Goal: Task Accomplishment & Management: Complete application form

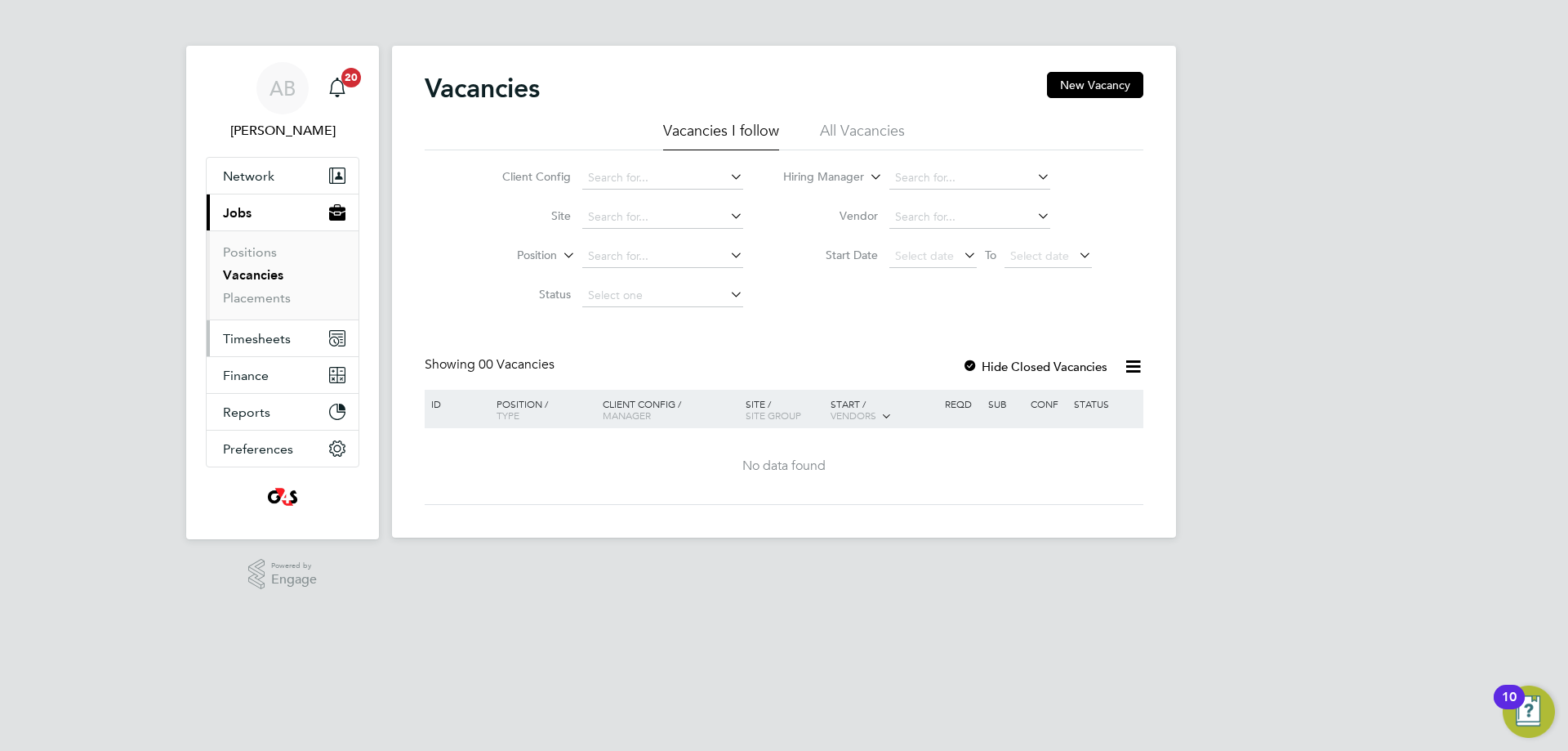
click at [258, 330] on button "Timesheets" at bounding box center [282, 338] width 152 height 36
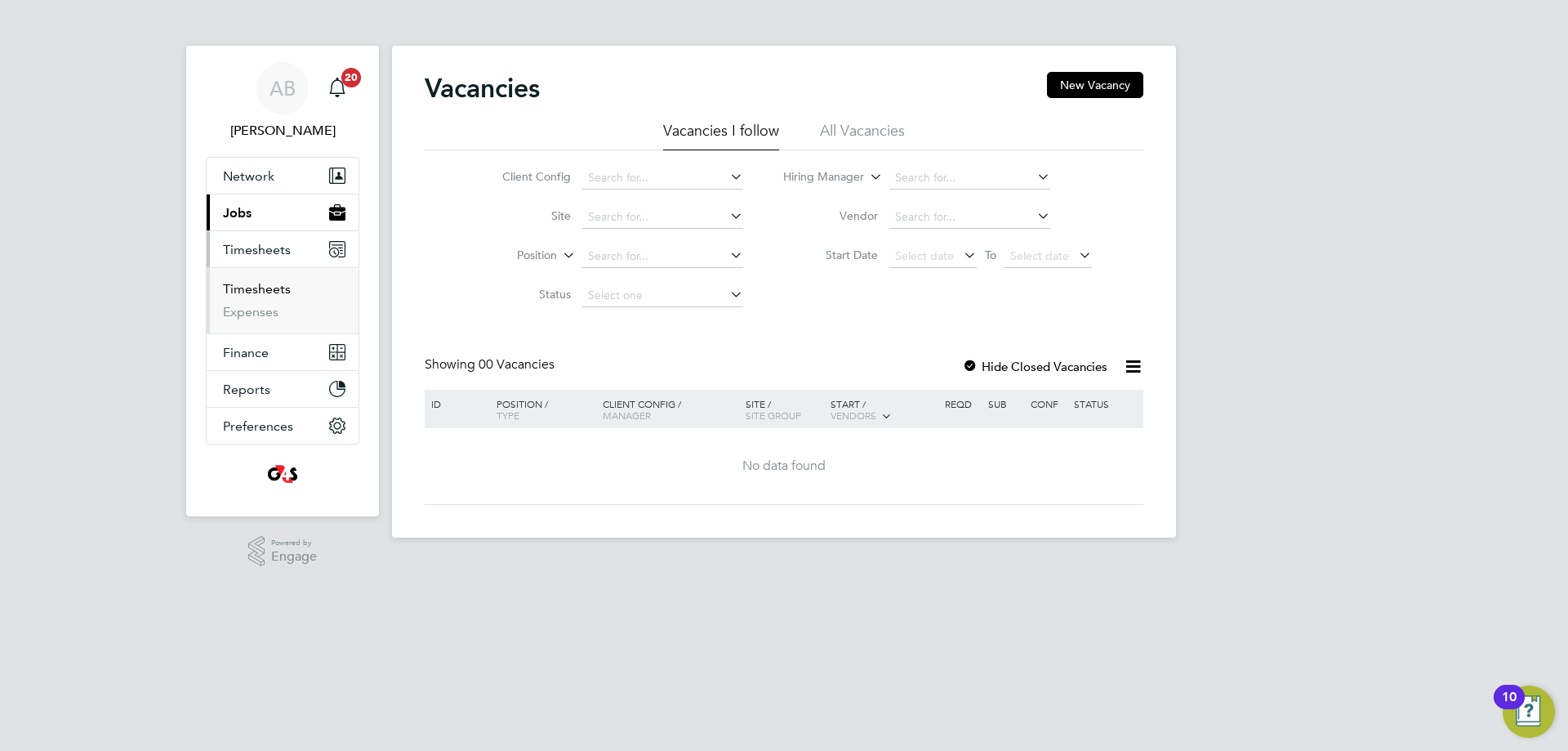
click at [259, 295] on link "Timesheets" at bounding box center [257, 288] width 68 height 15
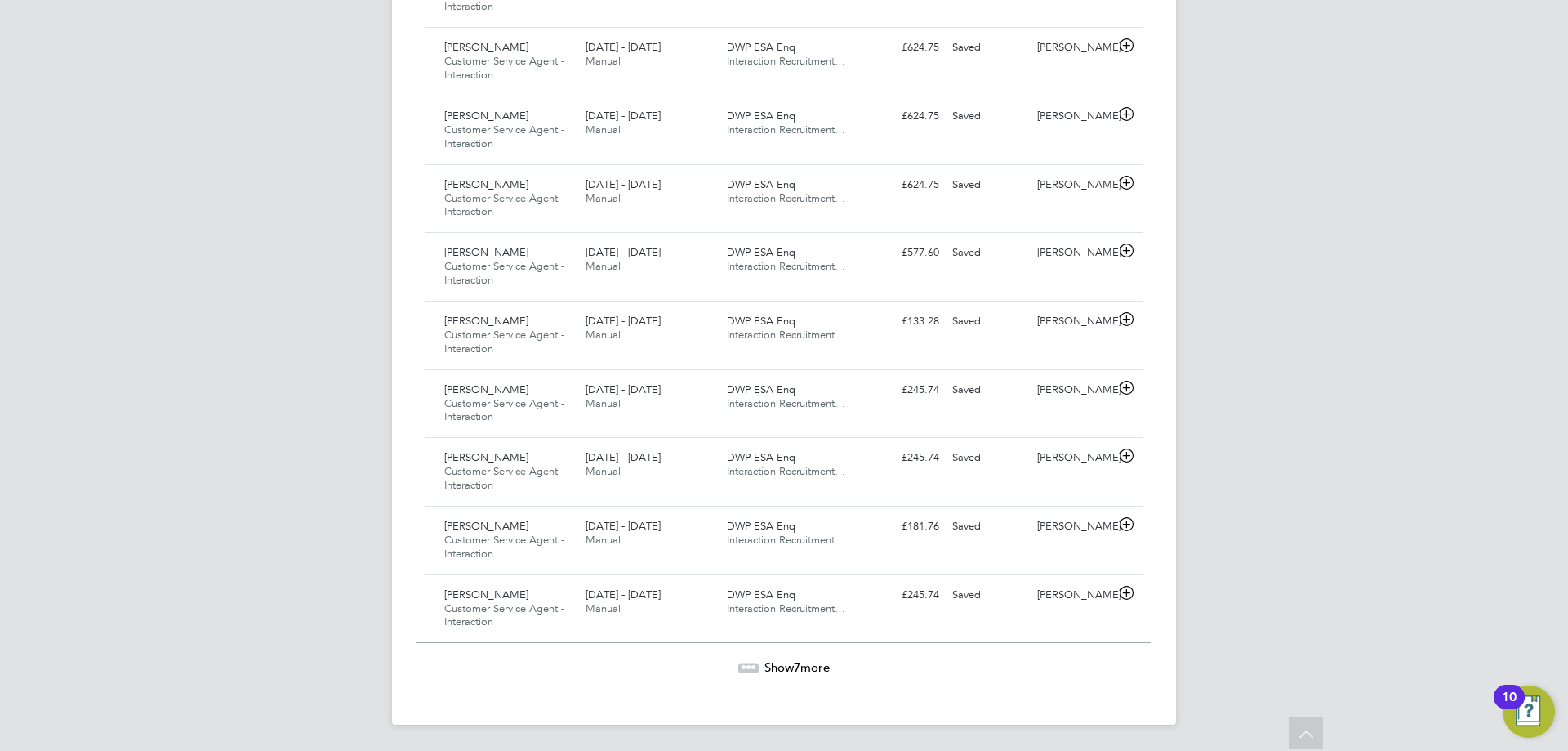
click at [778, 667] on span "Show 7 more" at bounding box center [796, 667] width 65 height 15
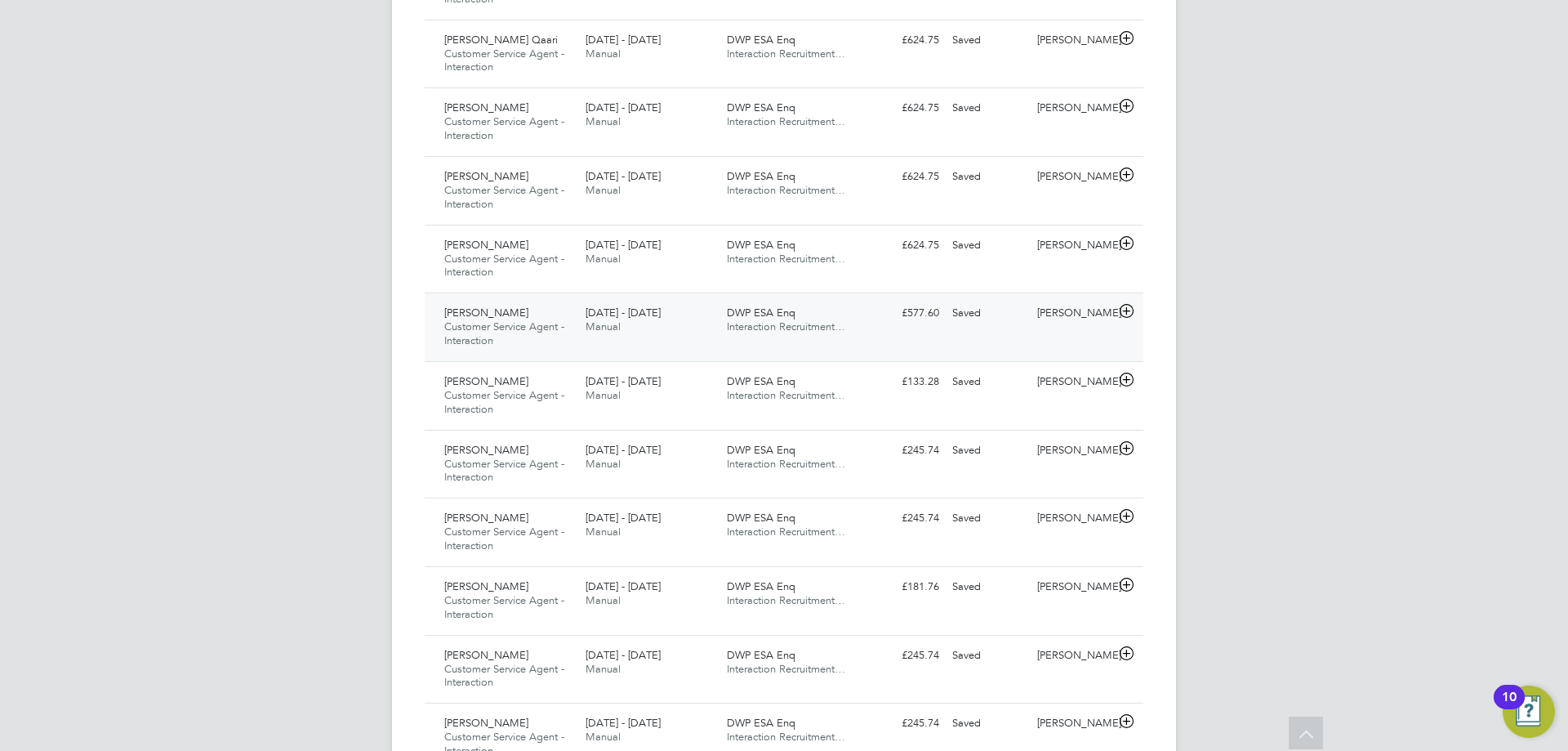
click at [1128, 311] on icon at bounding box center [1127, 312] width 21 height 13
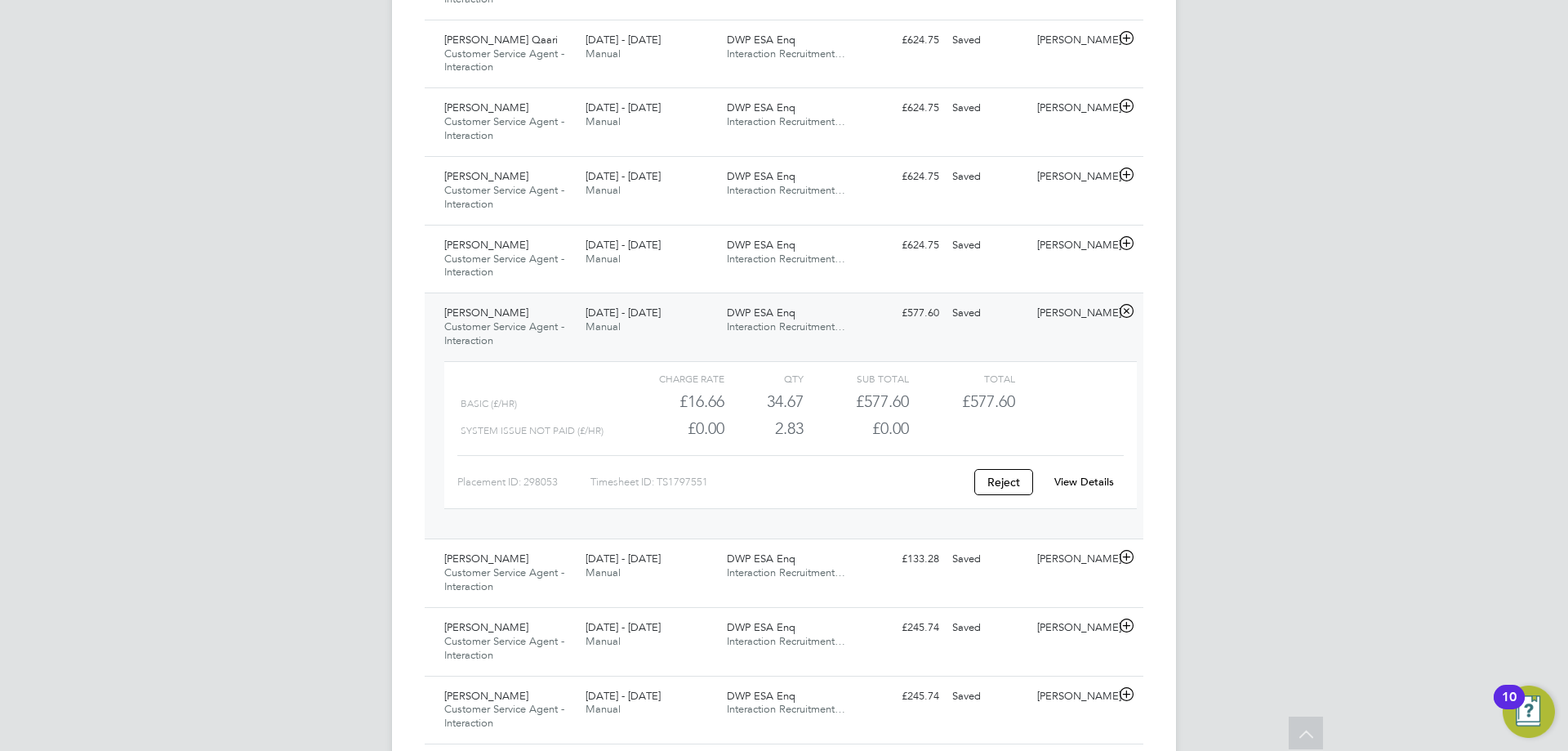
click at [1097, 483] on link "View Details" at bounding box center [1083, 481] width 60 height 14
click at [1124, 239] on icon at bounding box center [1127, 244] width 21 height 13
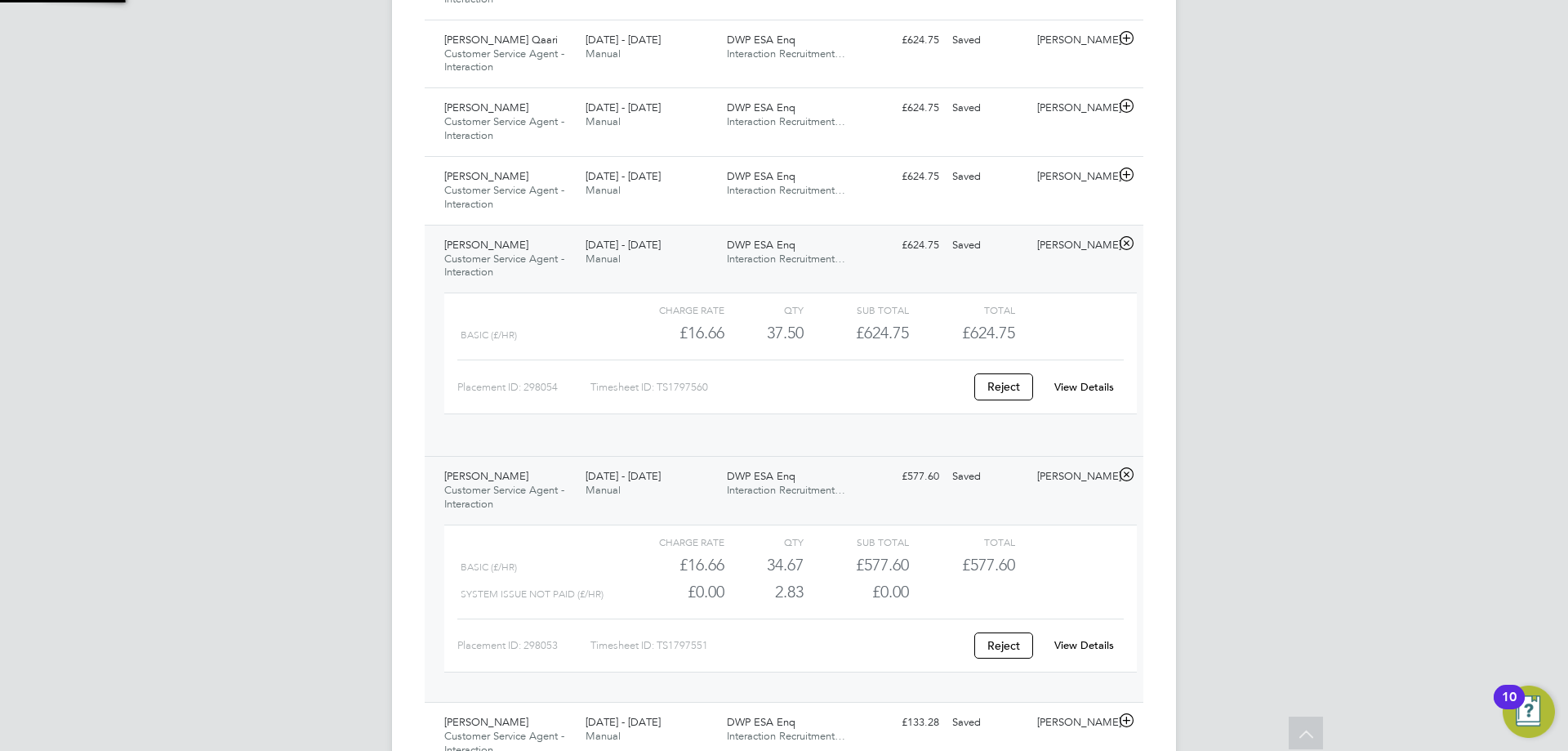
scroll to position [27, 160]
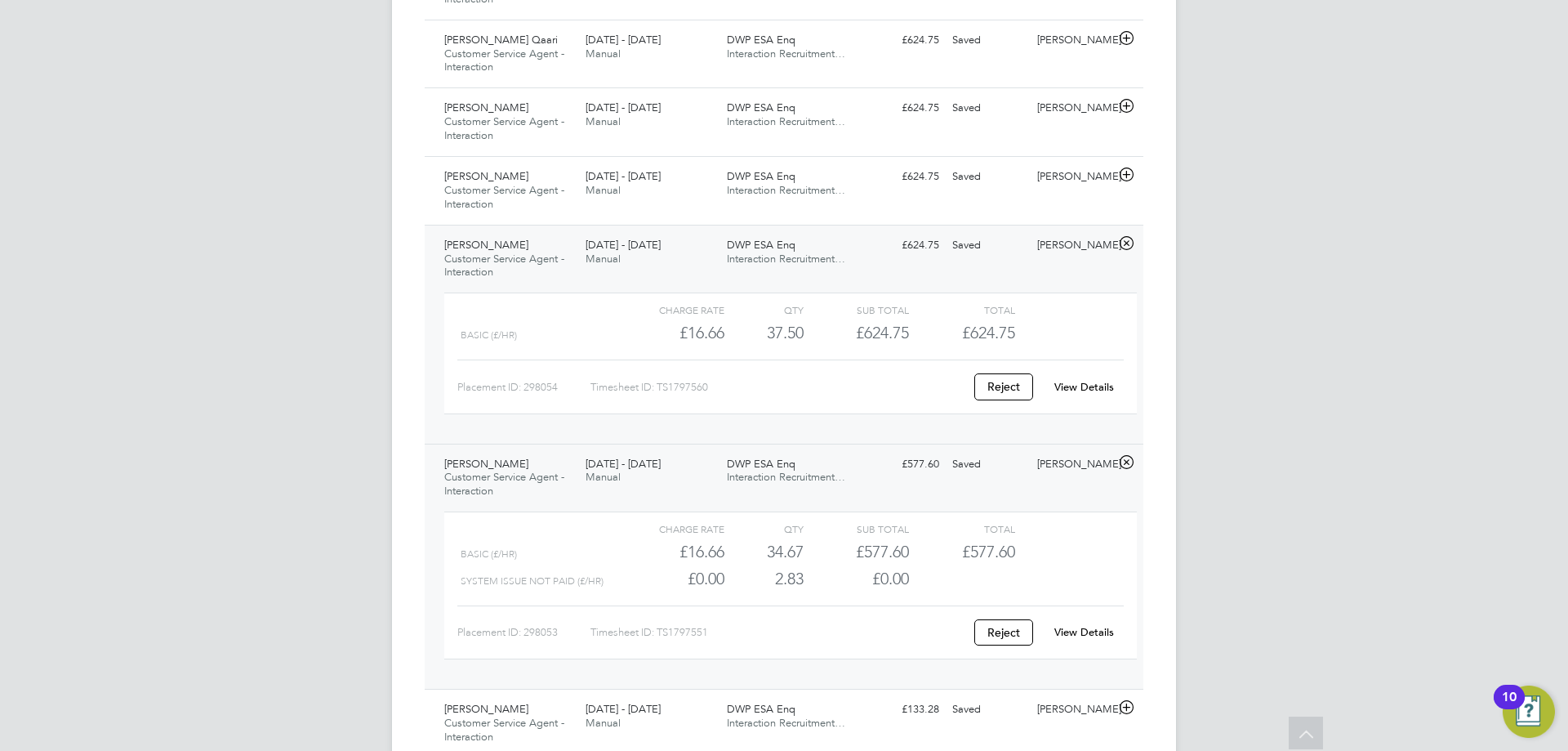
click at [1084, 388] on link "View Details" at bounding box center [1083, 386] width 60 height 14
click at [1127, 465] on icon at bounding box center [1127, 463] width 21 height 13
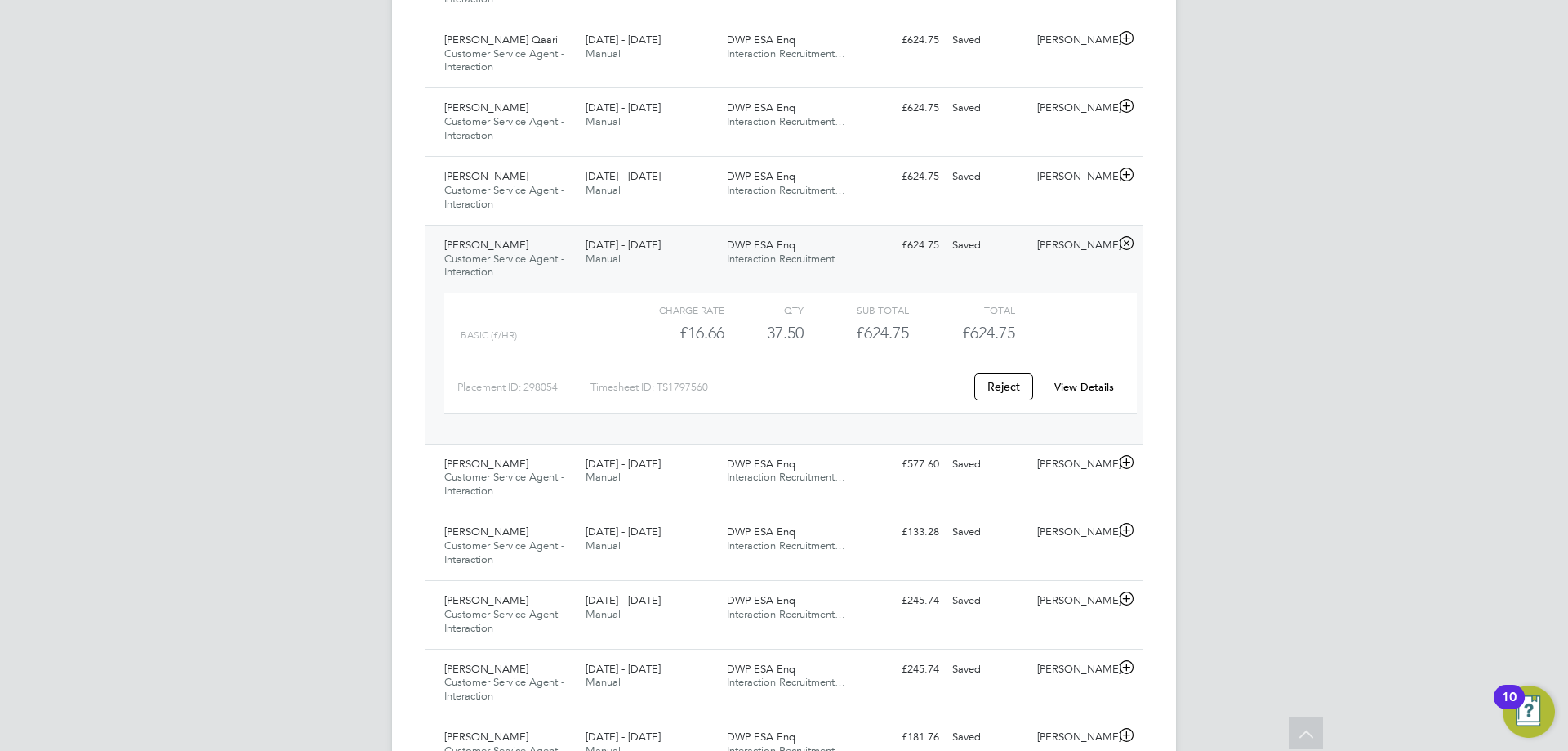
click at [1120, 247] on icon at bounding box center [1127, 244] width 21 height 13
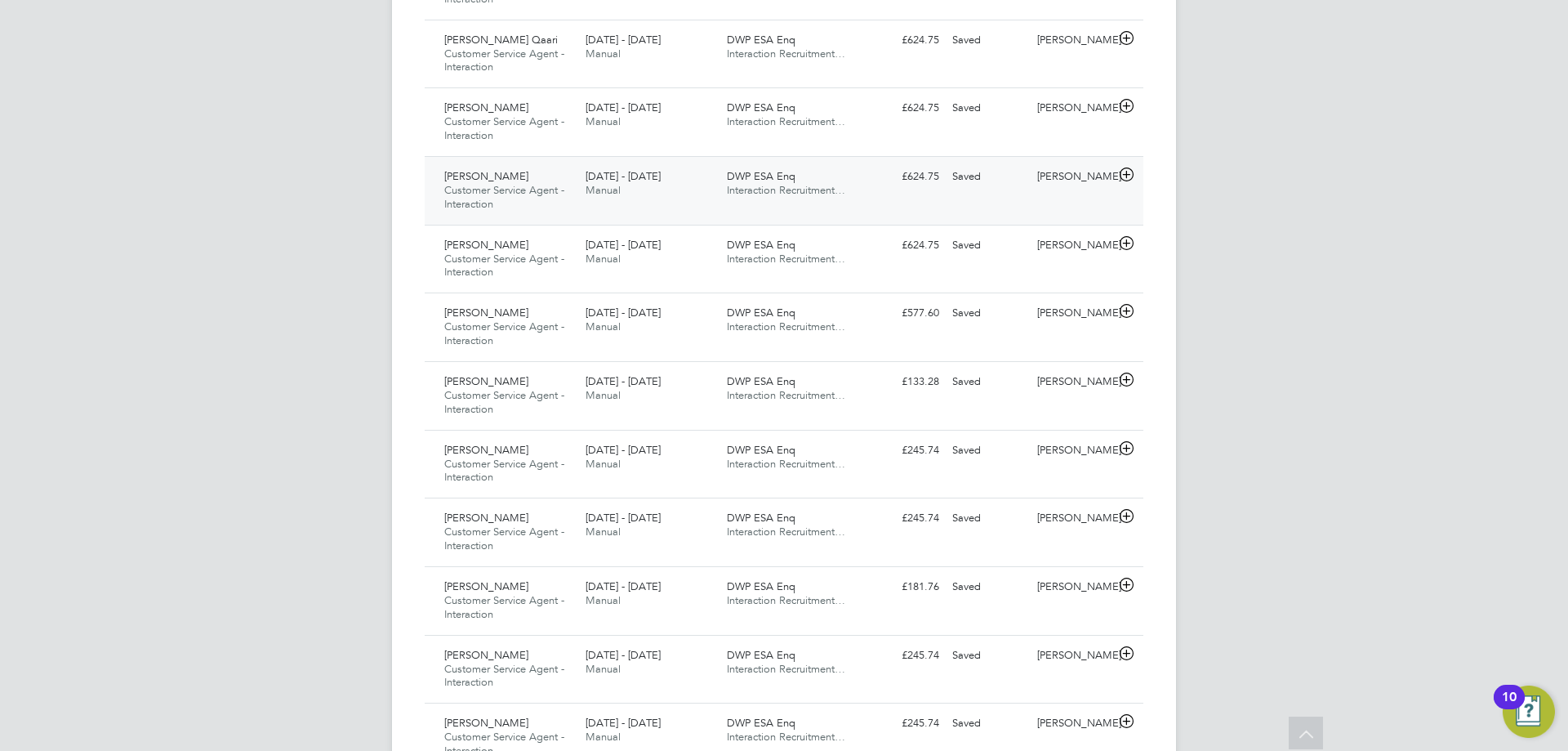
click at [1122, 173] on icon at bounding box center [1127, 175] width 21 height 13
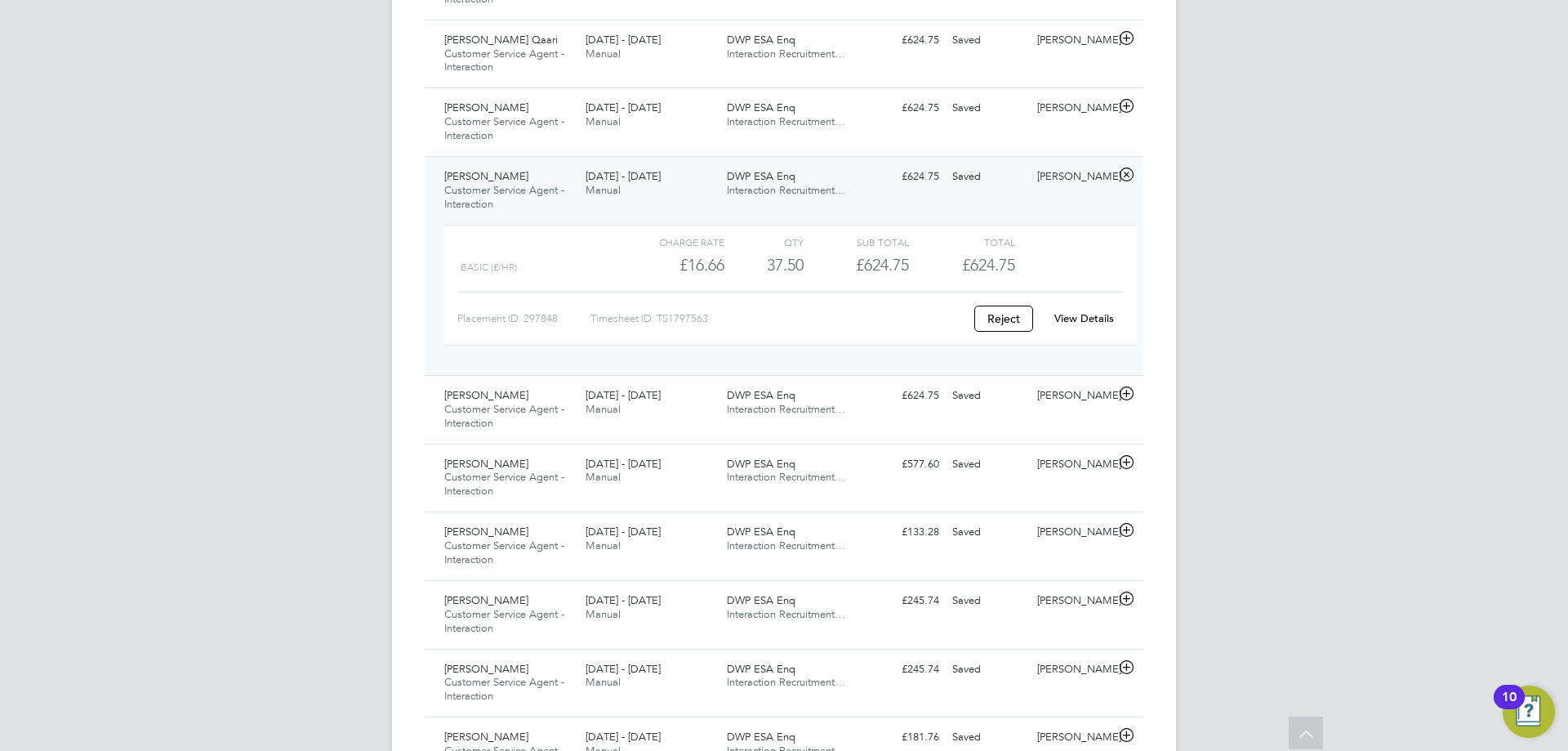
click at [1100, 326] on div "View Details" at bounding box center [1083, 318] width 80 height 26
click at [1097, 318] on link "View Details" at bounding box center [1083, 317] width 60 height 14
click at [1132, 176] on icon at bounding box center [1127, 175] width 21 height 13
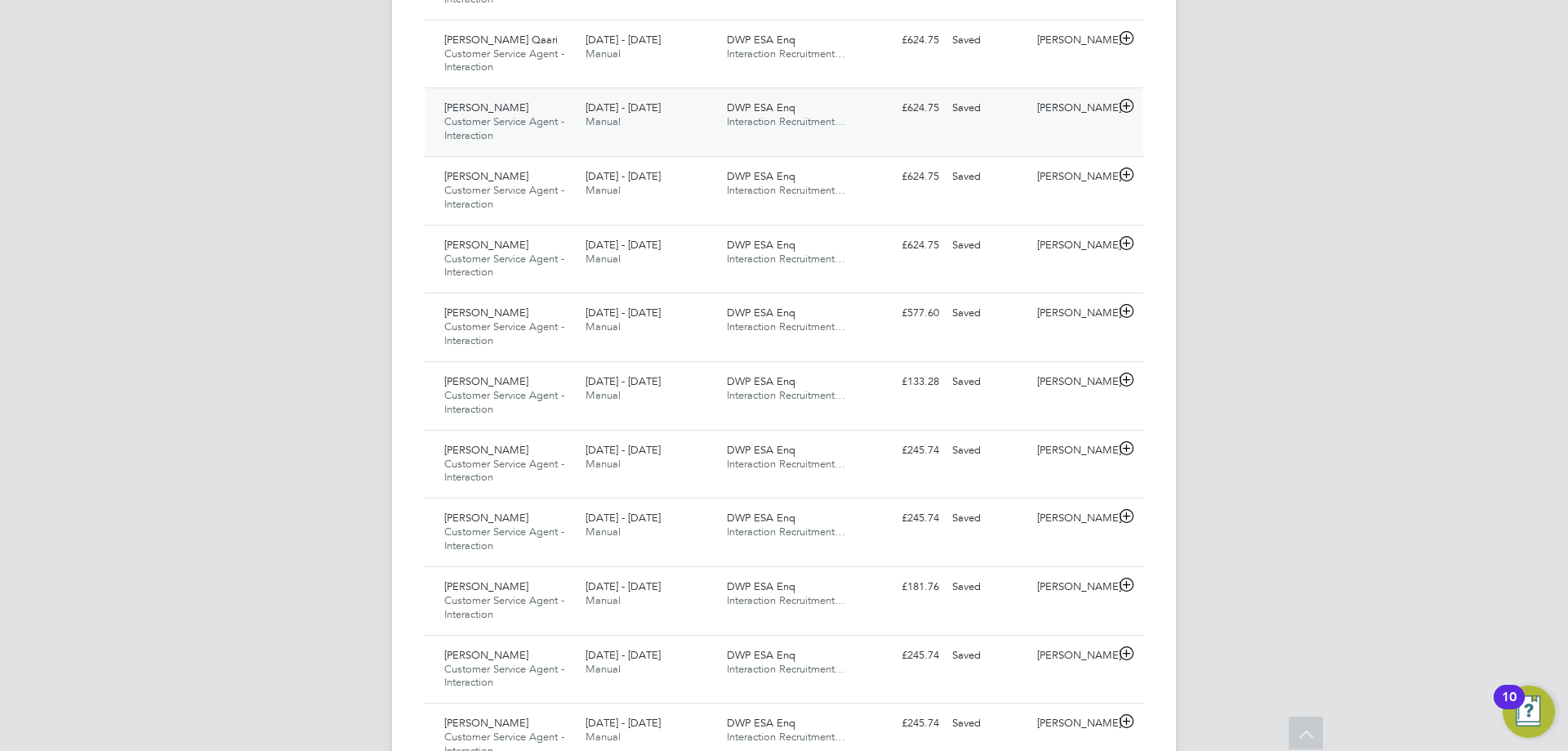
click at [1125, 100] on icon at bounding box center [1127, 107] width 21 height 13
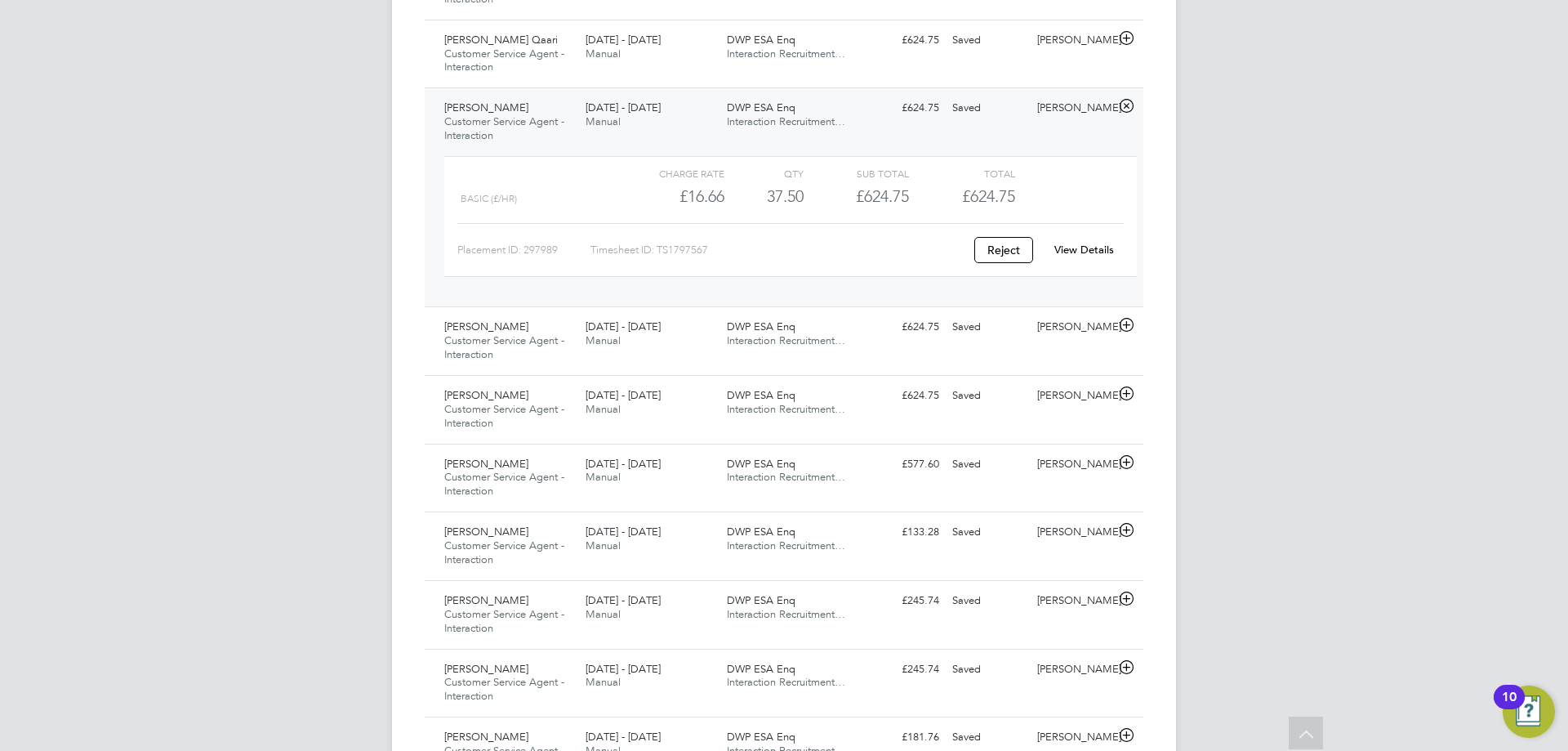
click at [1089, 252] on link "View Details" at bounding box center [1083, 249] width 60 height 14
click at [1127, 106] on icon at bounding box center [1127, 107] width 21 height 13
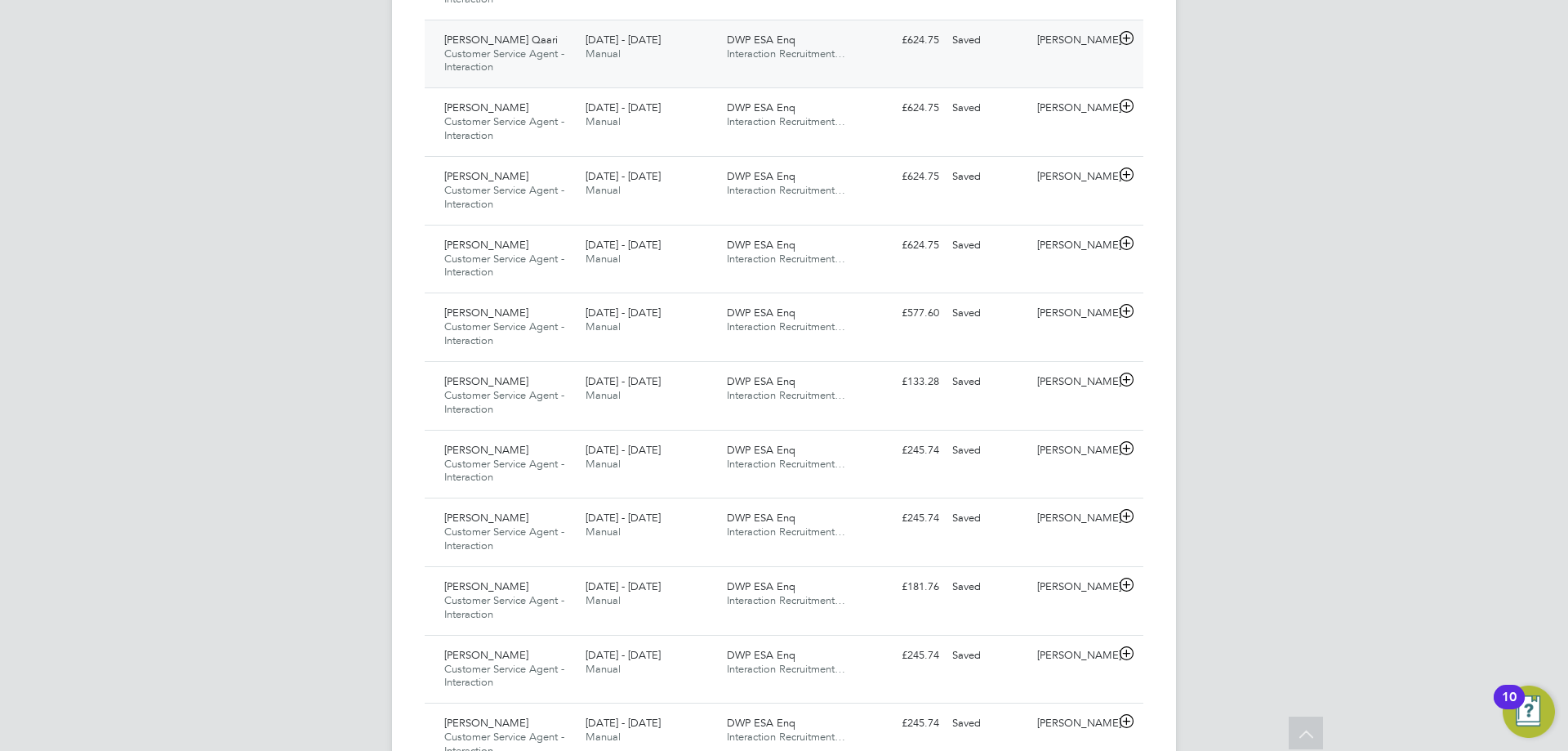
click at [1126, 41] on icon at bounding box center [1127, 39] width 21 height 13
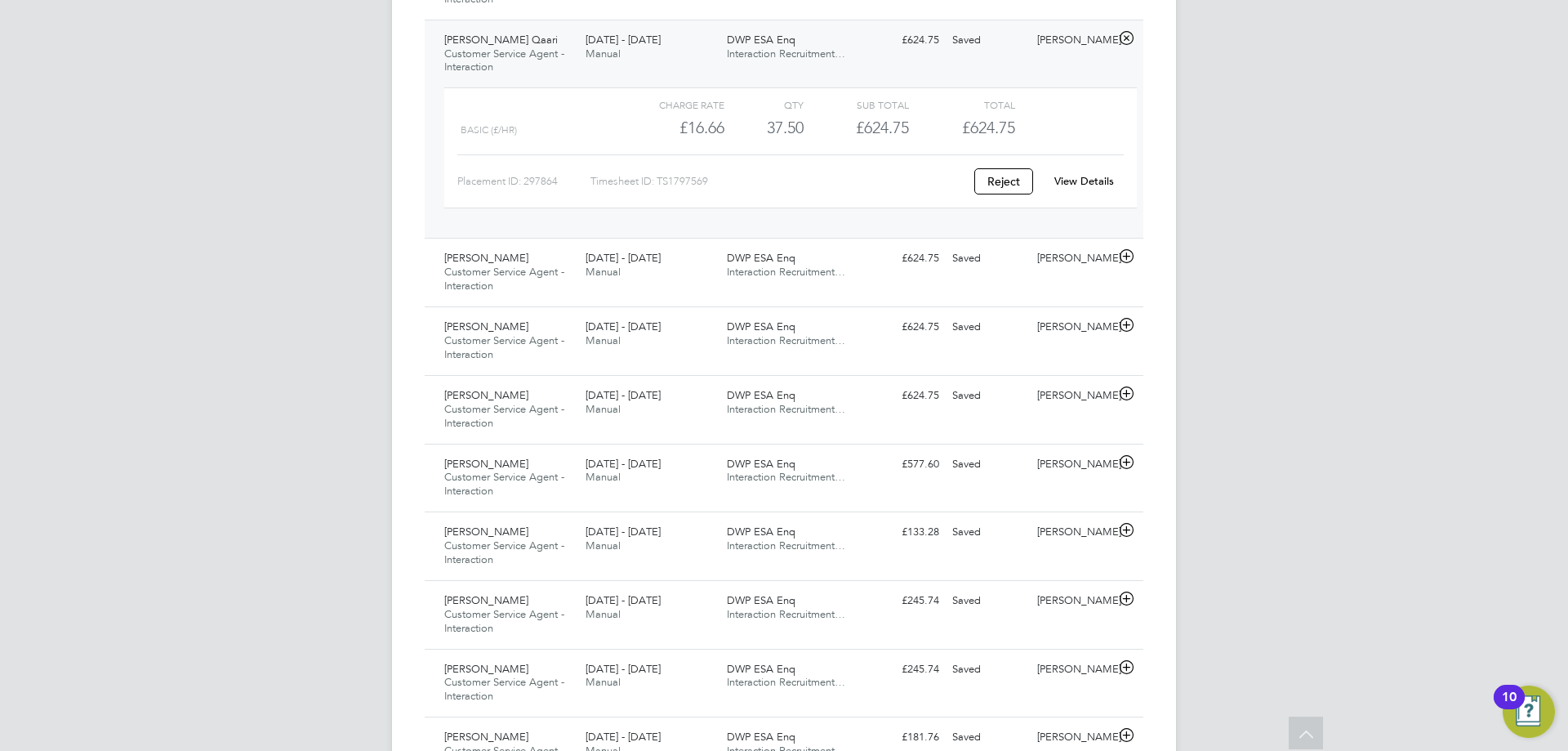
click at [1090, 181] on link "View Details" at bounding box center [1083, 180] width 60 height 14
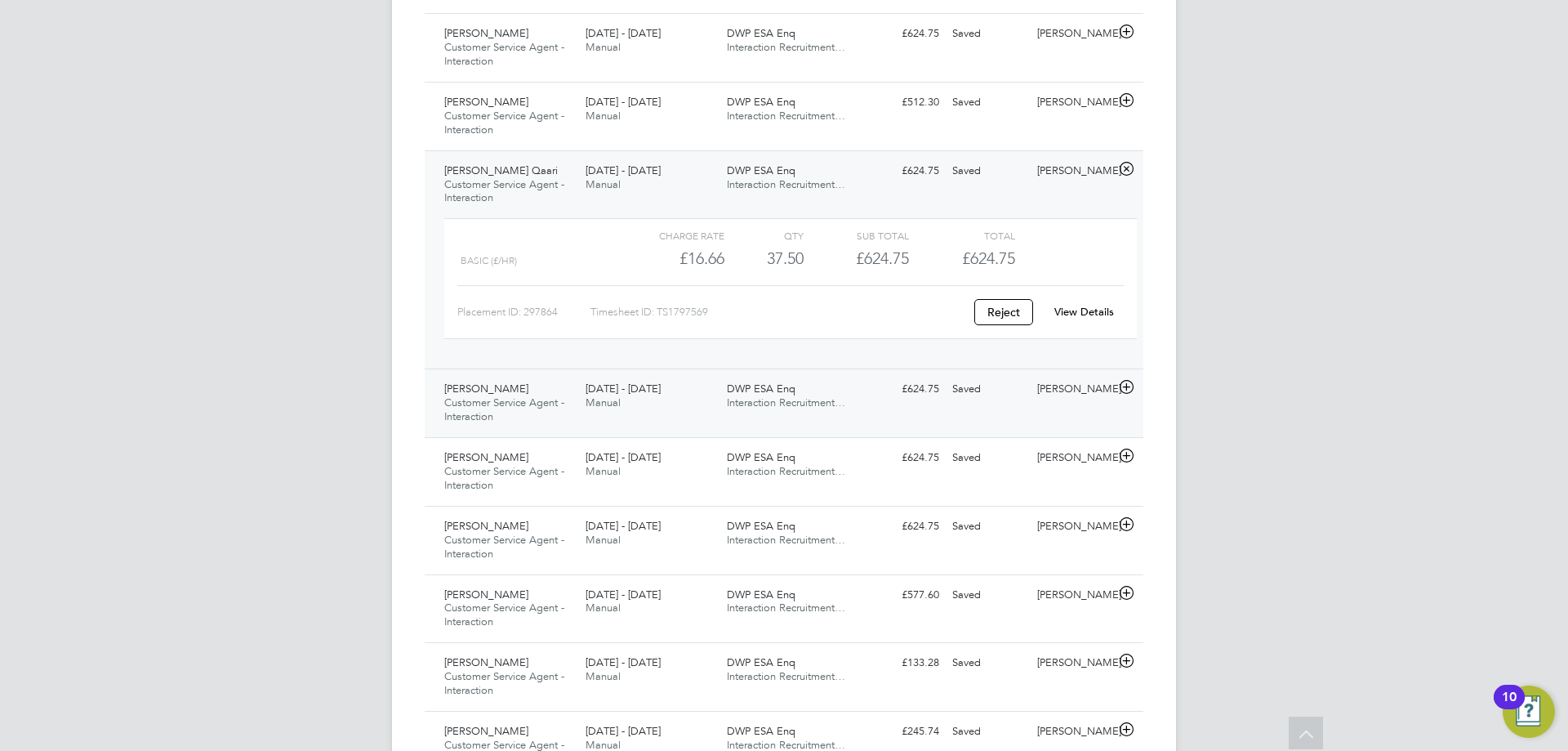
scroll to position [1511, 0]
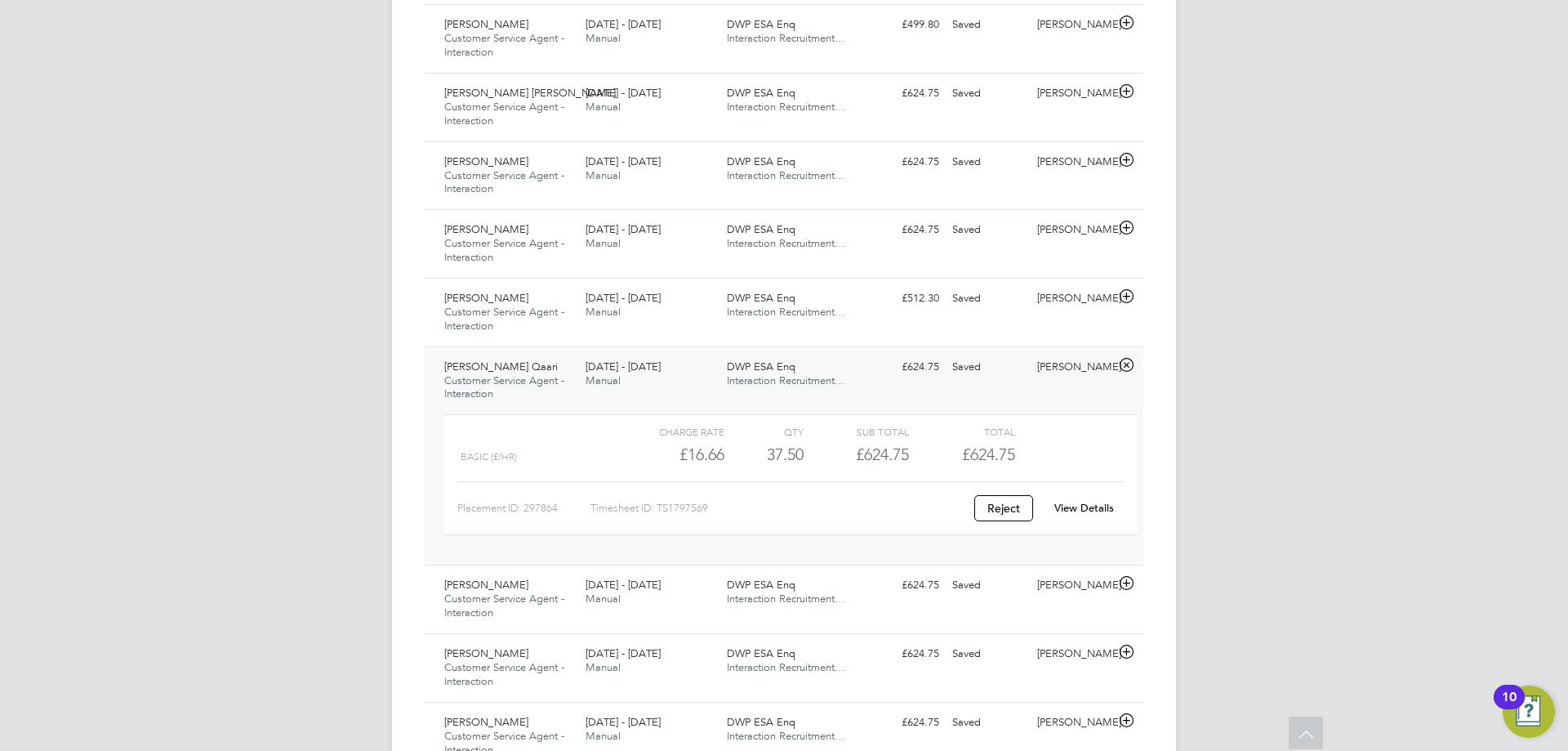
click at [1128, 365] on icon at bounding box center [1127, 366] width 21 height 13
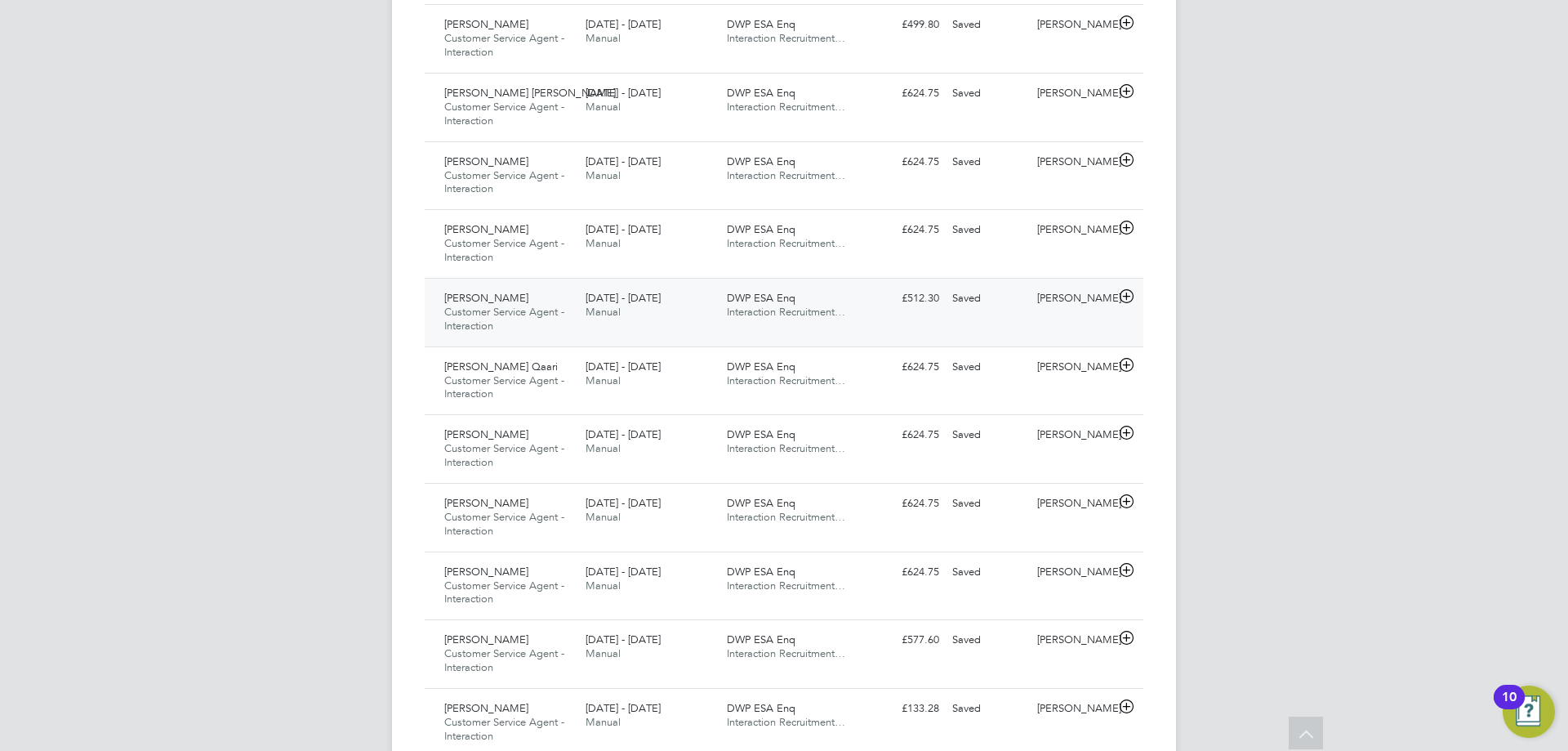
click at [1124, 293] on icon at bounding box center [1127, 297] width 21 height 13
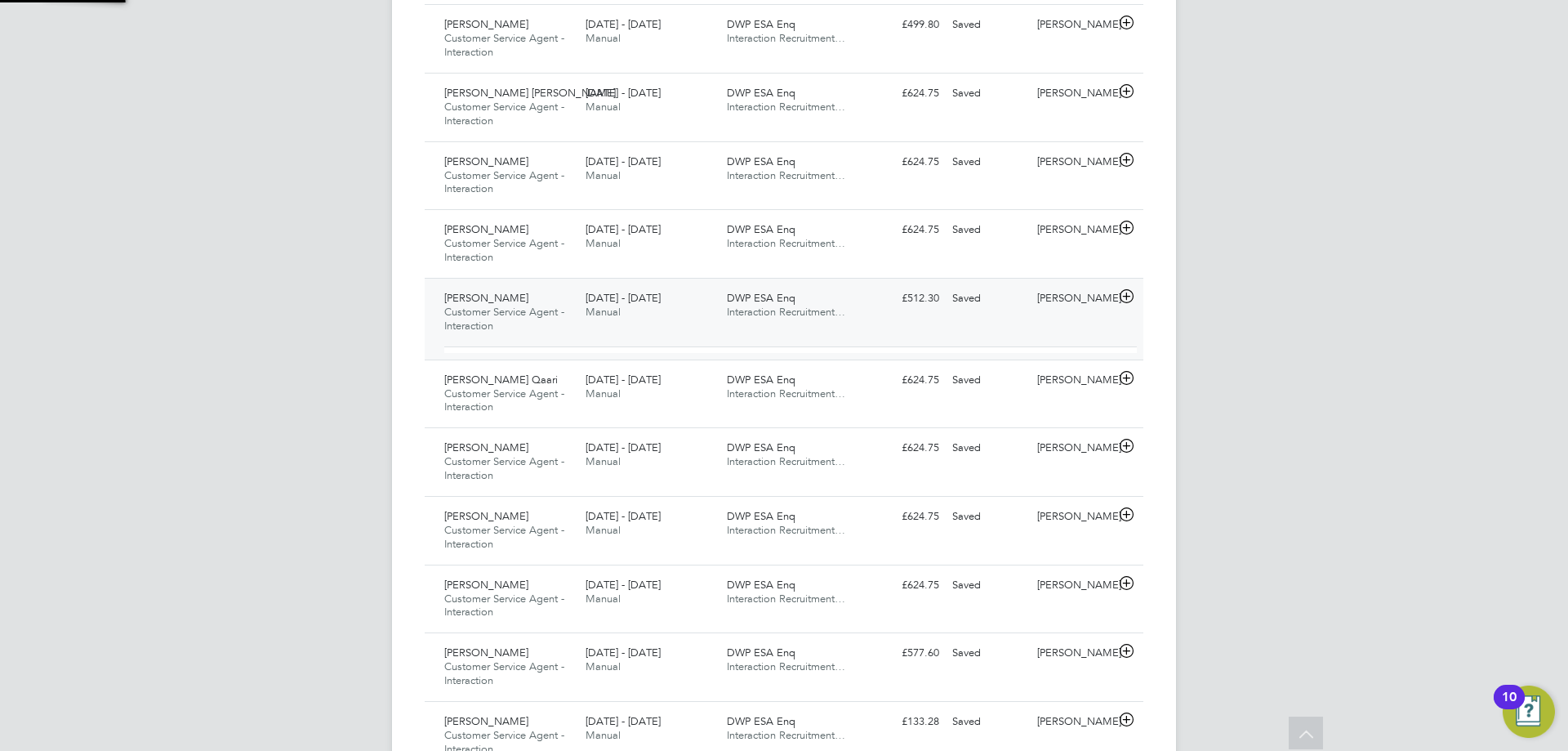
scroll to position [27, 160]
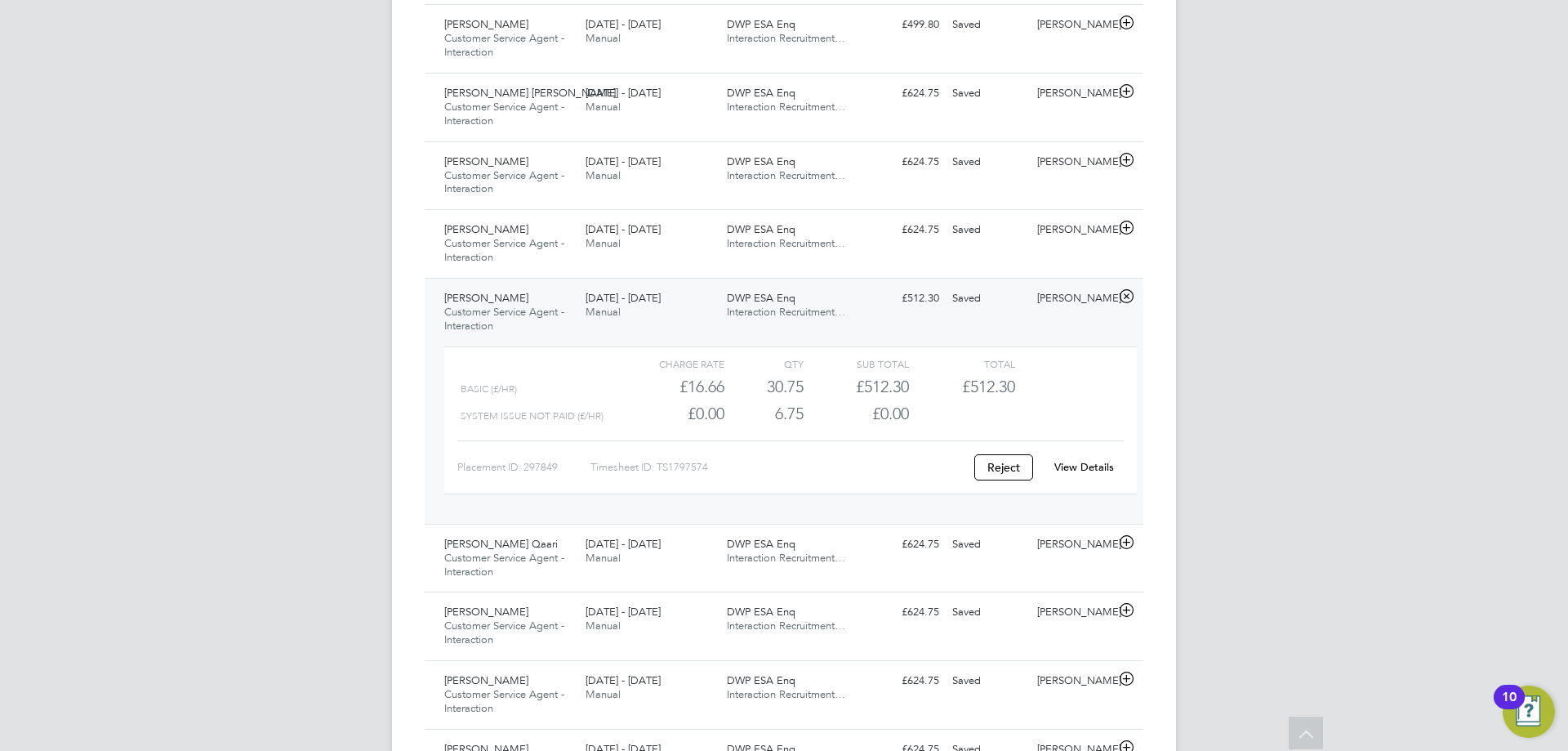
click at [1088, 469] on link "View Details" at bounding box center [1083, 467] width 60 height 14
click at [1129, 296] on icon at bounding box center [1127, 297] width 21 height 13
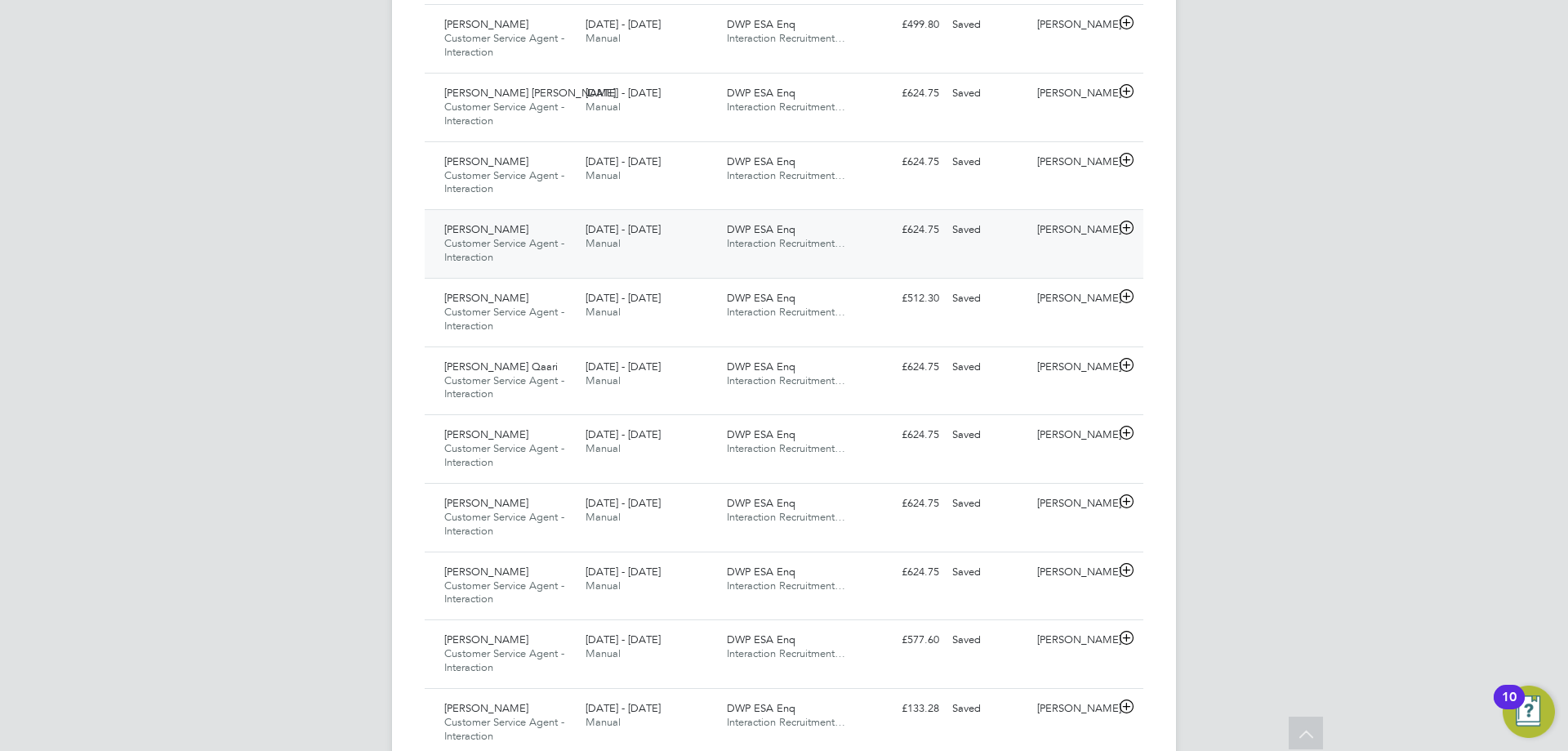
click at [1130, 232] on icon at bounding box center [1127, 228] width 21 height 13
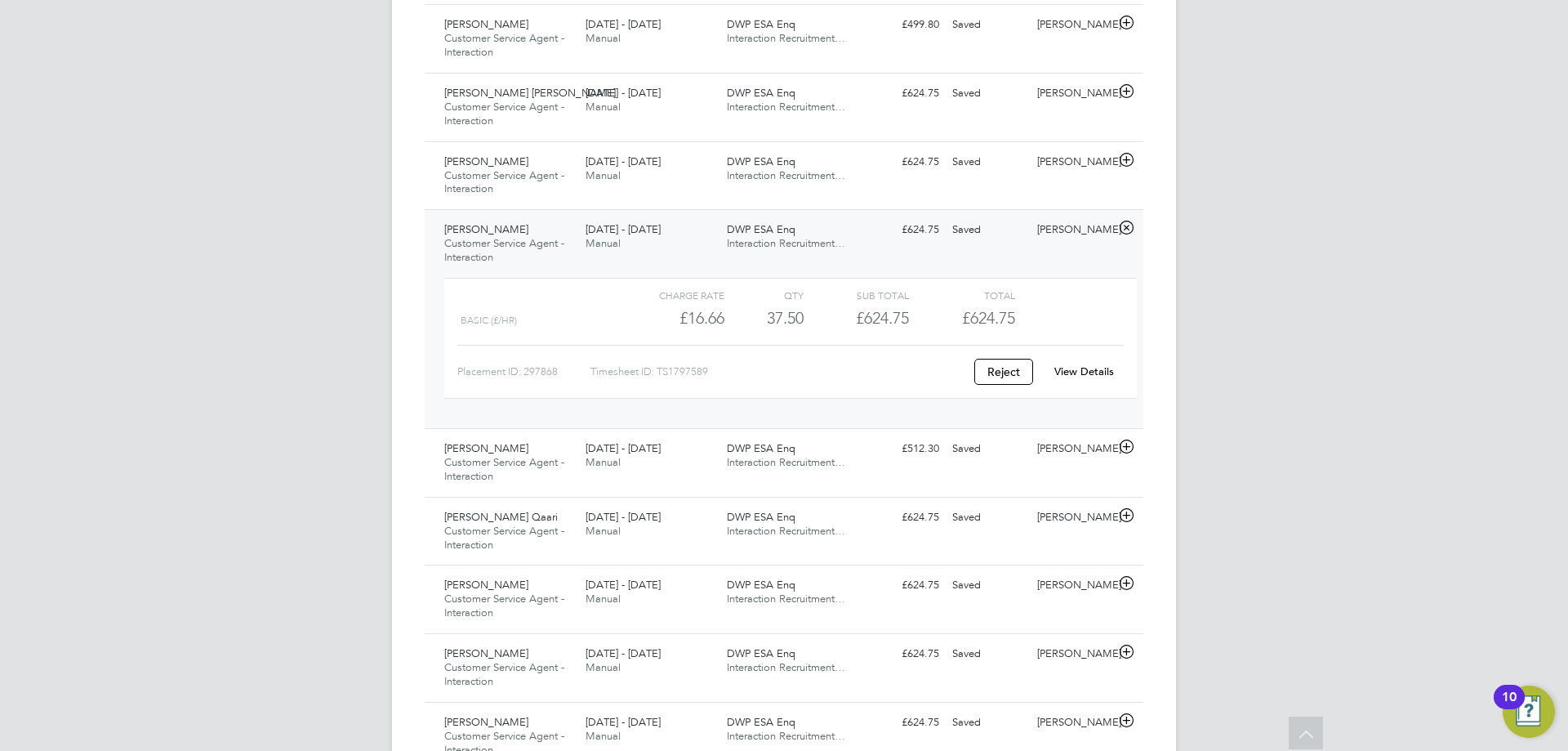
click at [1088, 373] on link "View Details" at bounding box center [1083, 371] width 60 height 14
click at [1125, 227] on icon at bounding box center [1127, 228] width 21 height 13
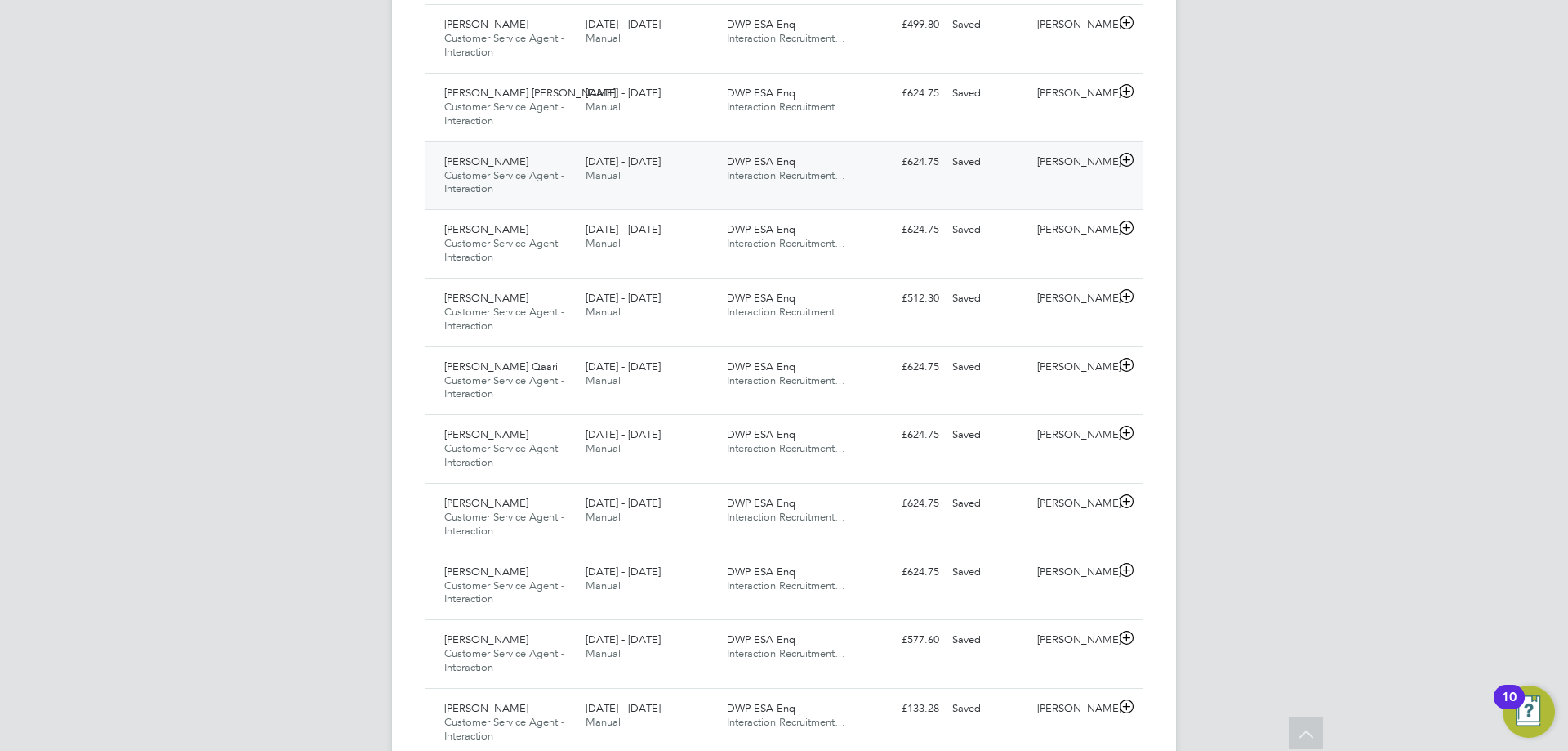
click at [1121, 160] on icon at bounding box center [1127, 161] width 21 height 13
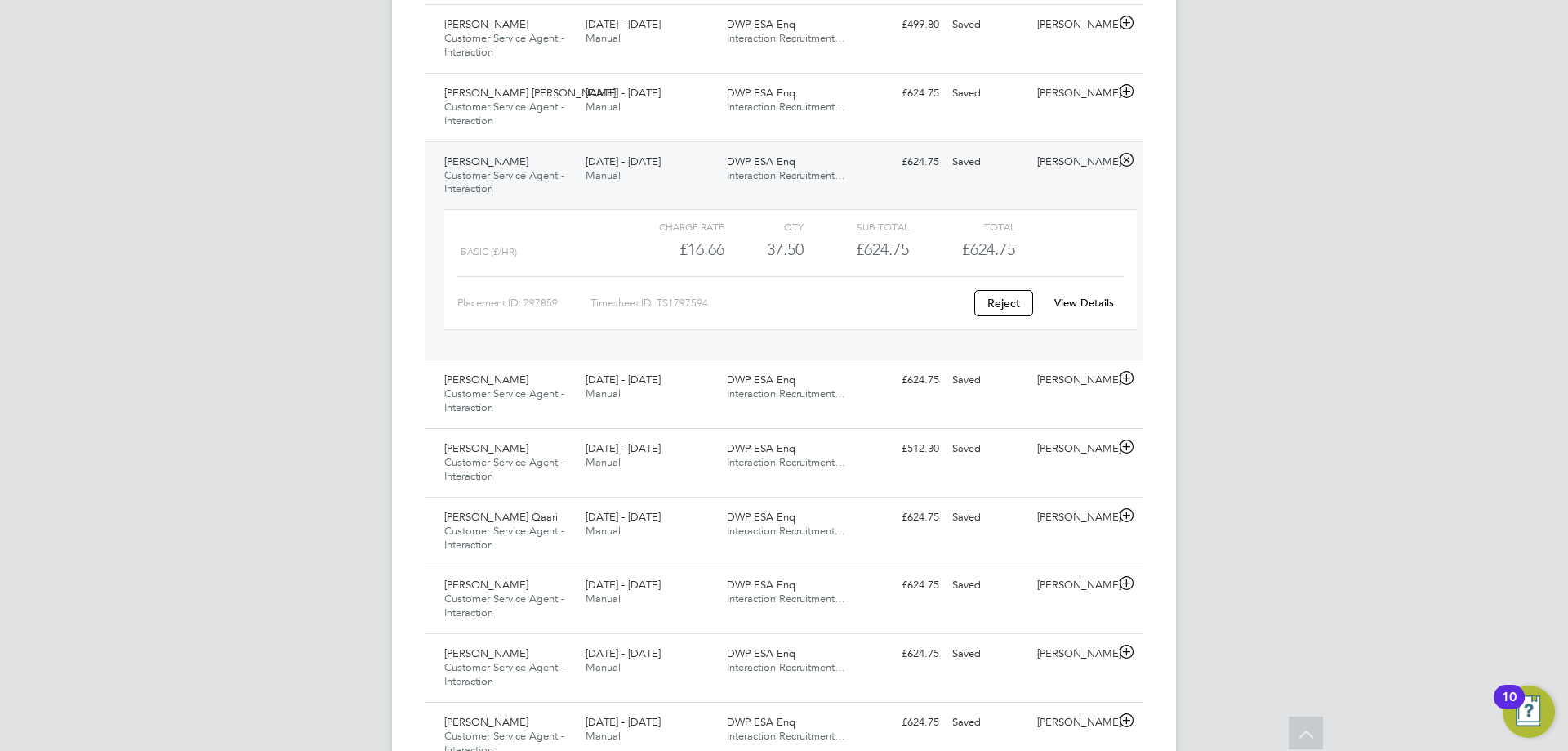
click at [1097, 305] on link "View Details" at bounding box center [1083, 302] width 60 height 14
drag, startPoint x: 1128, startPoint y: 164, endPoint x: 1127, endPoint y: 156, distance: 8.1
click at [1127, 162] on icon at bounding box center [1127, 161] width 21 height 13
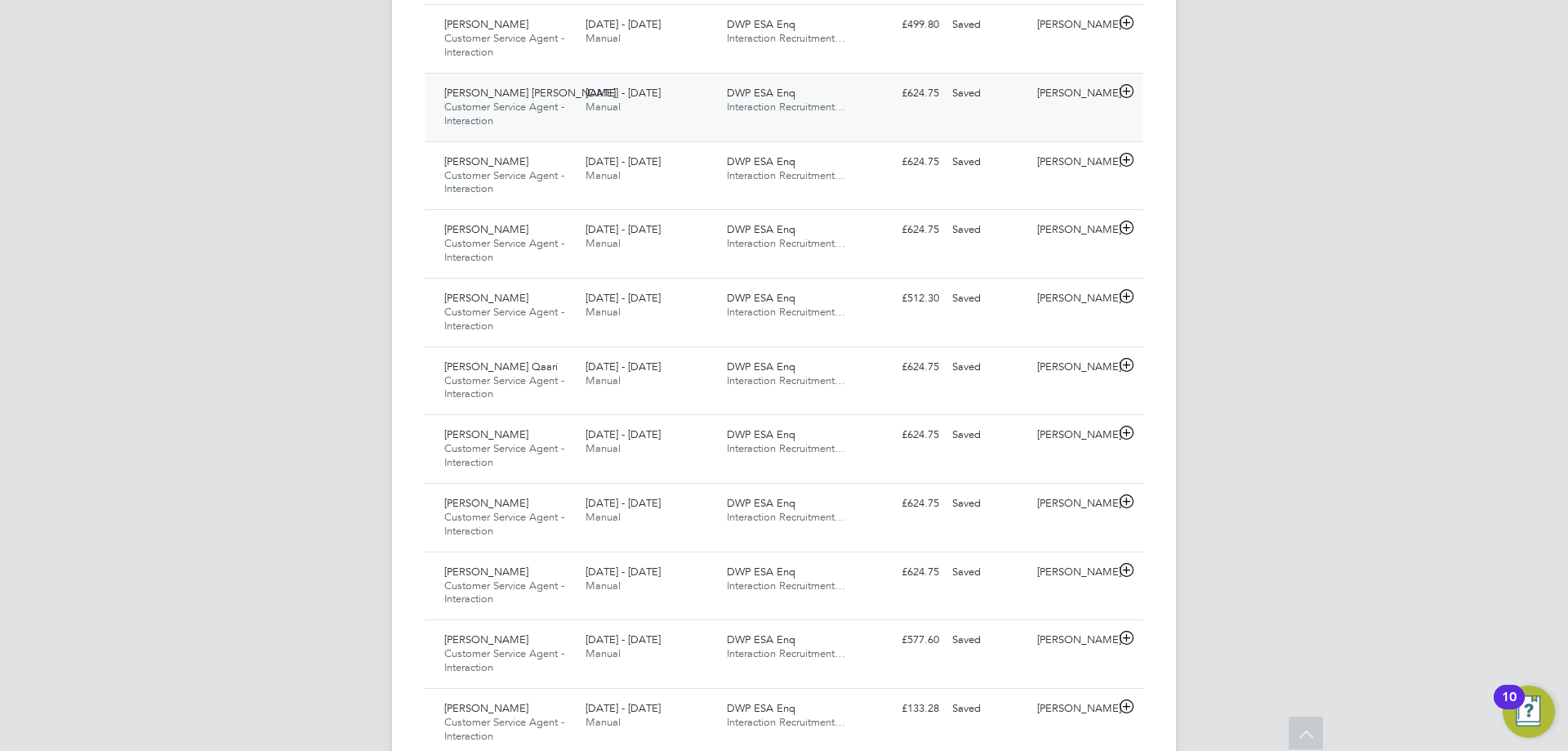
click at [1127, 91] on icon at bounding box center [1127, 92] width 21 height 13
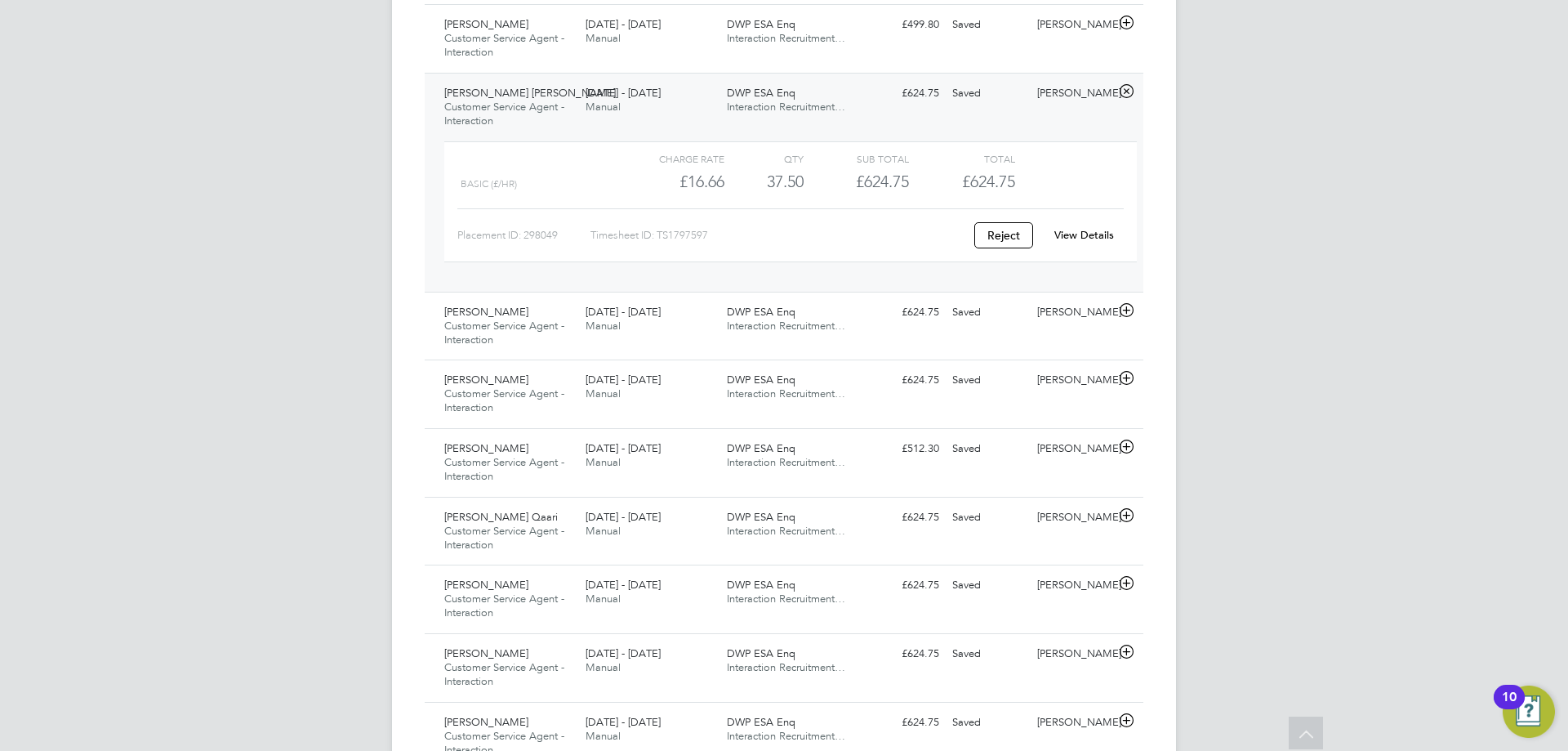
click at [1082, 250] on div "Charge rate QTY Sub Total Total basic (£/HR) £16.66 37.5 37.50 38 £624.75 £624.…" at bounding box center [790, 202] width 692 height 121
click at [1077, 238] on link "View Details" at bounding box center [1083, 234] width 60 height 14
click at [1127, 88] on icon at bounding box center [1127, 92] width 21 height 13
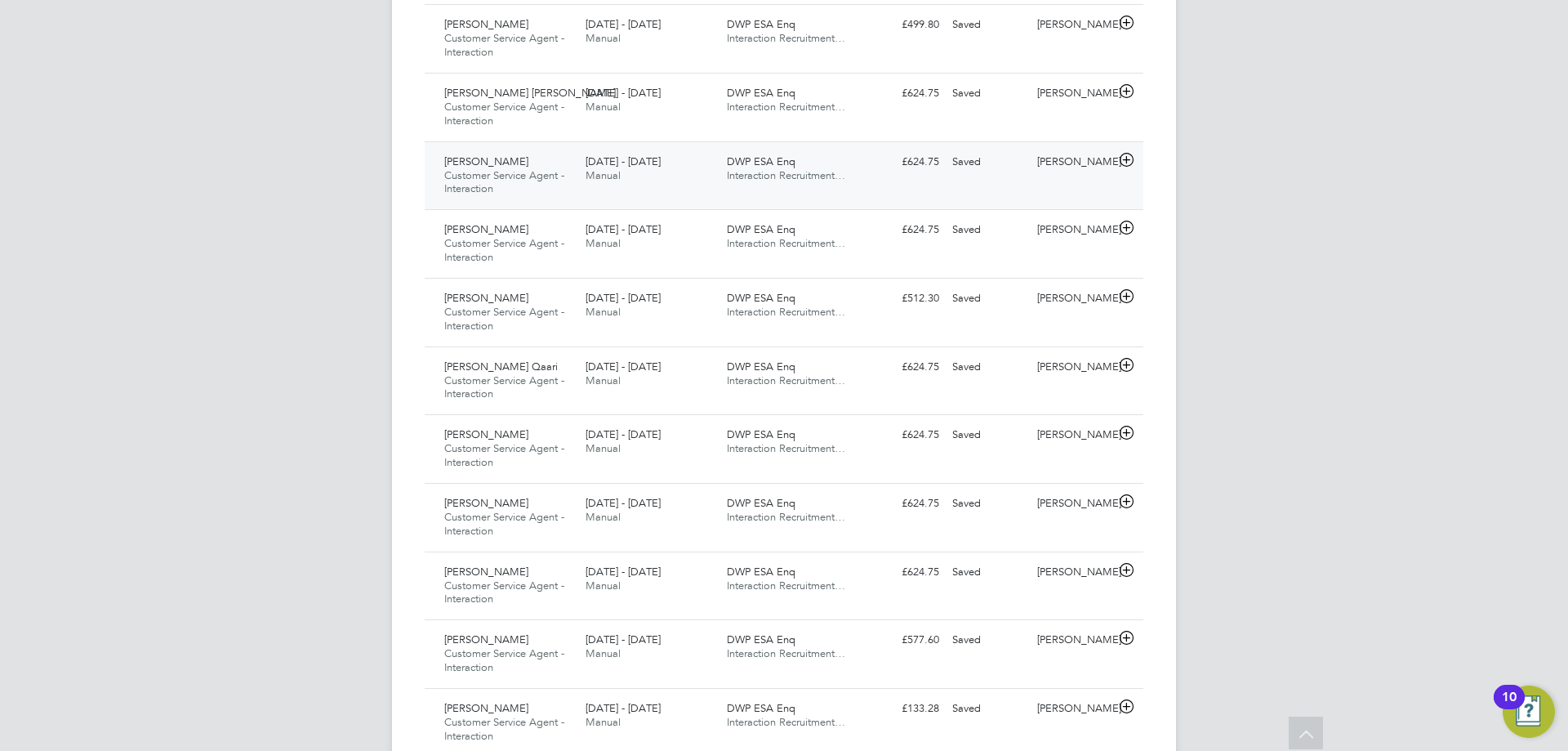
scroll to position [1184, 0]
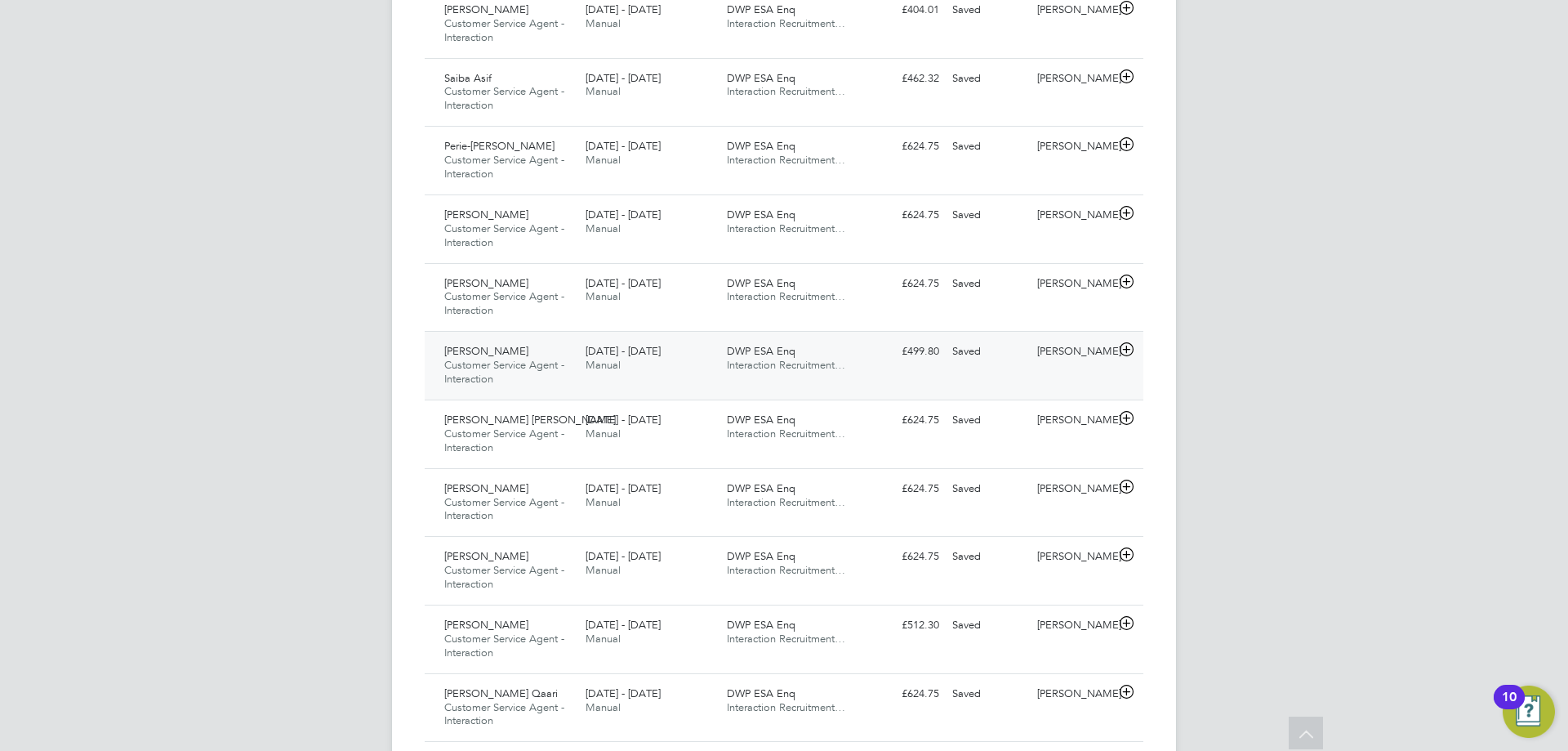
click at [1129, 346] on icon at bounding box center [1127, 350] width 21 height 13
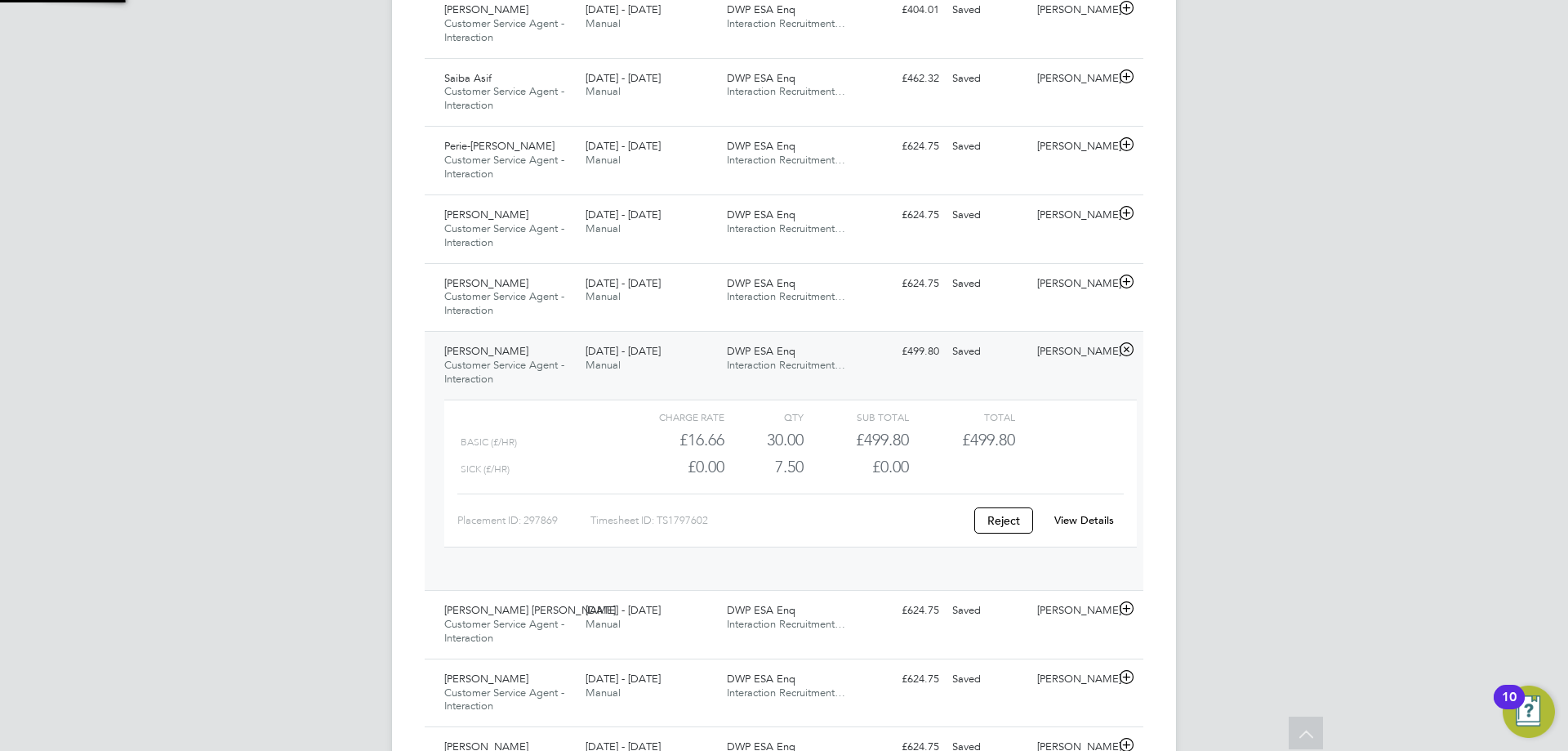
scroll to position [27, 160]
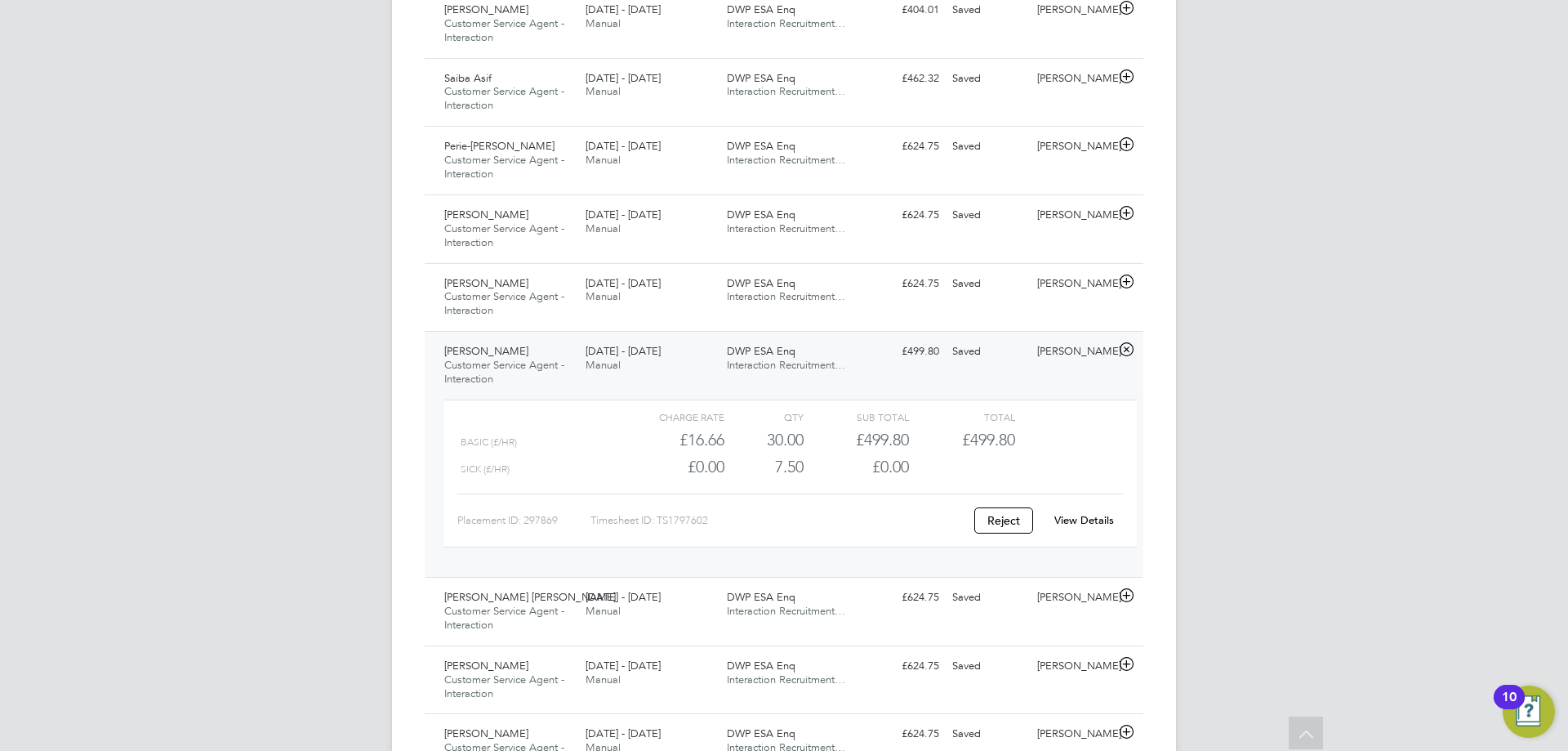
click at [1078, 519] on link "View Details" at bounding box center [1083, 520] width 60 height 14
click at [1121, 353] on icon at bounding box center [1127, 350] width 21 height 13
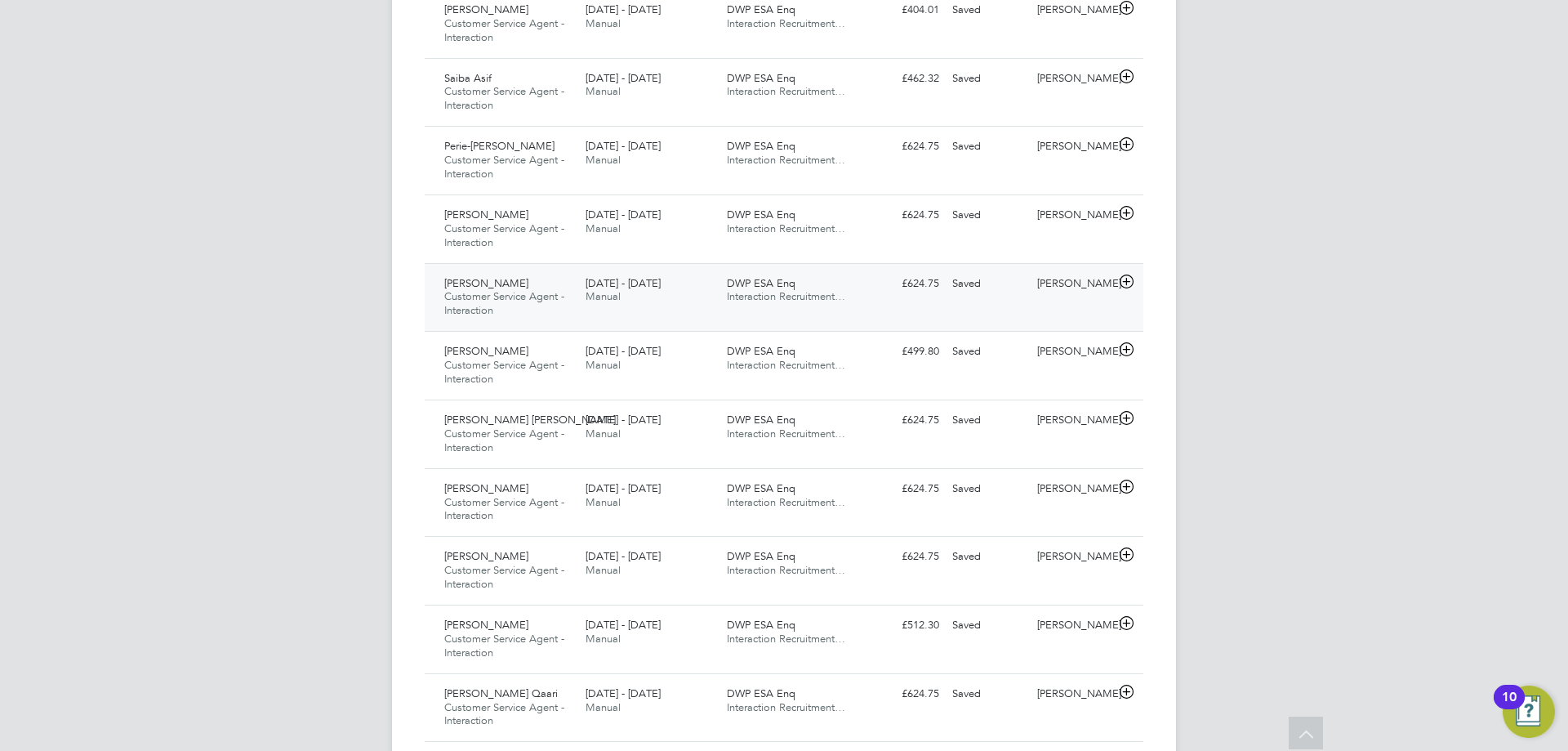
click at [1123, 276] on icon at bounding box center [1127, 282] width 21 height 13
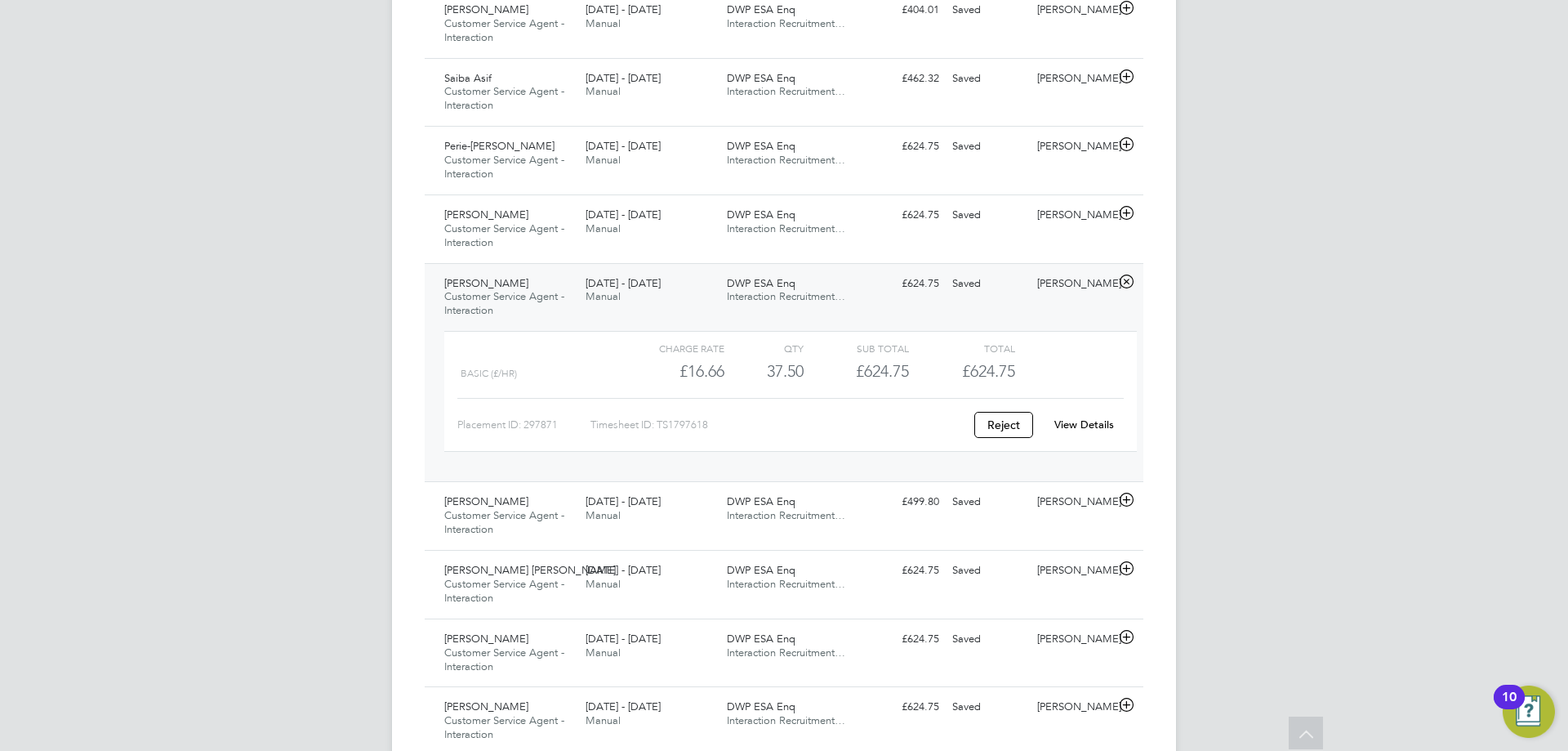
click at [1066, 420] on link "View Details" at bounding box center [1083, 424] width 60 height 14
click at [1127, 281] on icon at bounding box center [1127, 282] width 21 height 13
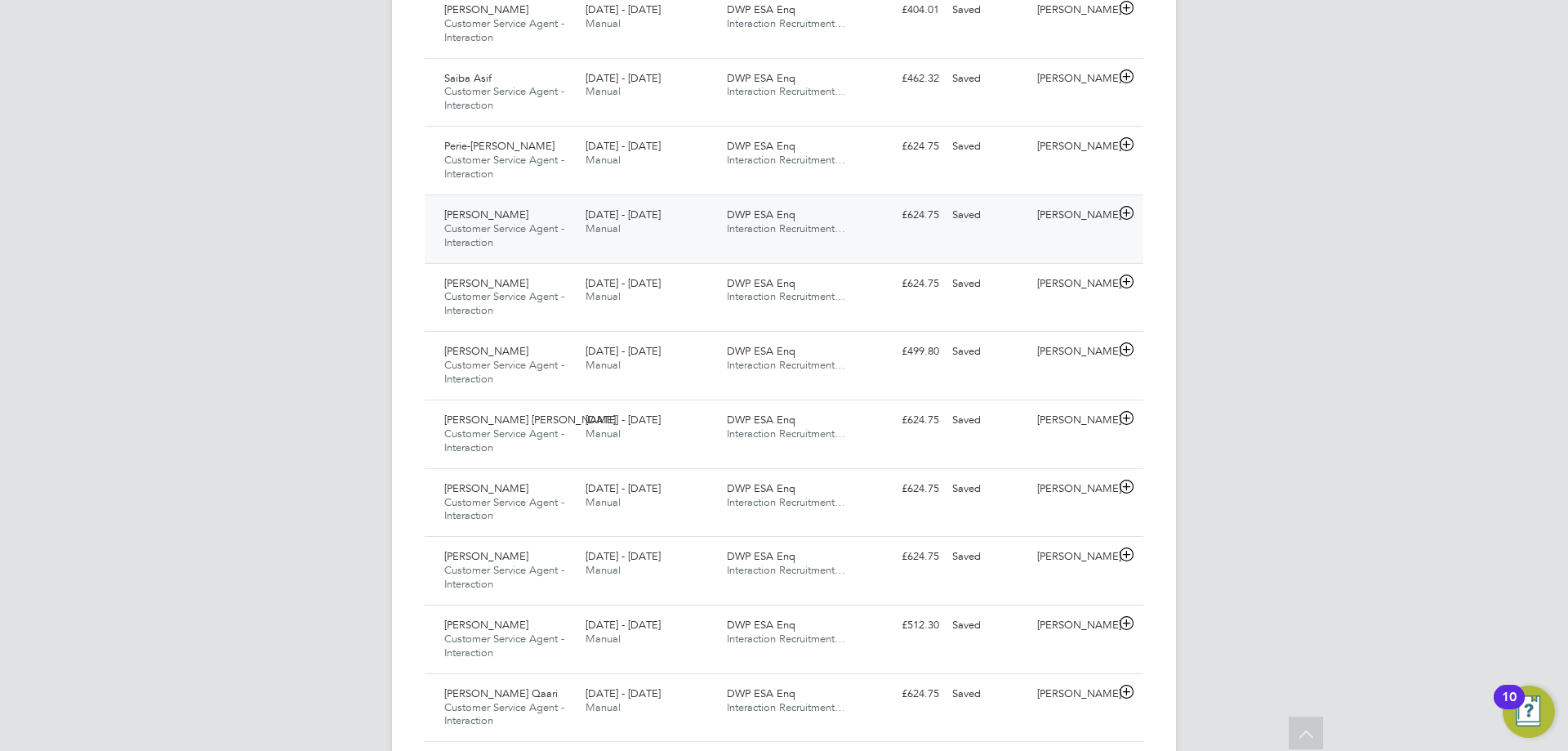
click at [1130, 211] on icon at bounding box center [1127, 213] width 21 height 13
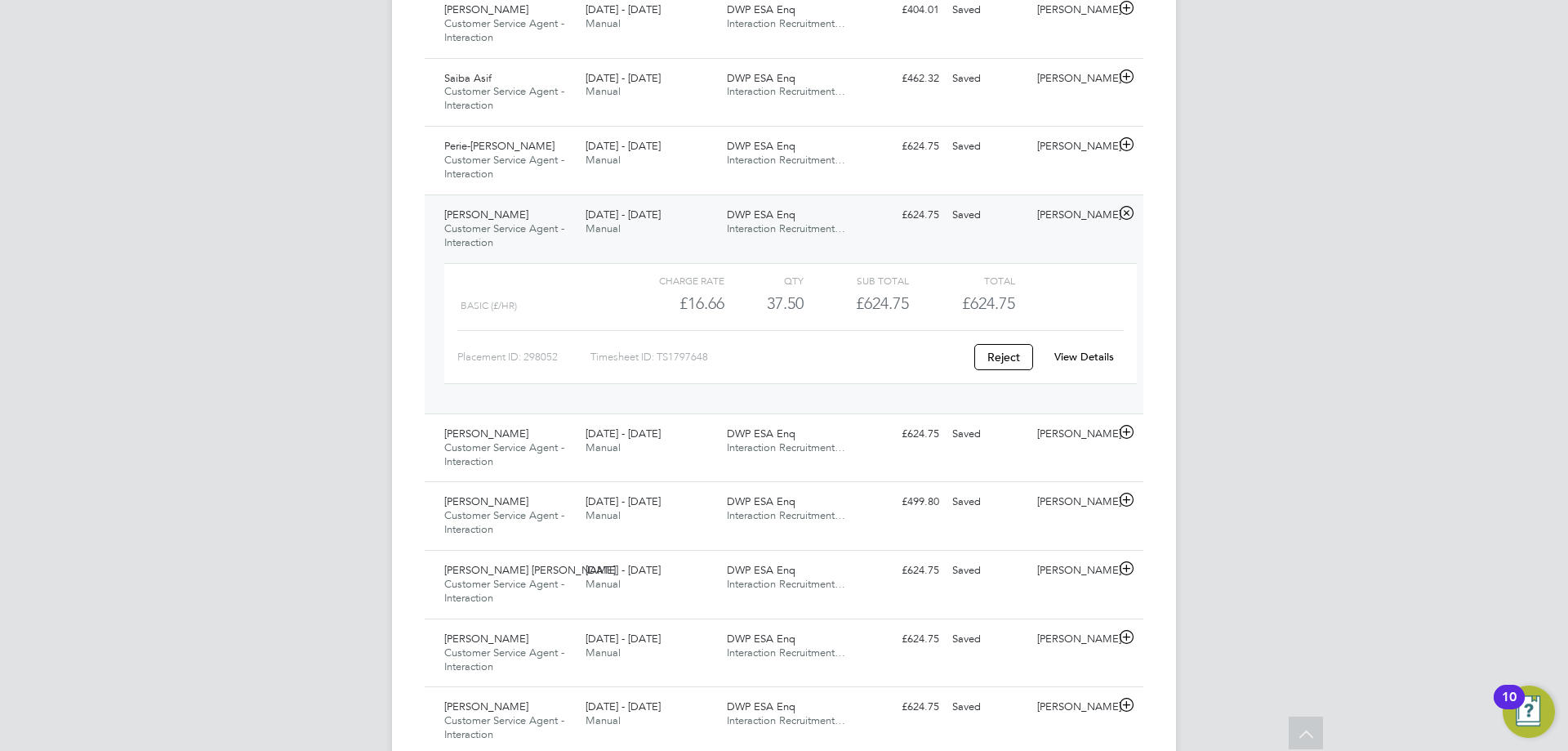
click at [1090, 359] on link "View Details" at bounding box center [1083, 356] width 60 height 14
click at [1125, 214] on icon at bounding box center [1127, 213] width 21 height 13
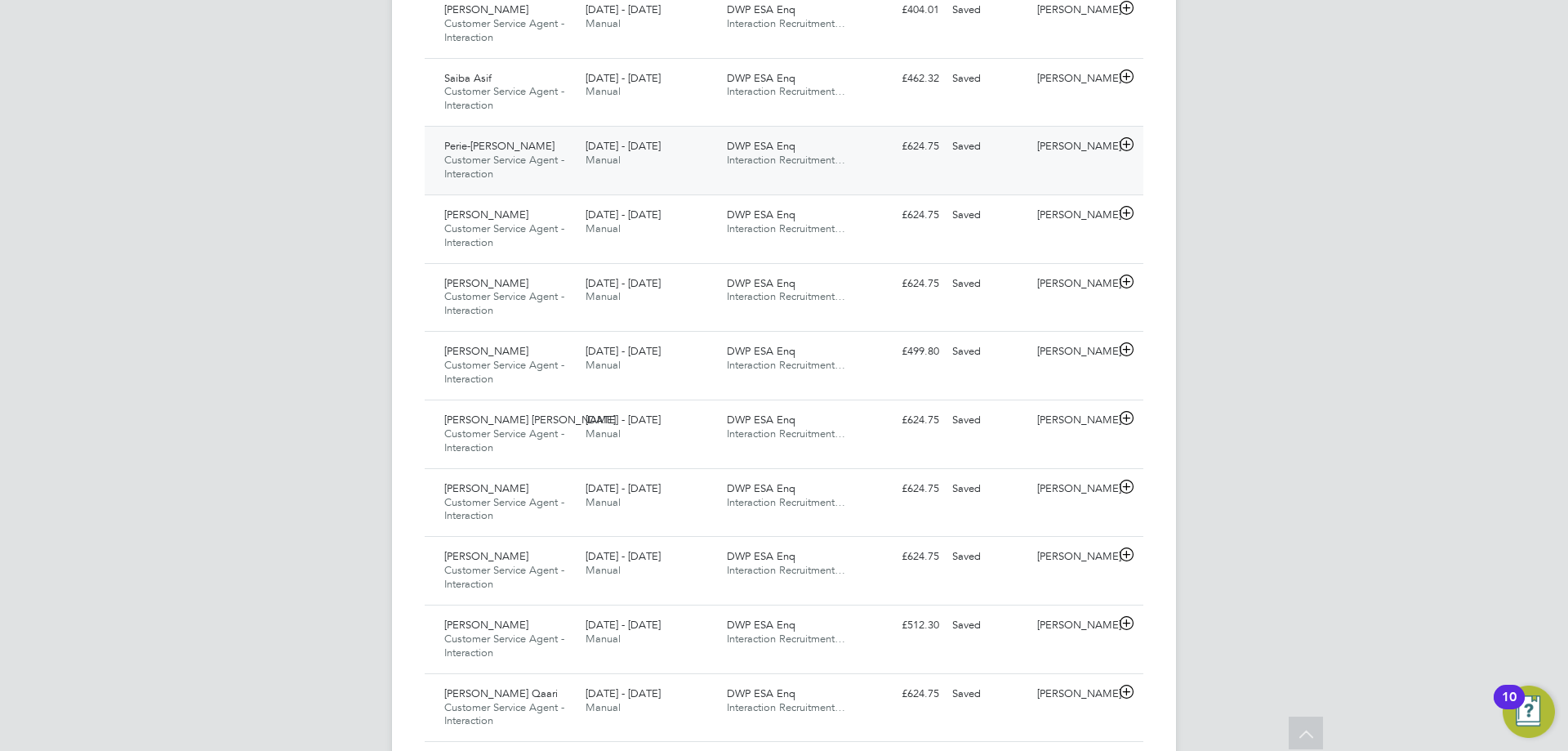
click at [1127, 145] on icon at bounding box center [1127, 145] width 21 height 13
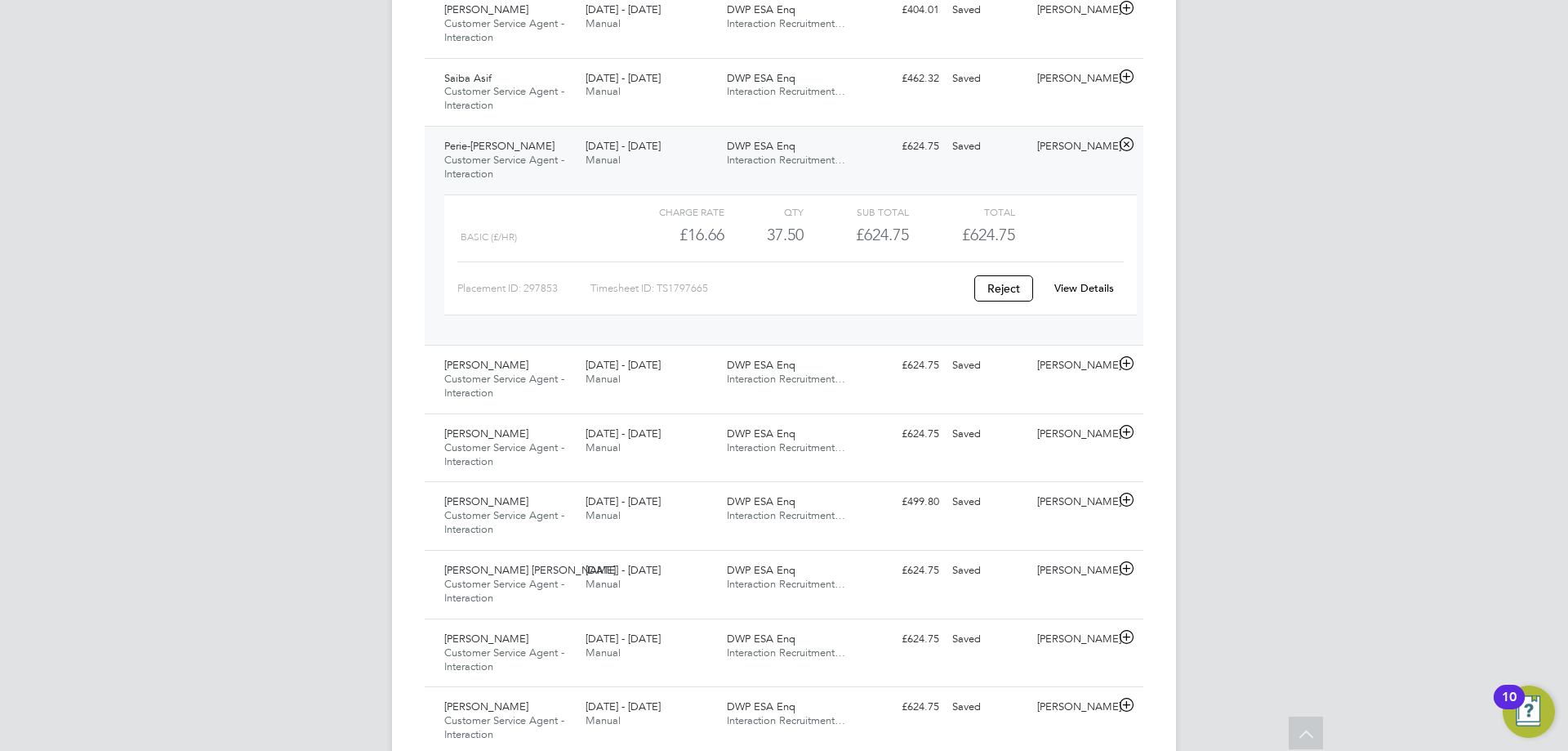
click at [1069, 284] on link "View Details" at bounding box center [1083, 287] width 60 height 14
click at [1123, 146] on icon at bounding box center [1127, 145] width 21 height 13
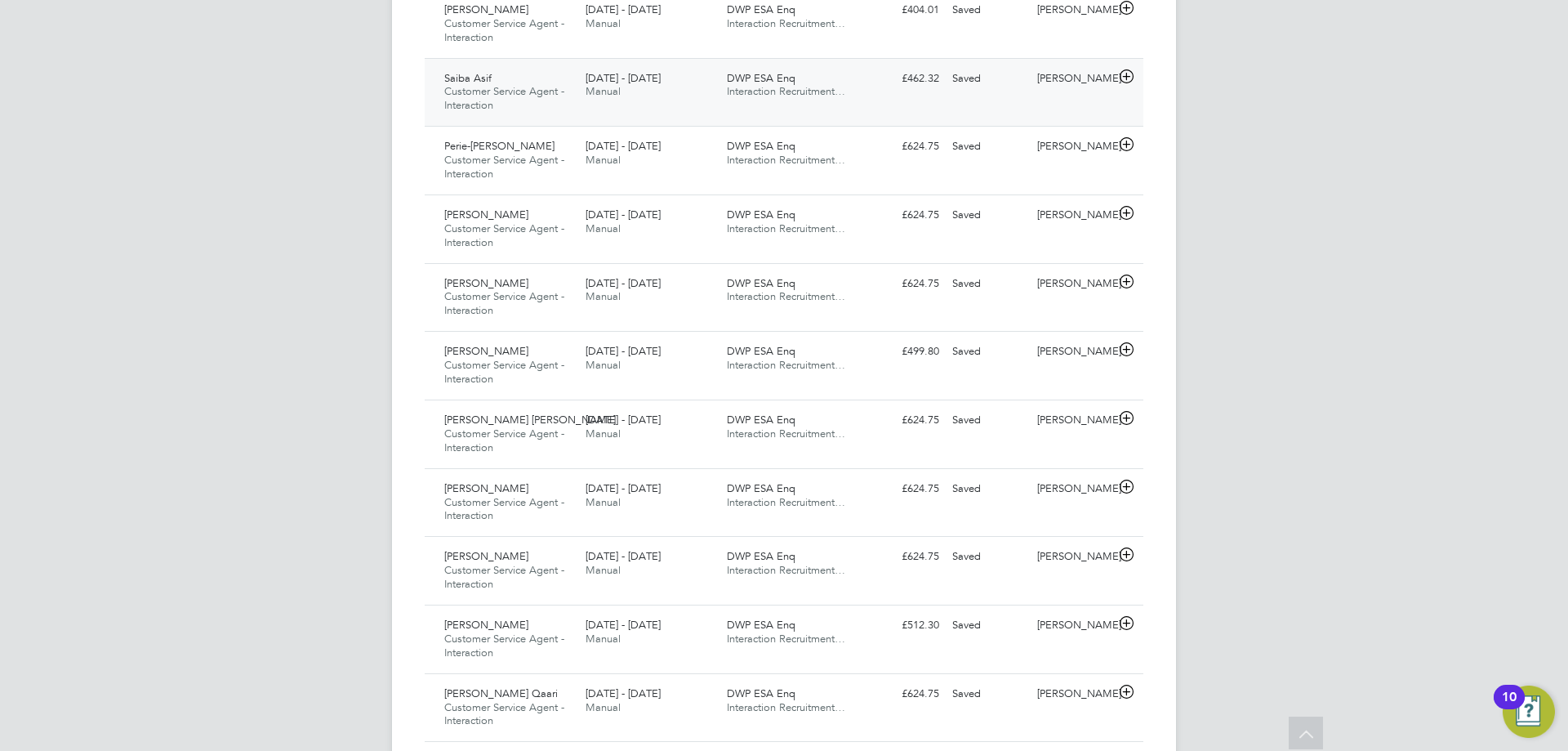
click at [1130, 76] on icon at bounding box center [1127, 77] width 21 height 13
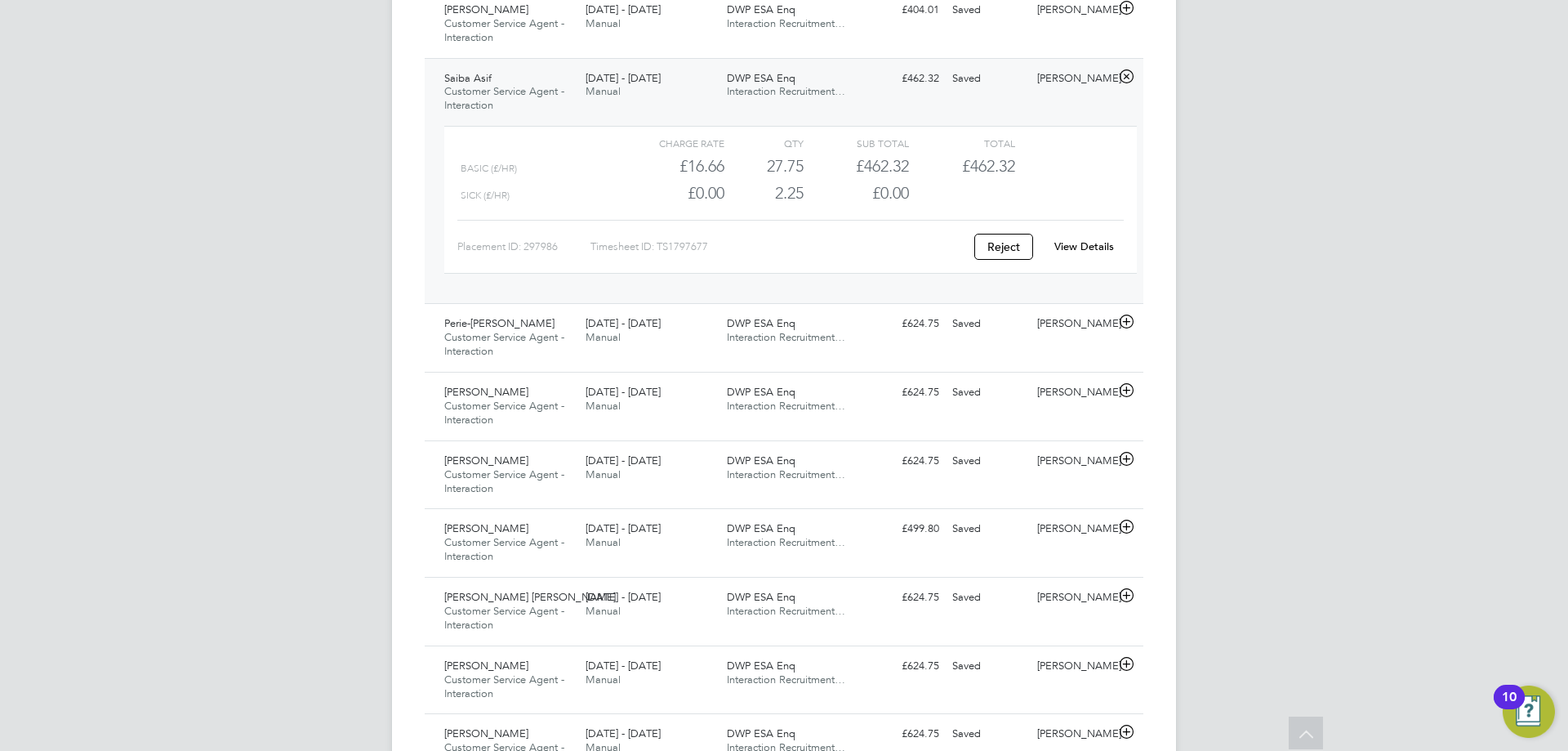
click at [1073, 244] on link "View Details" at bounding box center [1083, 246] width 60 height 14
click at [1125, 74] on icon at bounding box center [1127, 77] width 21 height 13
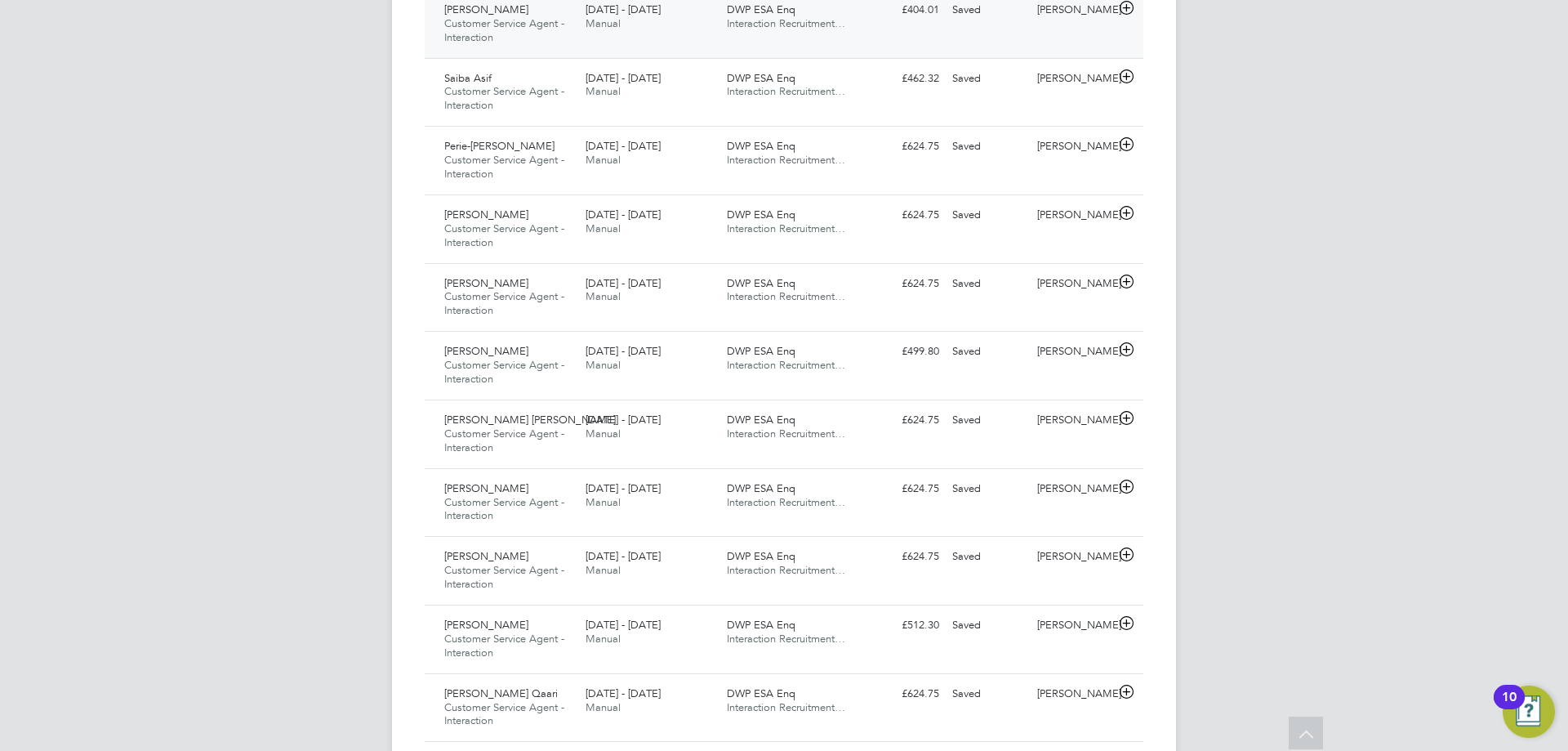
click at [1130, 3] on icon at bounding box center [1127, 9] width 21 height 13
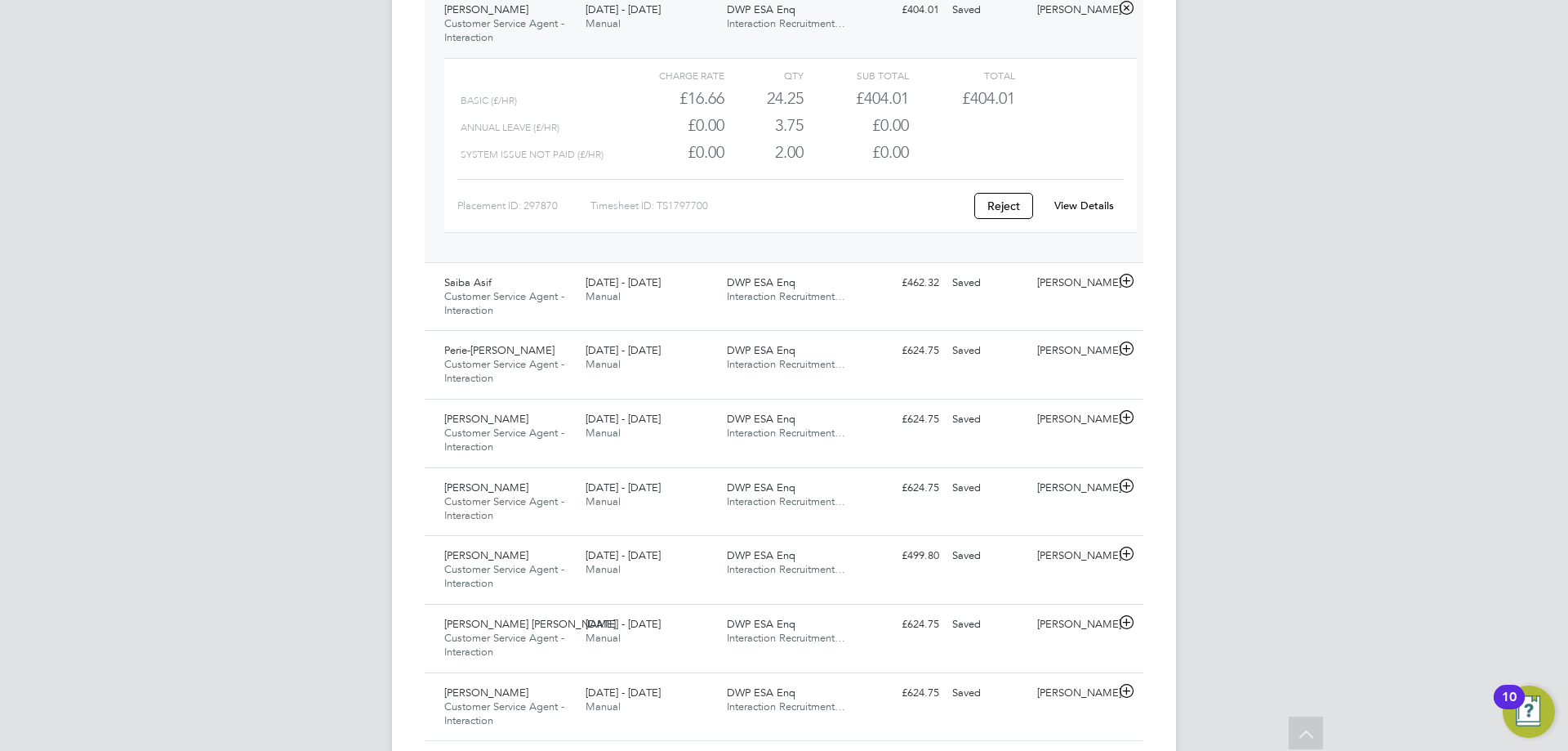
click at [1083, 202] on link "View Details" at bounding box center [1083, 205] width 60 height 14
click at [1126, 9] on icon at bounding box center [1127, 9] width 21 height 13
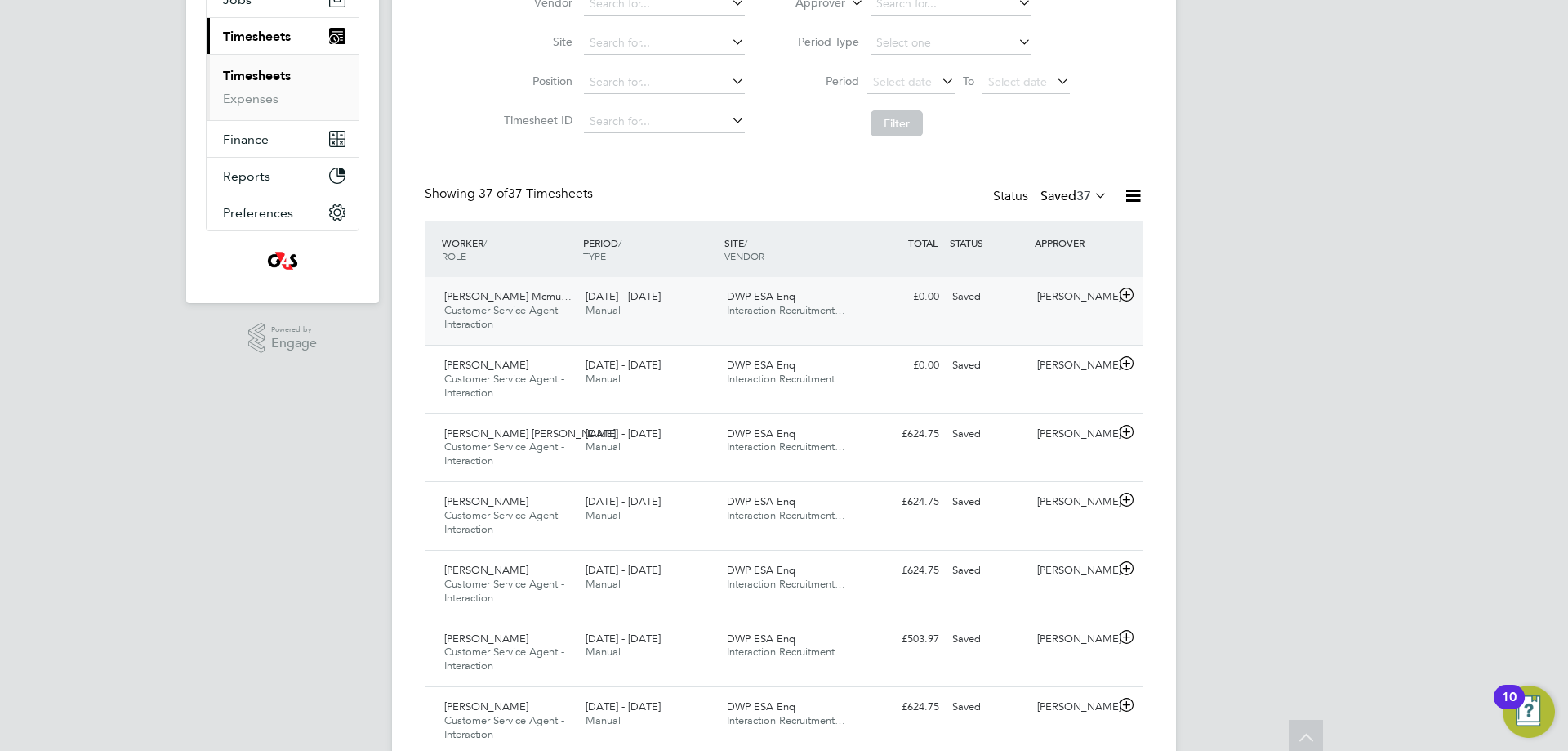
scroll to position [0, 0]
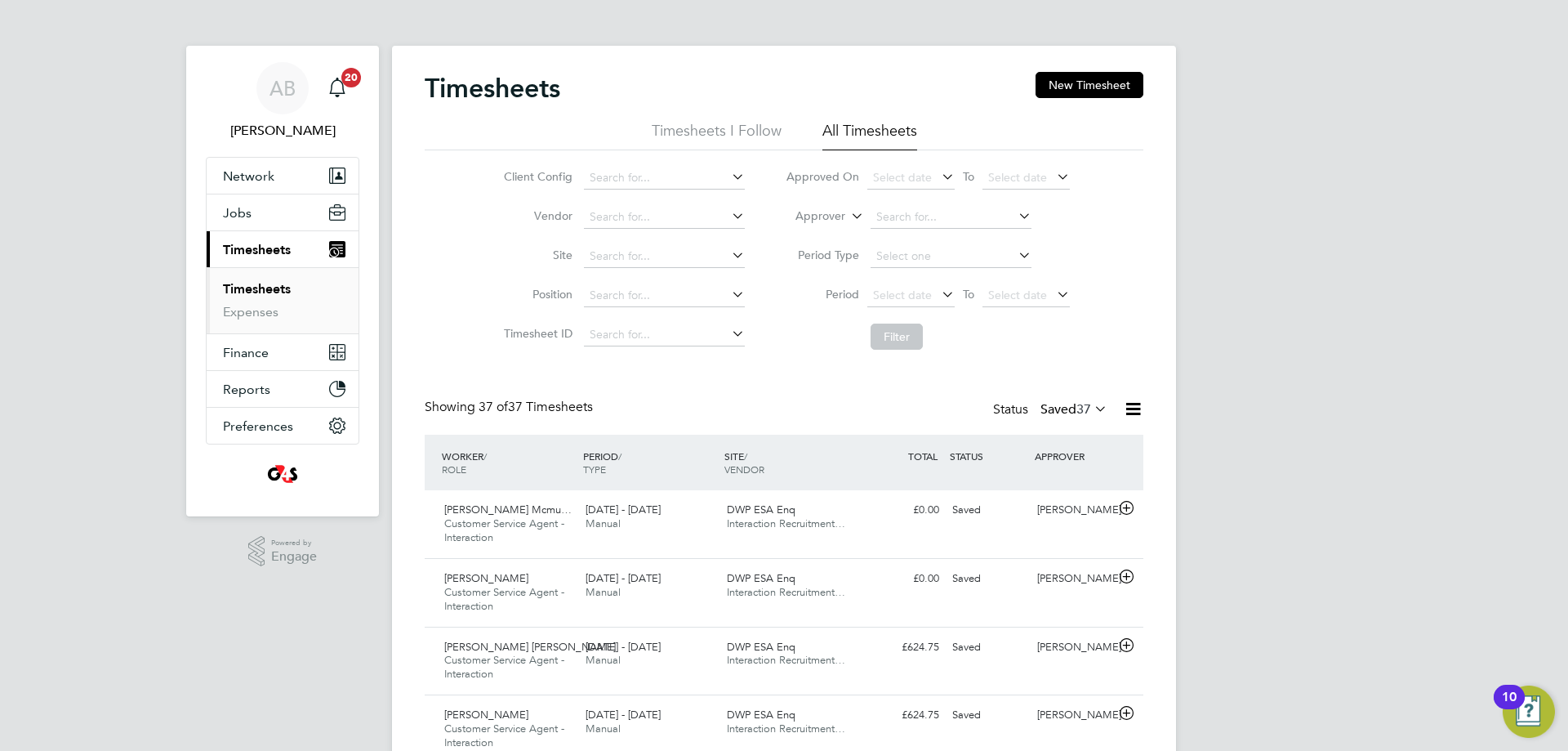
click at [1091, 405] on icon at bounding box center [1091, 408] width 0 height 23
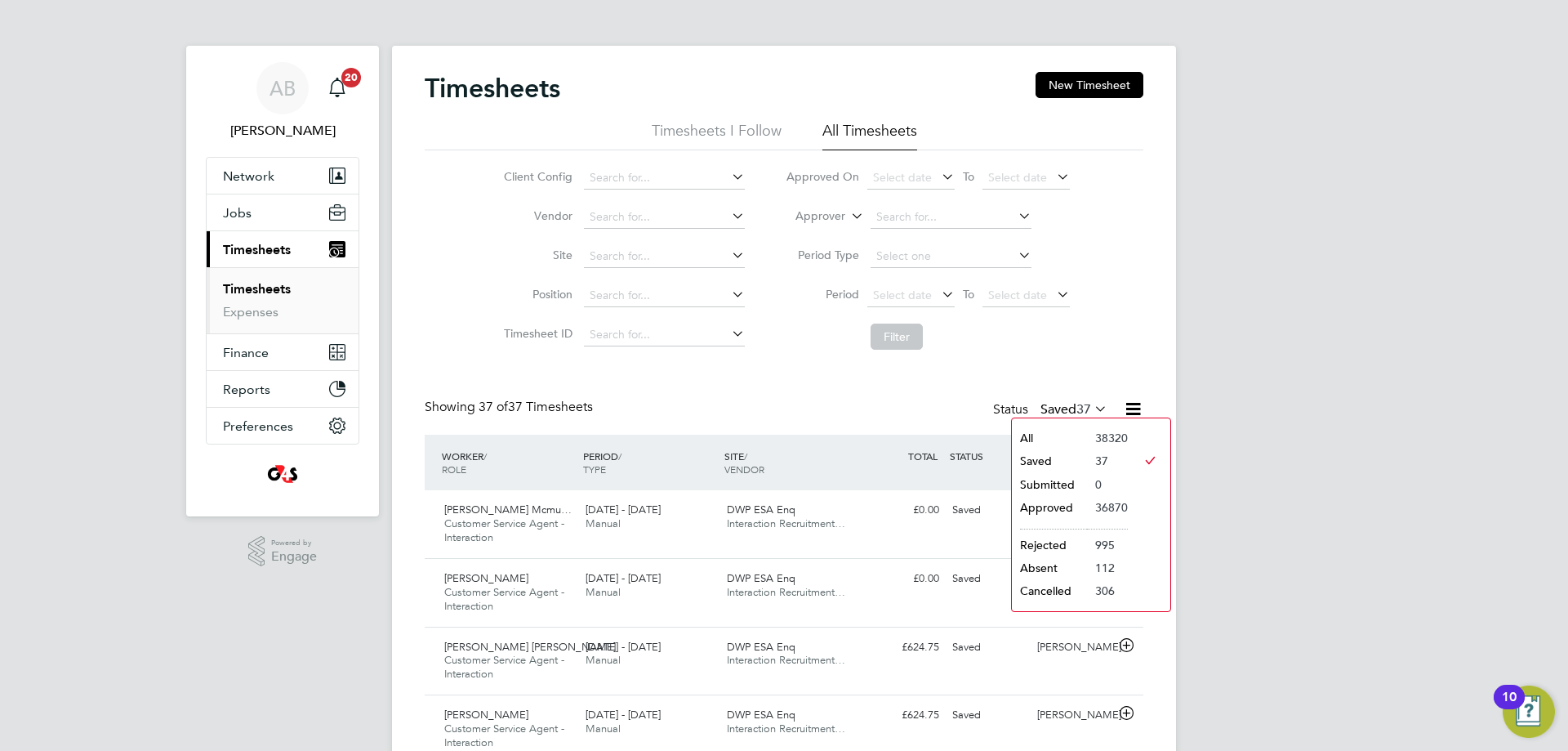
click at [1050, 486] on li "Submitted" at bounding box center [1049, 485] width 76 height 23
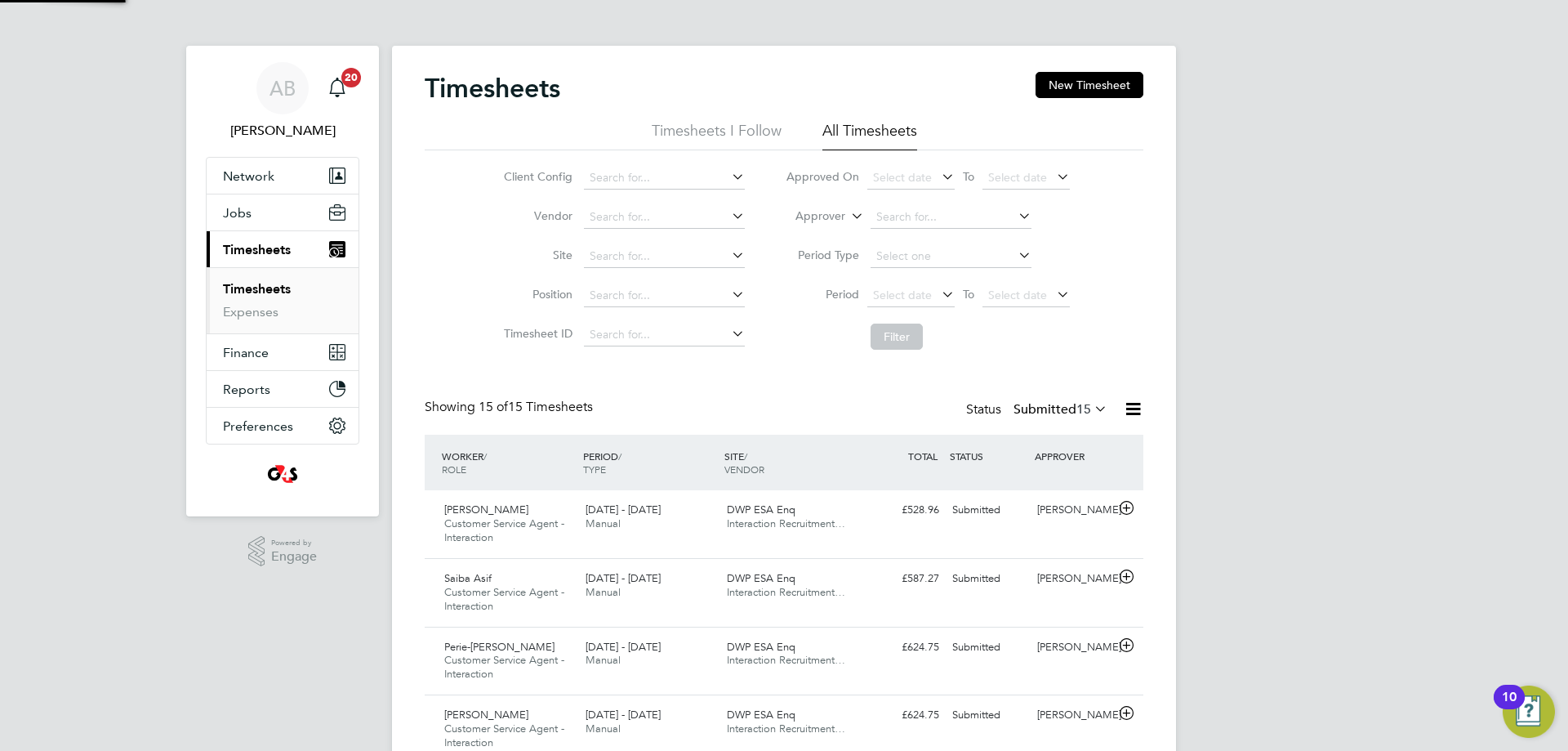
scroll to position [55, 142]
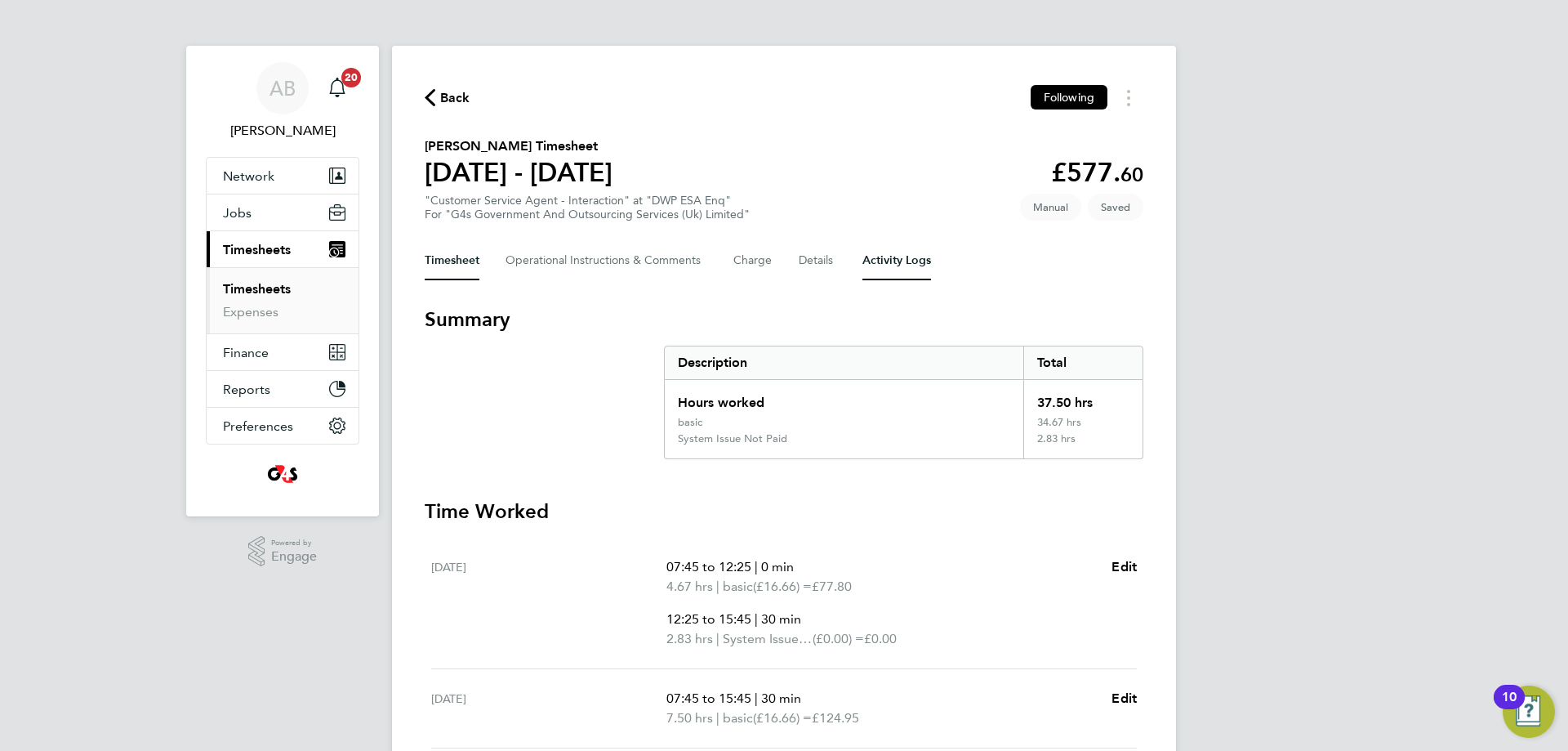
click at [878, 270] on Logs-tab "Activity Logs" at bounding box center [896, 261] width 69 height 40
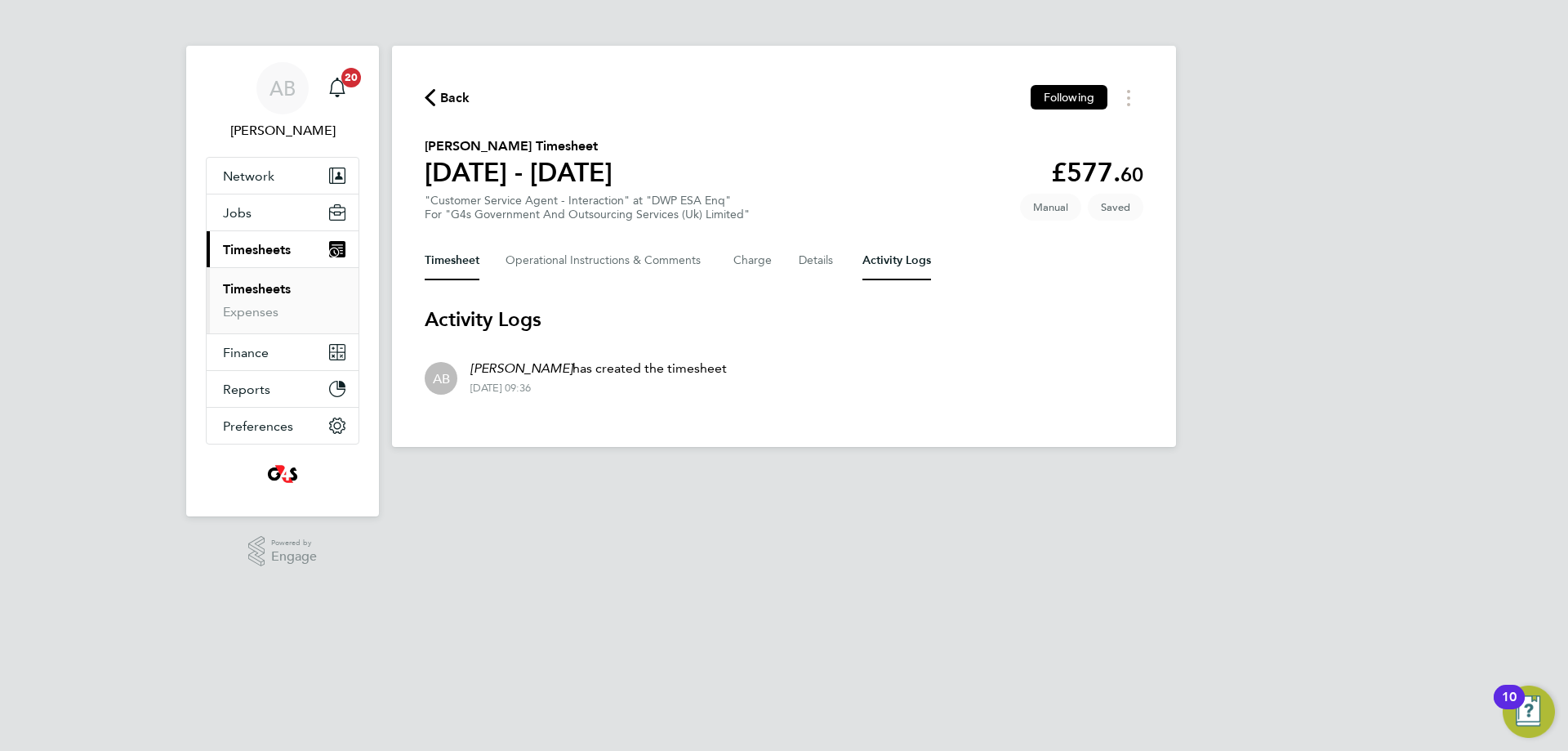
click at [448, 259] on button "Timesheet" at bounding box center [452, 261] width 55 height 40
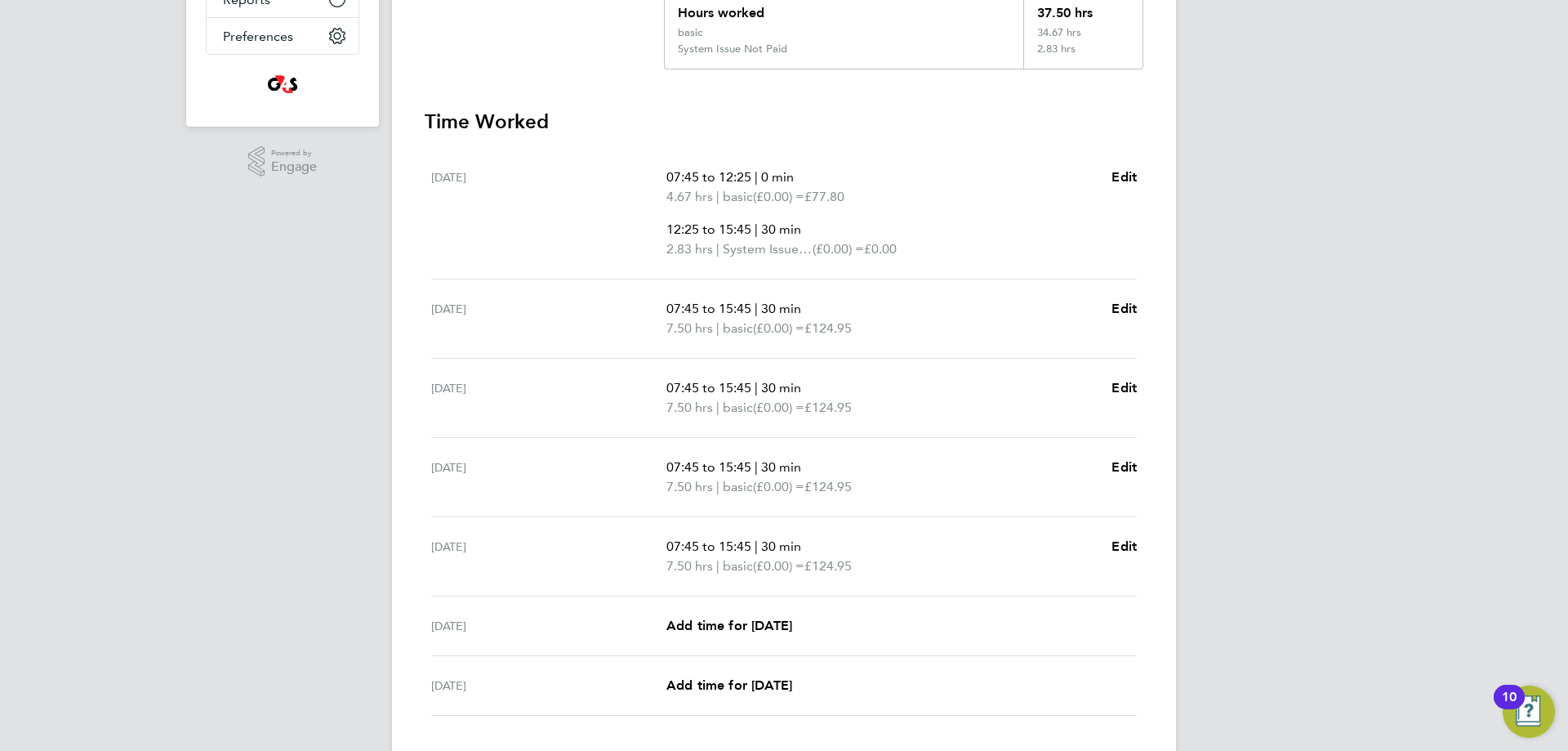
scroll to position [499, 0]
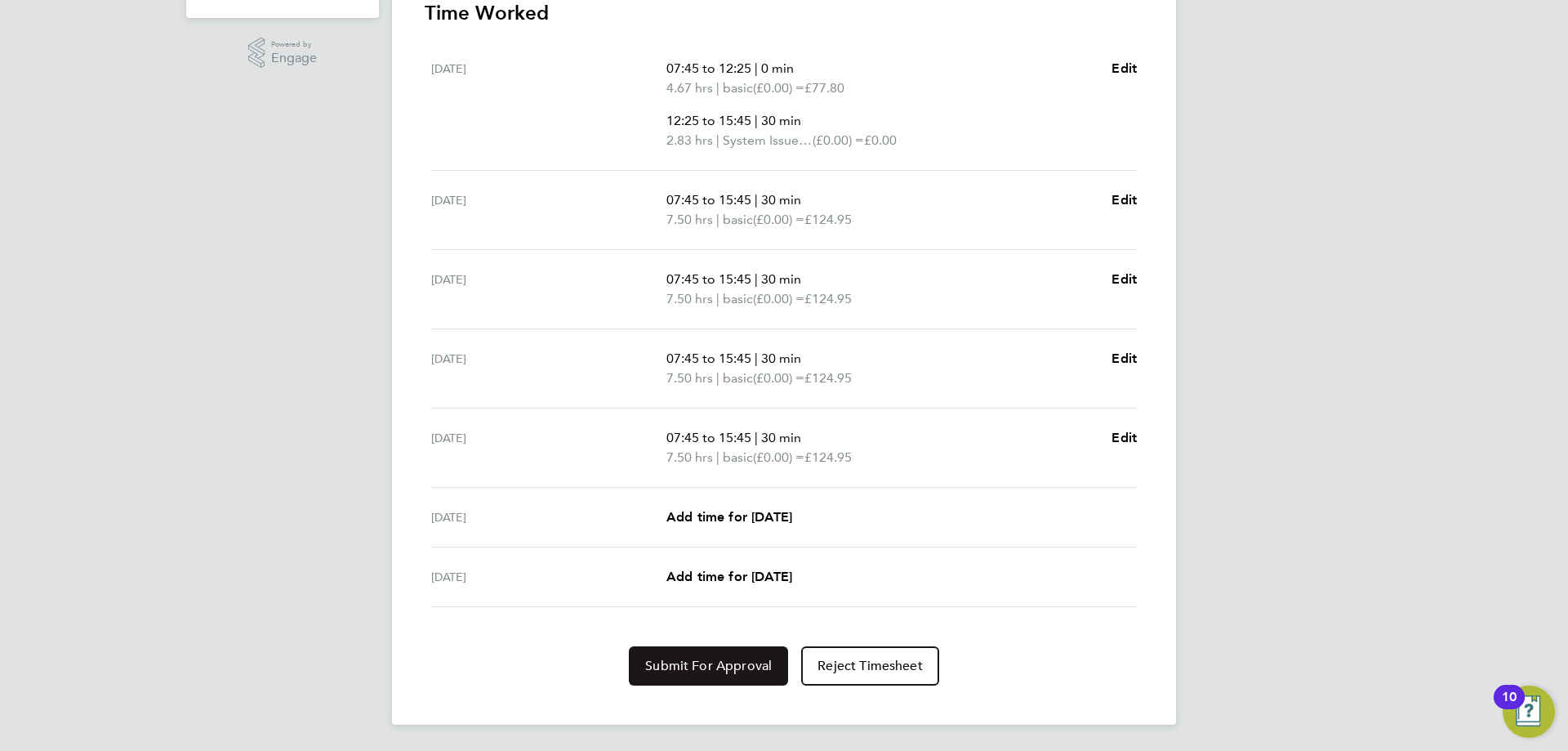
click at [709, 672] on span "Submit For Approval" at bounding box center [708, 665] width 127 height 16
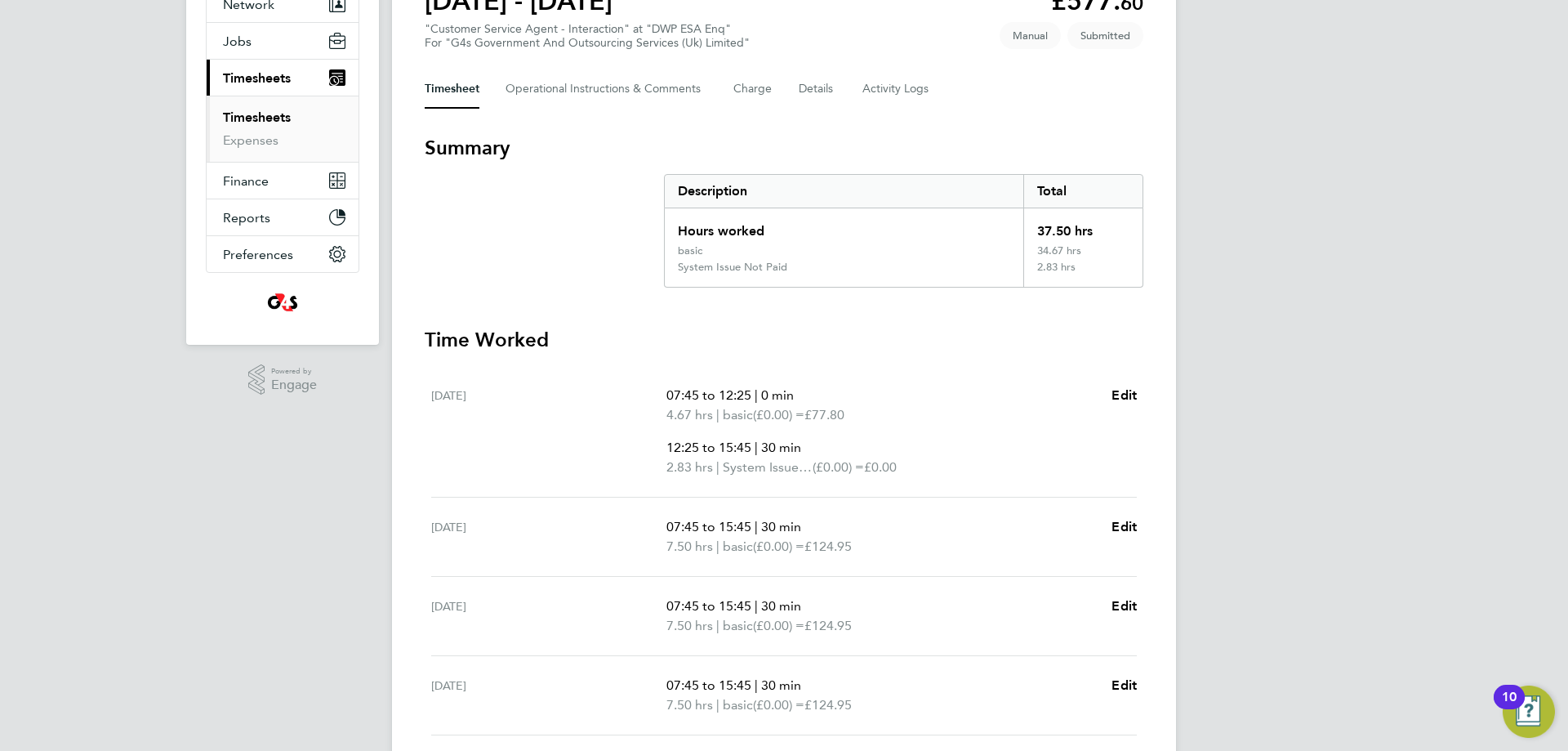
scroll to position [0, 0]
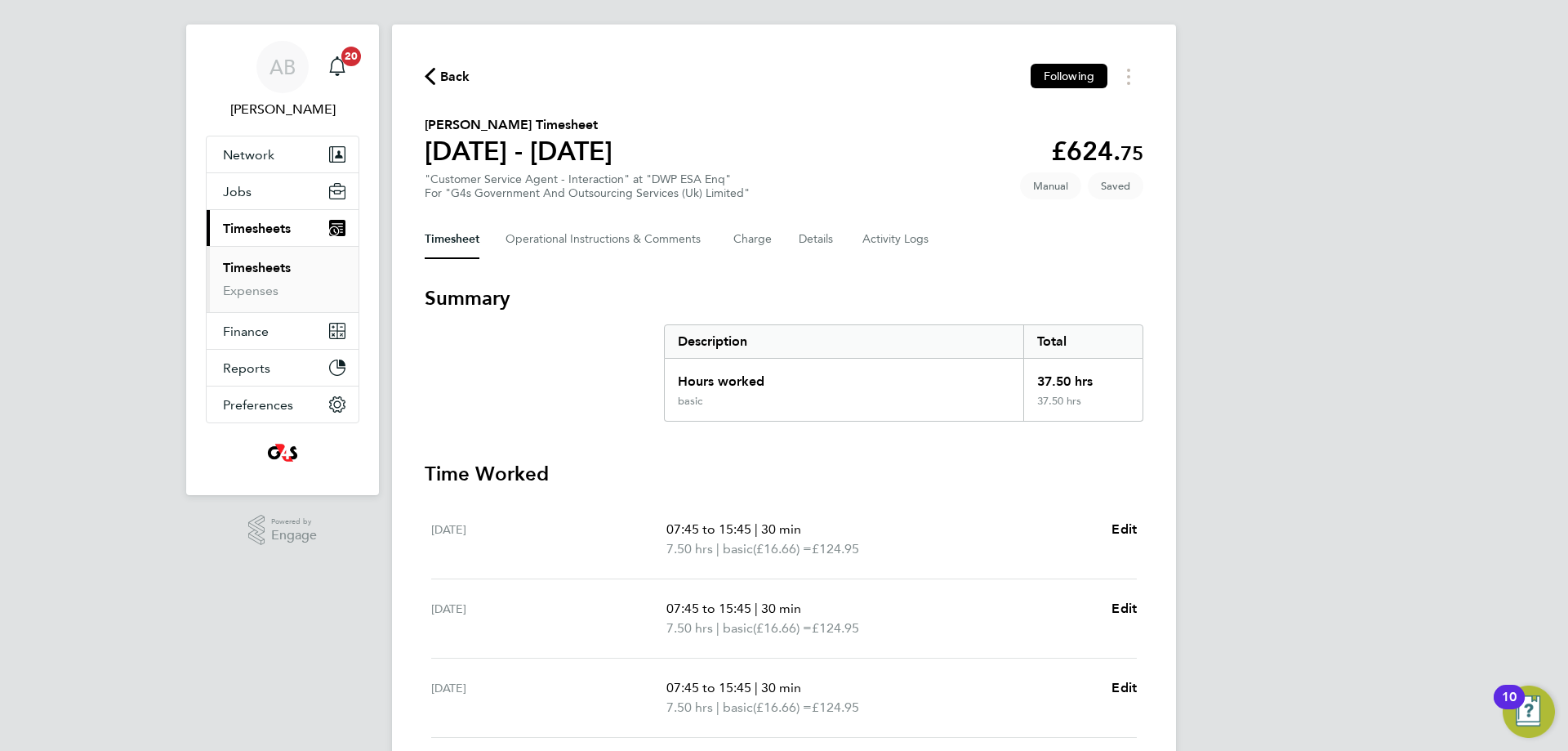
scroll to position [430, 0]
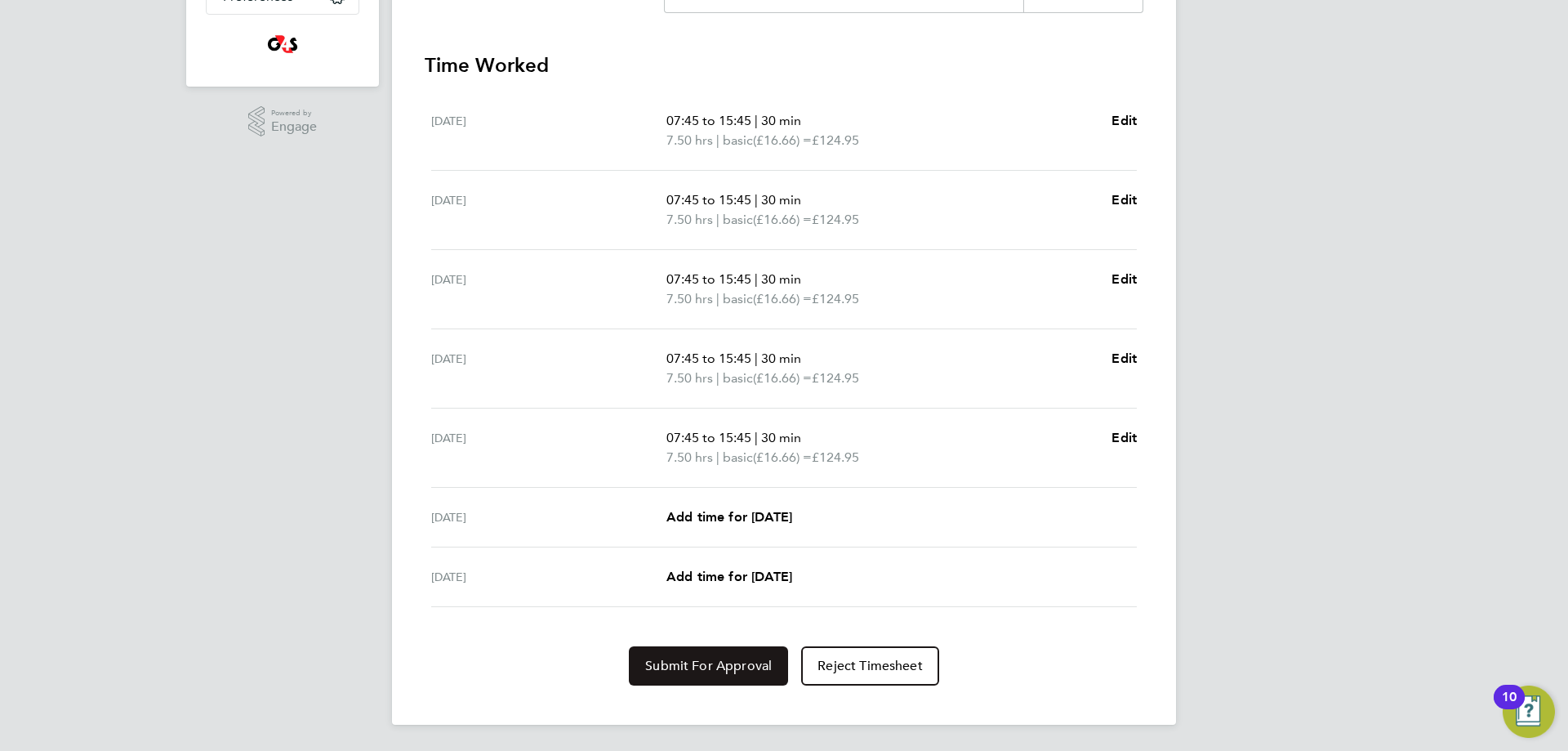
drag, startPoint x: 716, startPoint y: 670, endPoint x: 718, endPoint y: 661, distance: 9.2
click at [716, 671] on span "Submit For Approval" at bounding box center [708, 665] width 127 height 16
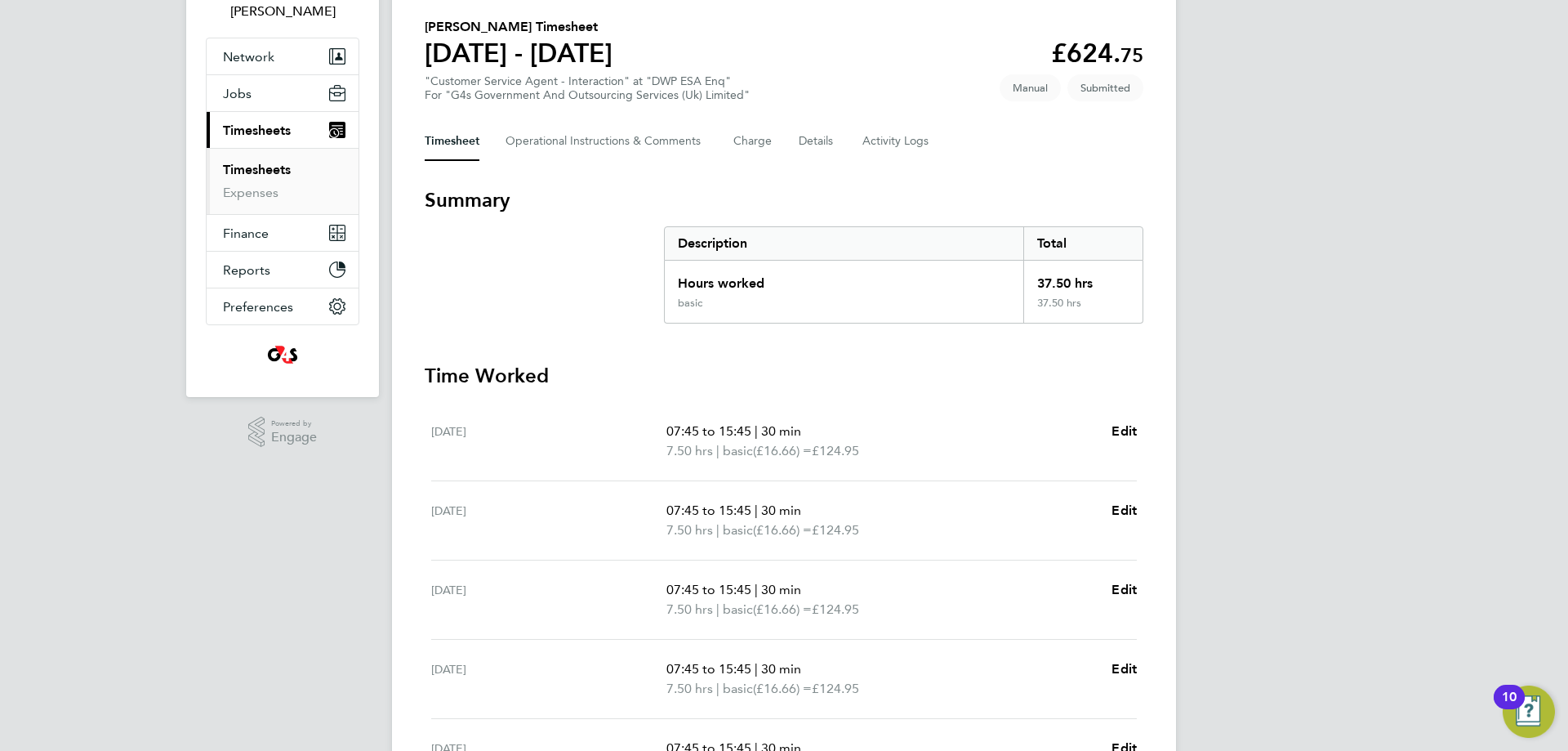
scroll to position [0, 0]
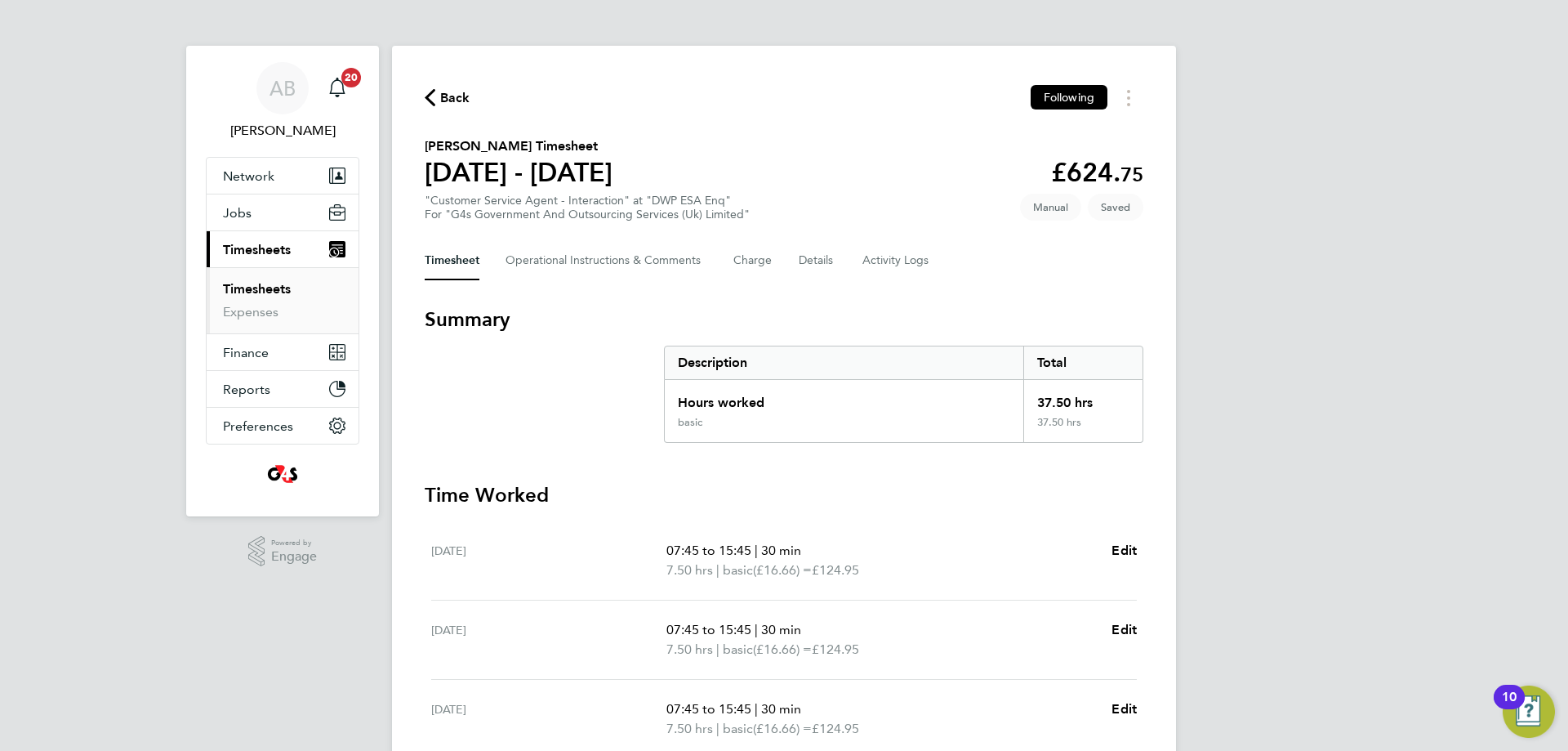
scroll to position [430, 0]
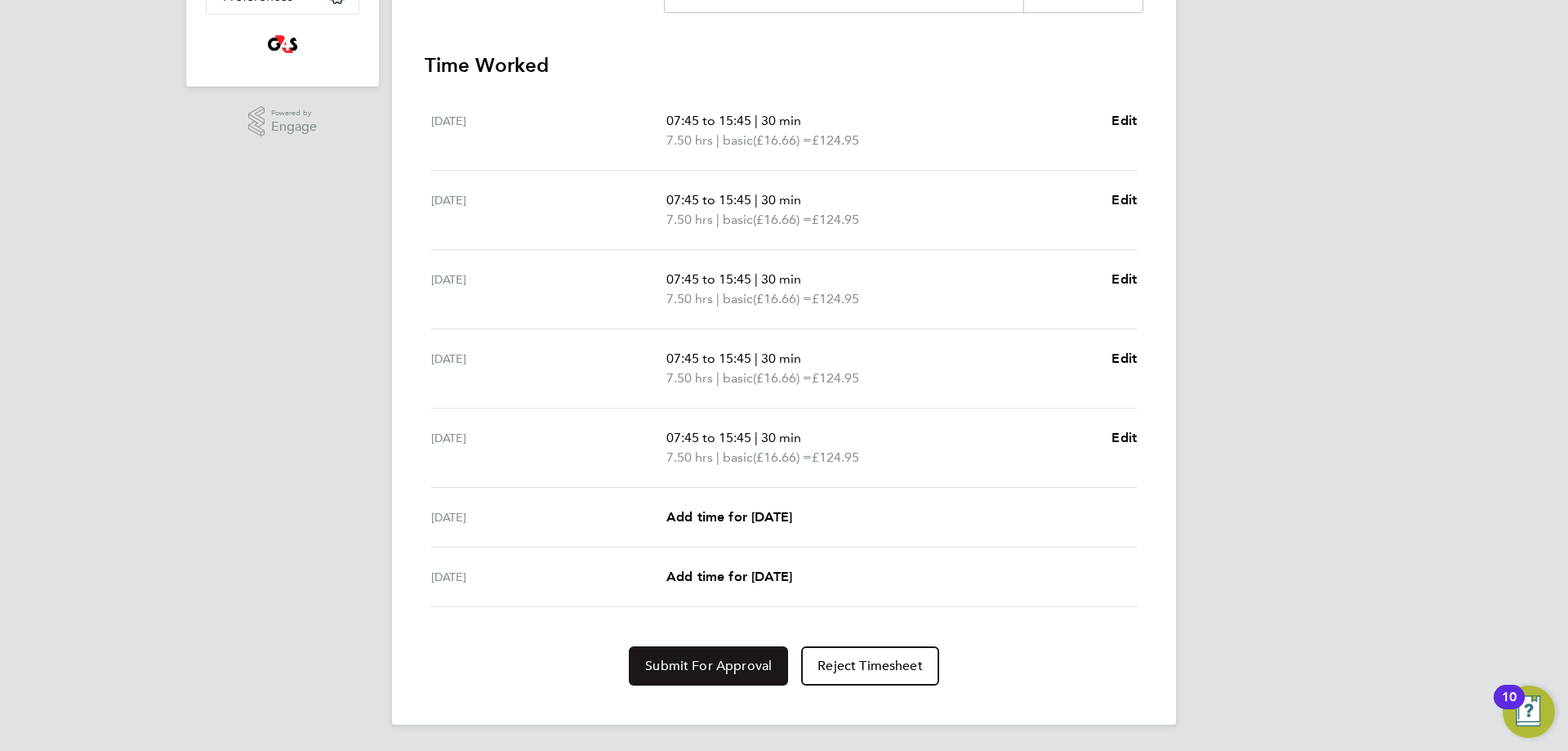
click at [694, 676] on button "Submit For Approval" at bounding box center [708, 666] width 160 height 40
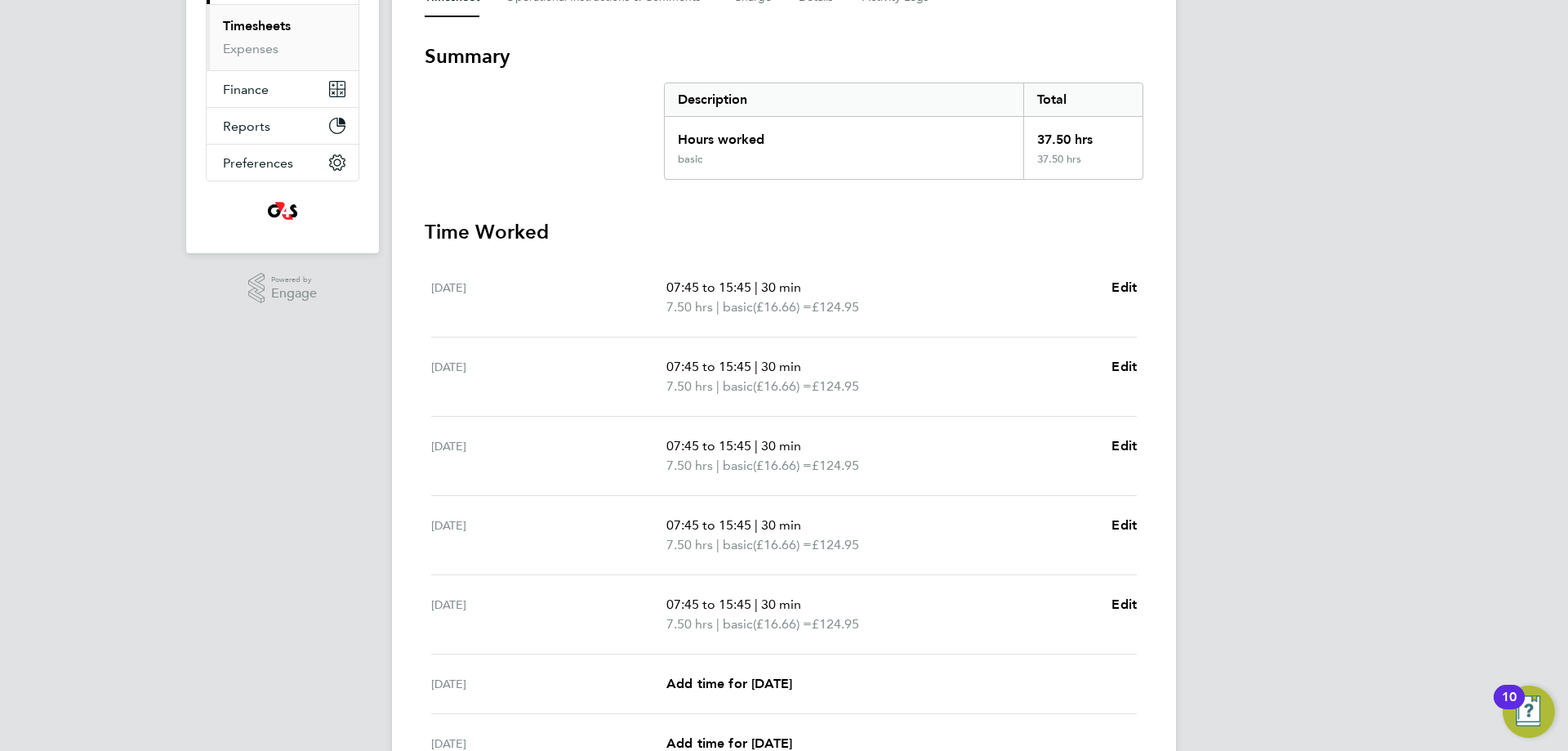
scroll to position [408, 0]
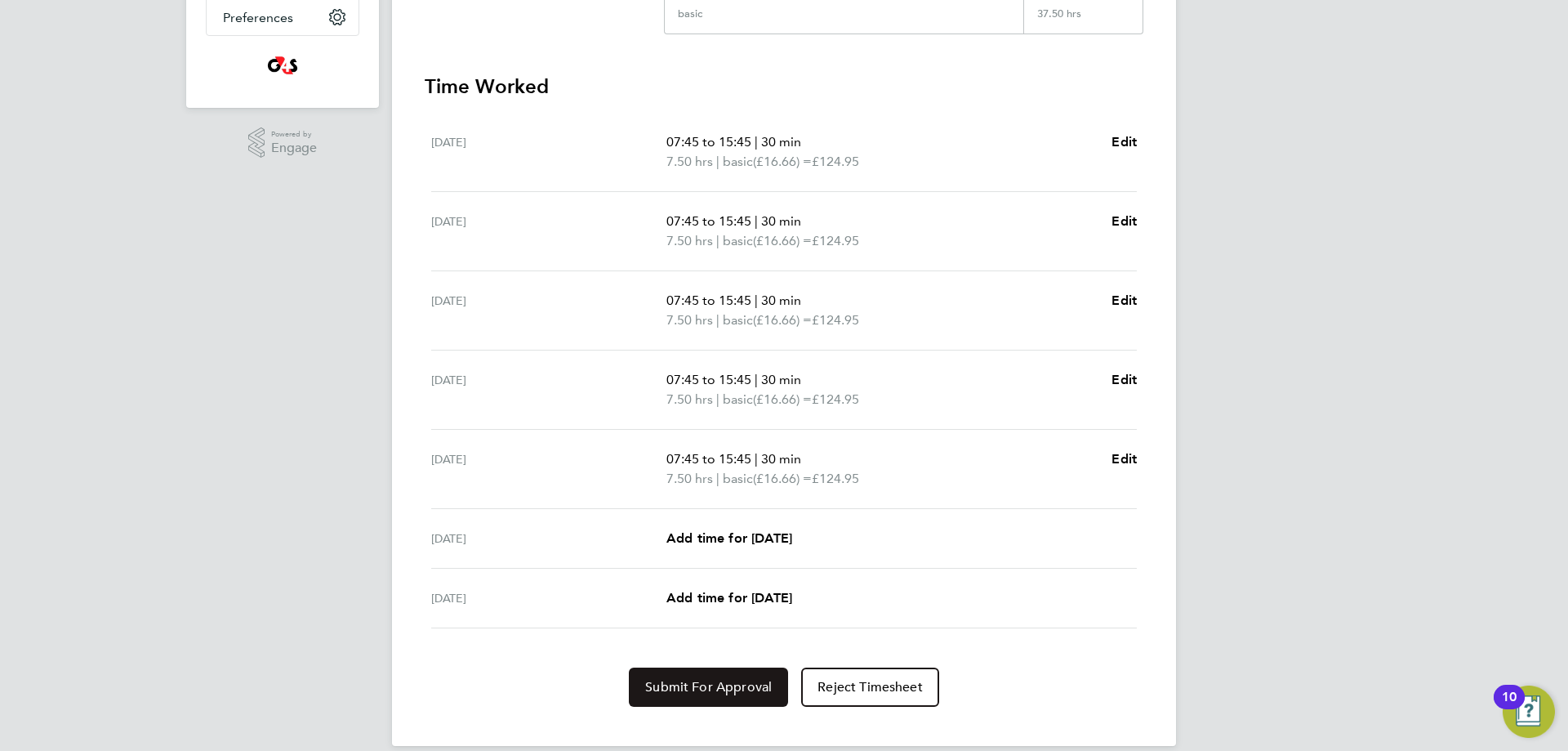
click at [733, 686] on span "Submit For Approval" at bounding box center [708, 687] width 127 height 16
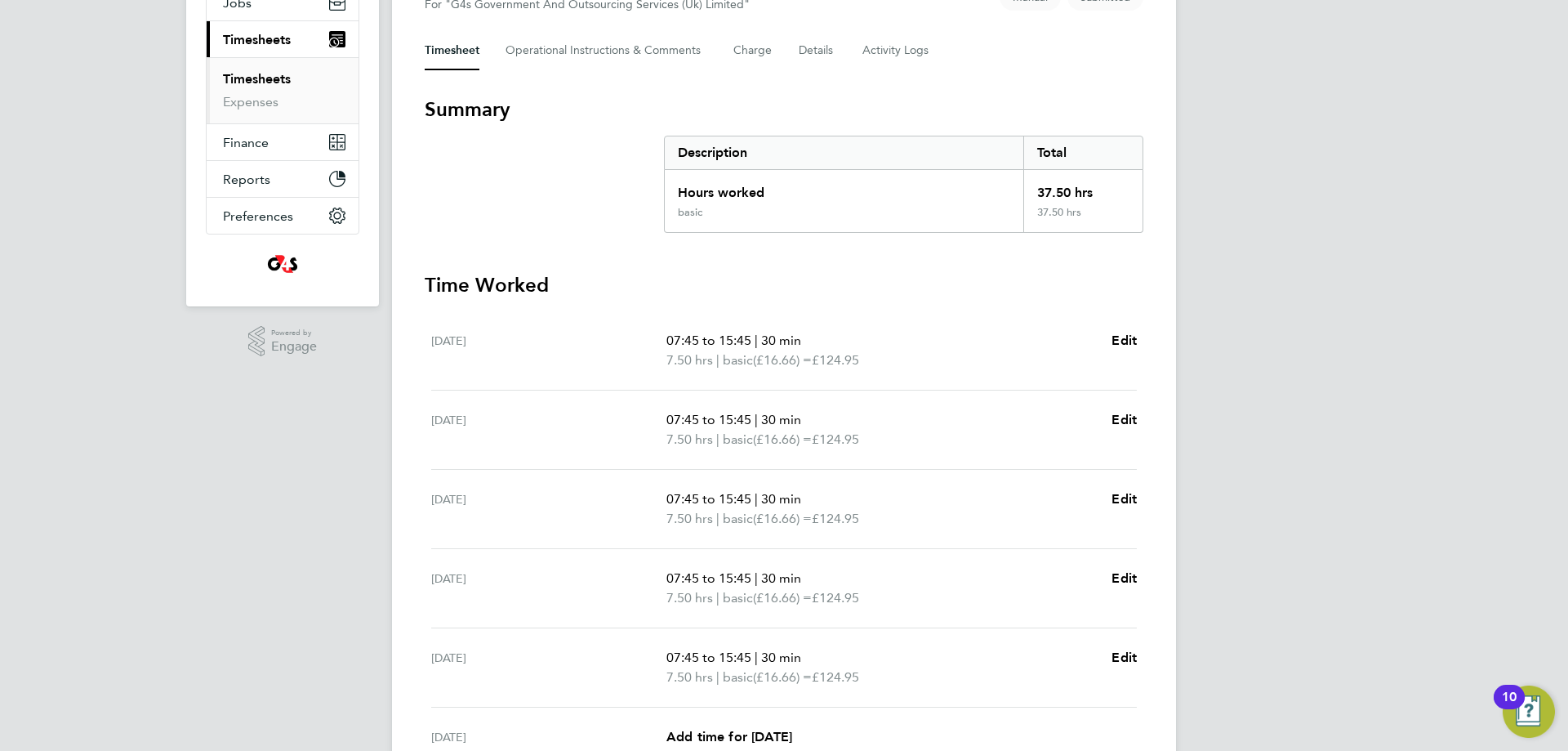
scroll to position [0, 0]
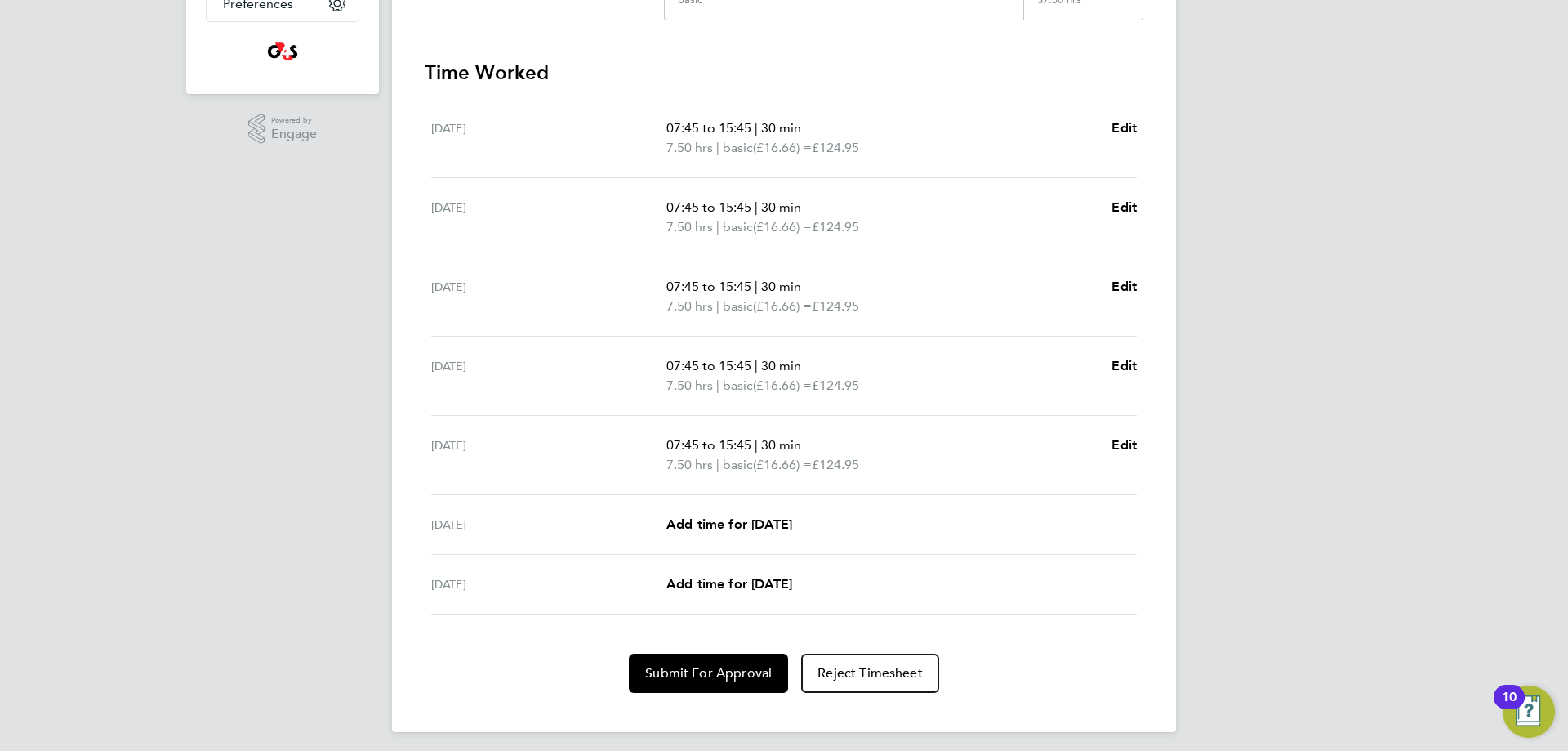
scroll to position [430, 0]
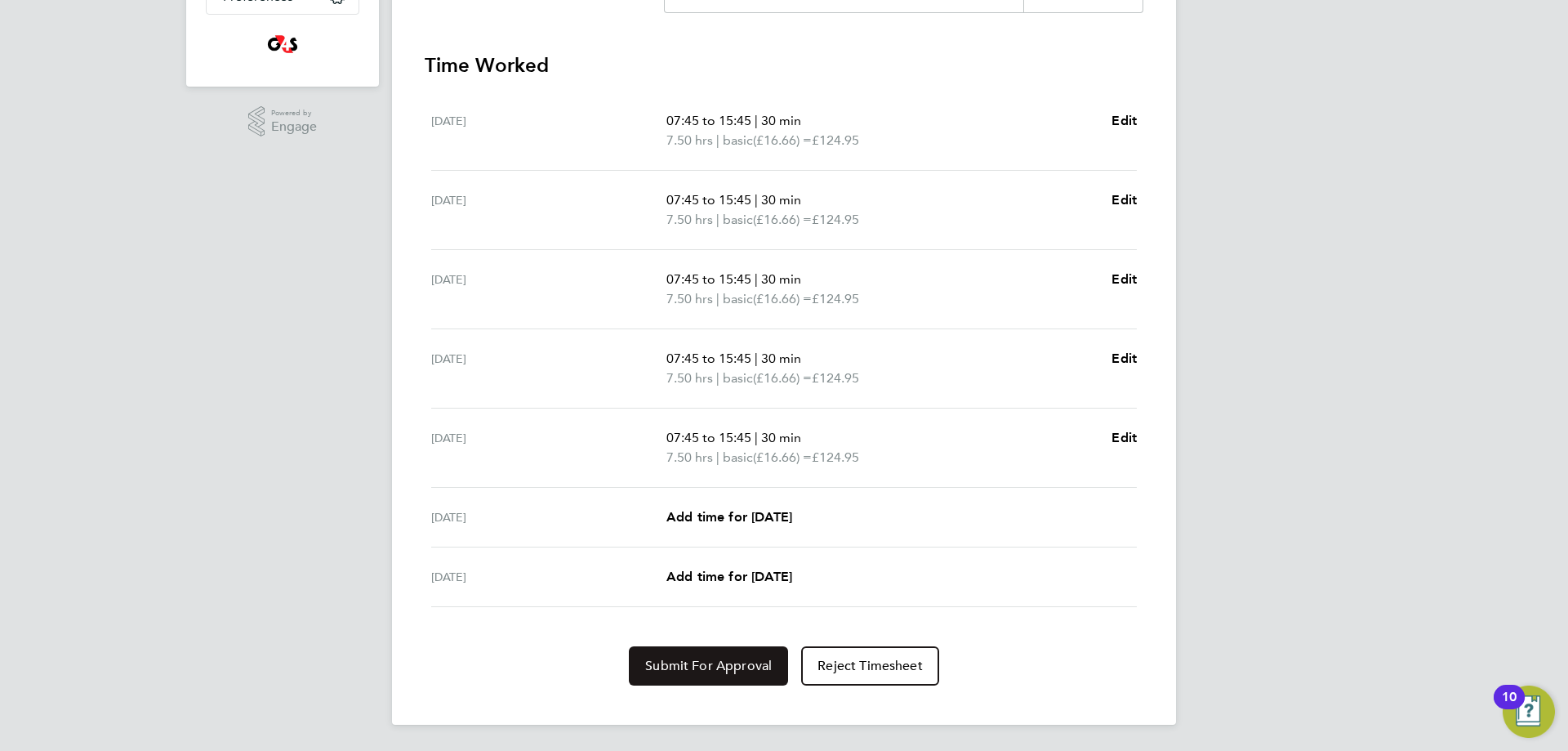
click at [739, 663] on span "Submit For Approval" at bounding box center [708, 665] width 127 height 16
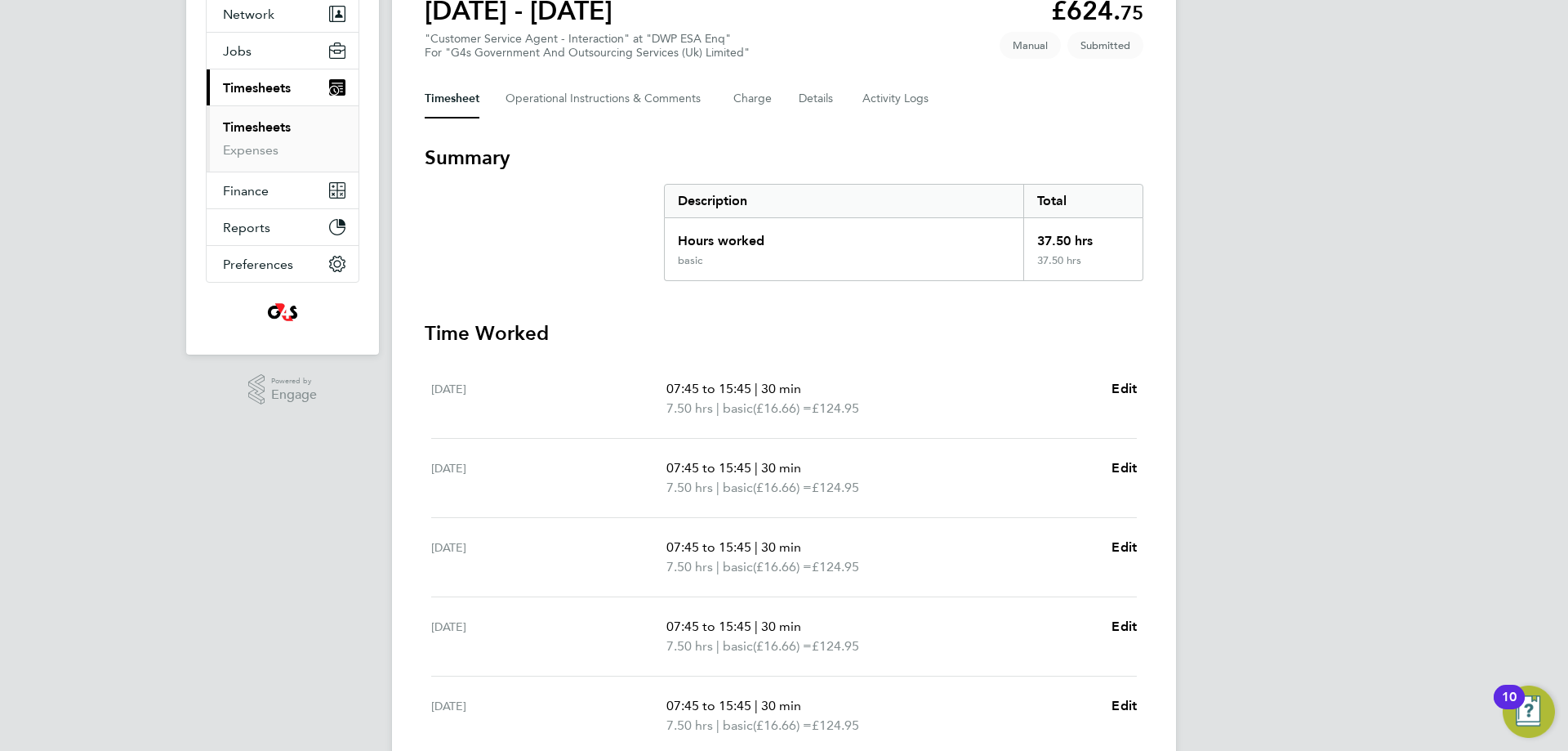
scroll to position [0, 0]
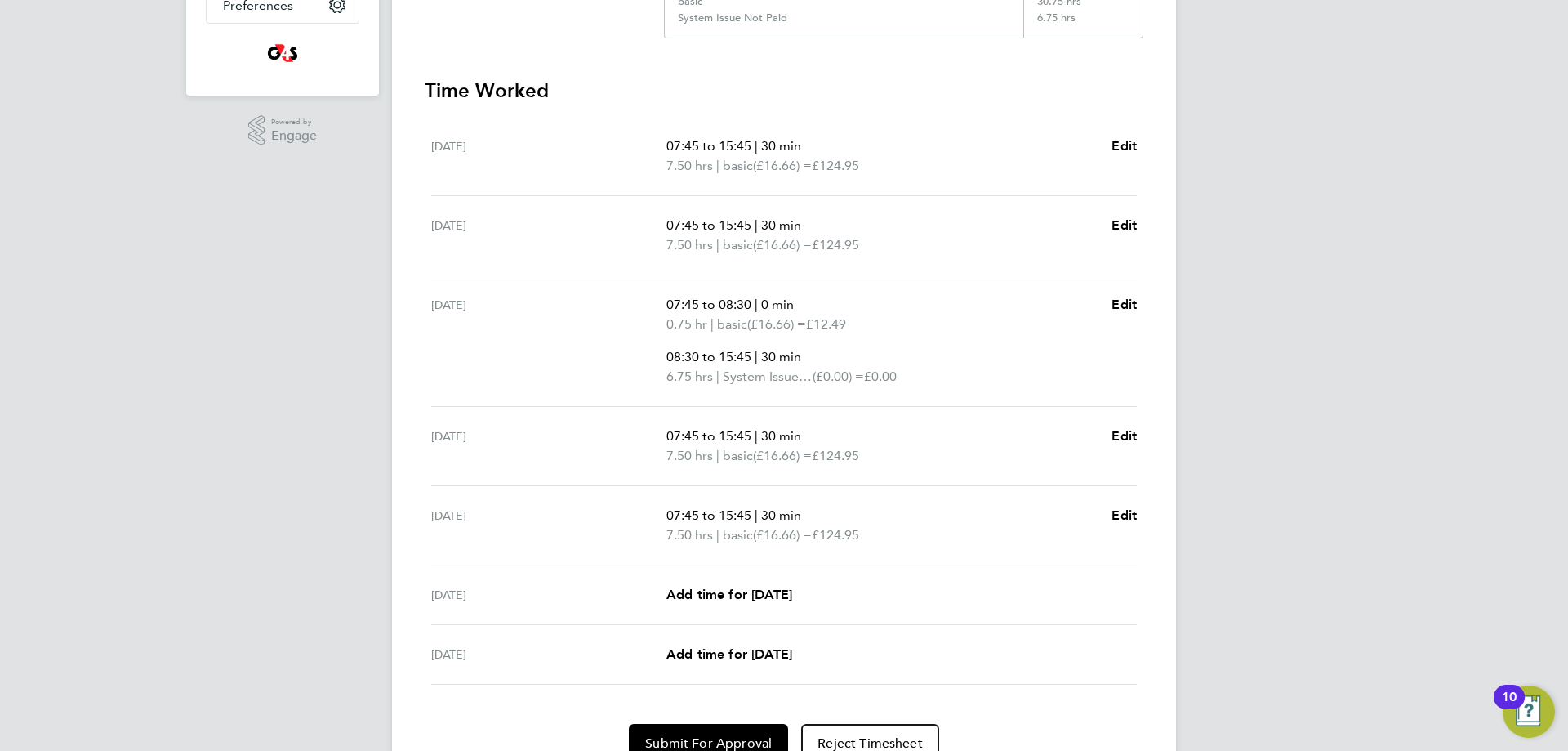
scroll to position [499, 0]
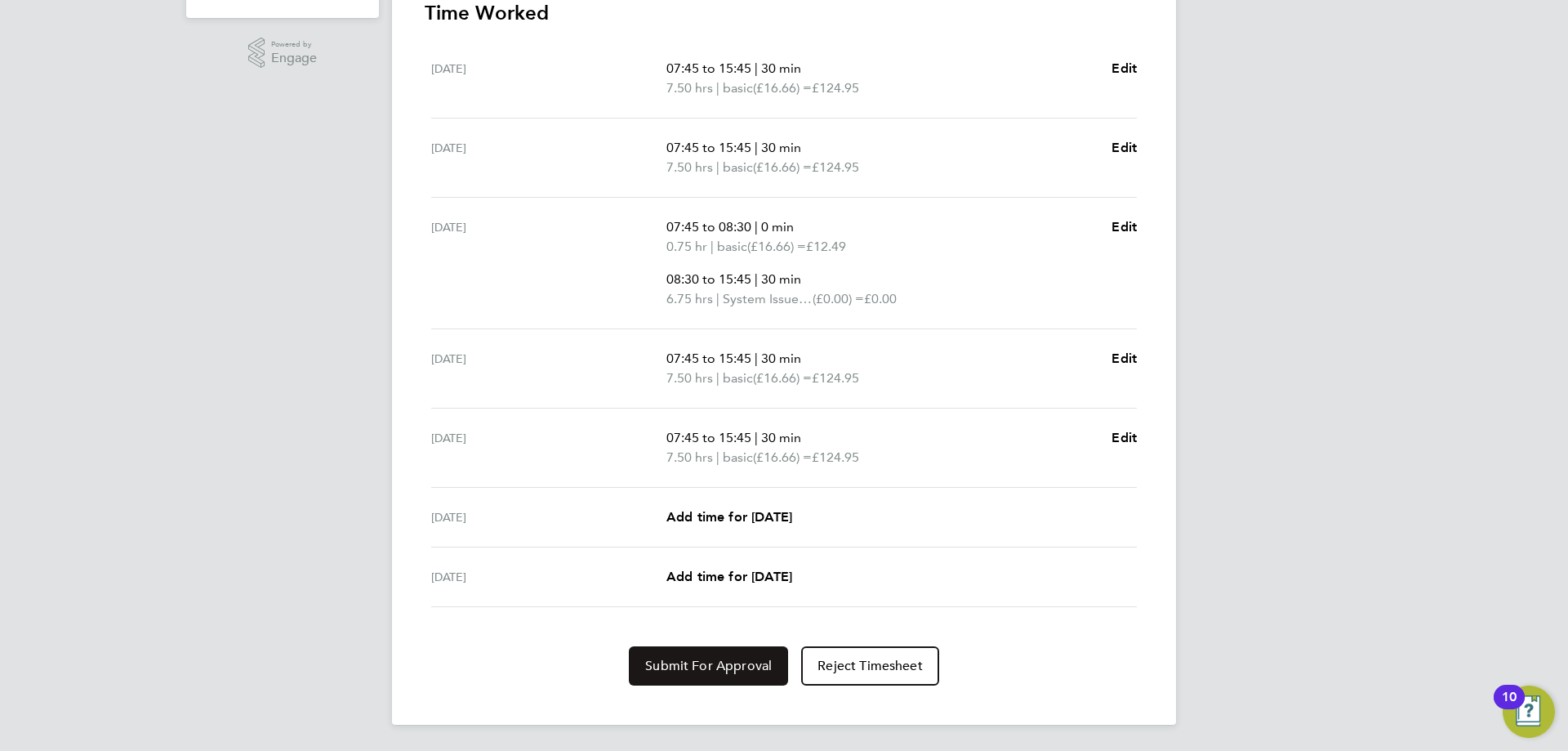
click at [724, 667] on span "Submit For Approval" at bounding box center [708, 665] width 127 height 16
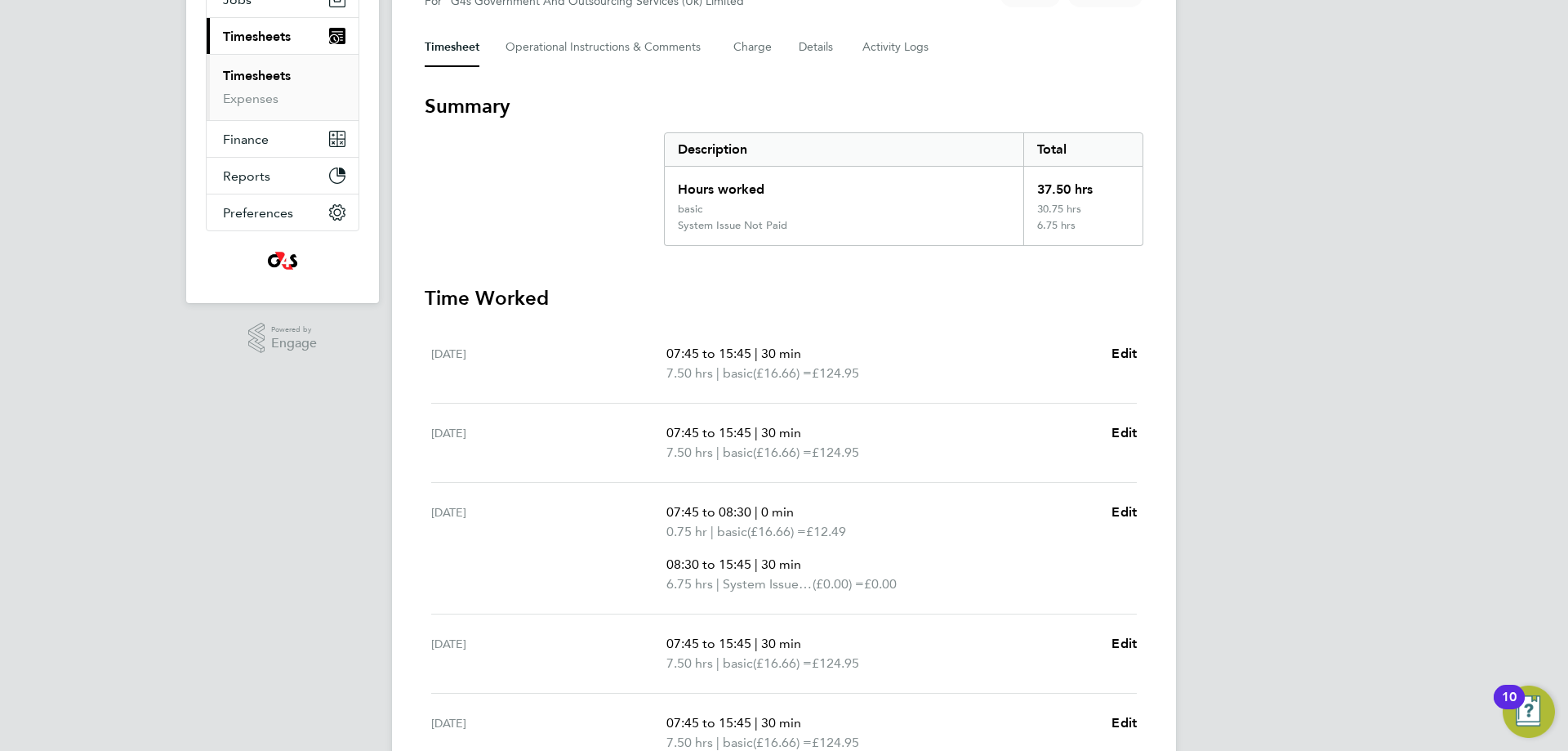
scroll to position [0, 0]
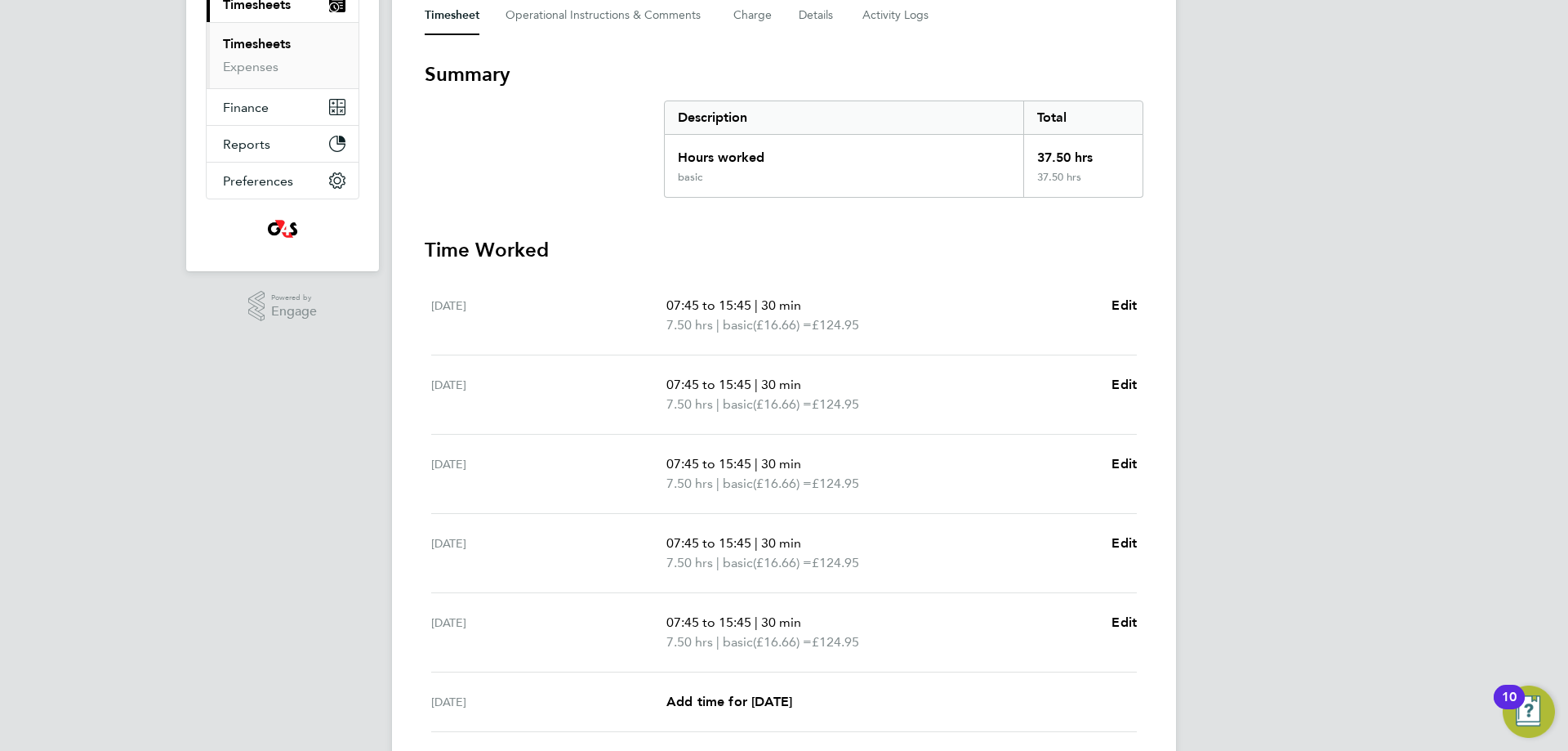
scroll to position [430, 0]
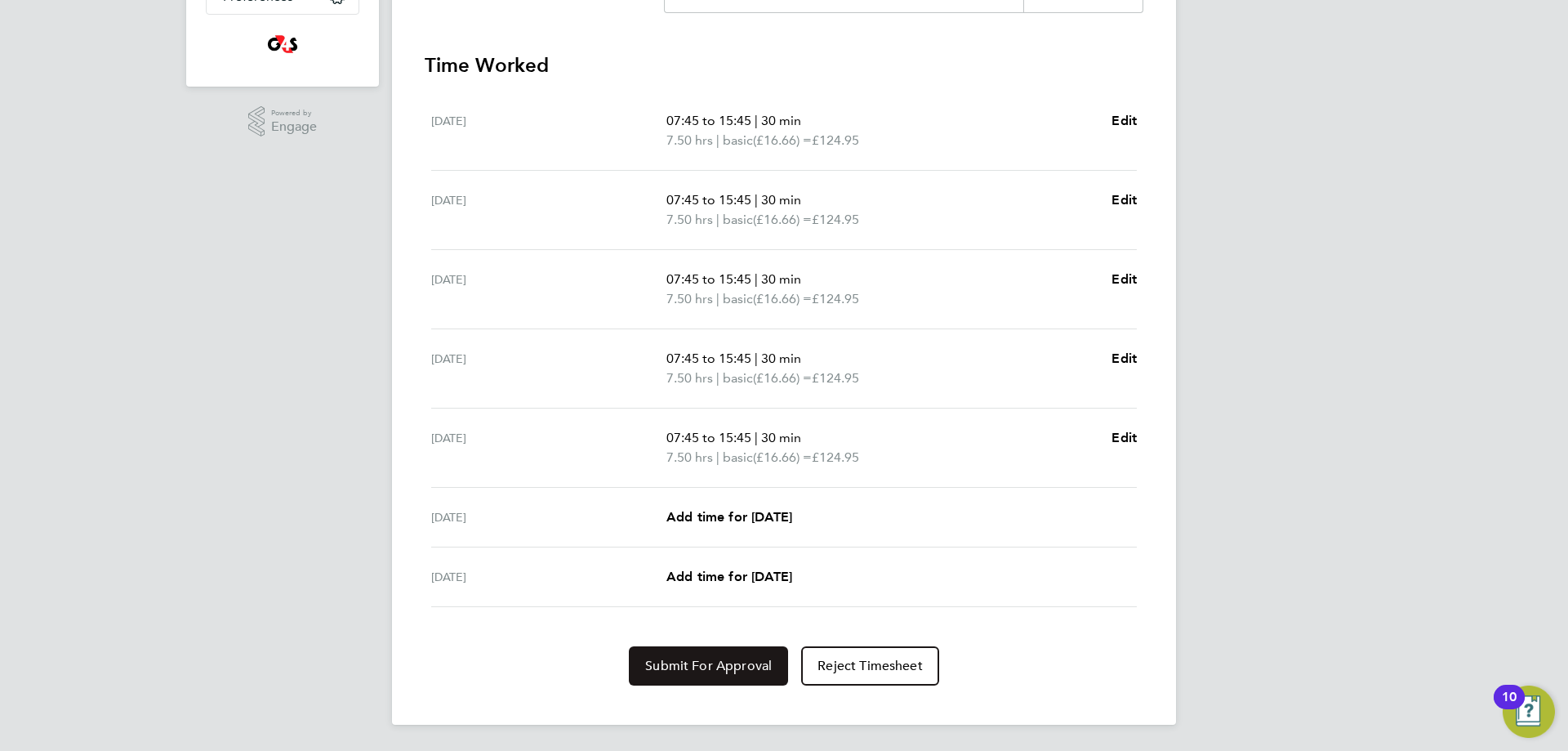
click at [707, 666] on span "Submit For Approval" at bounding box center [708, 665] width 127 height 16
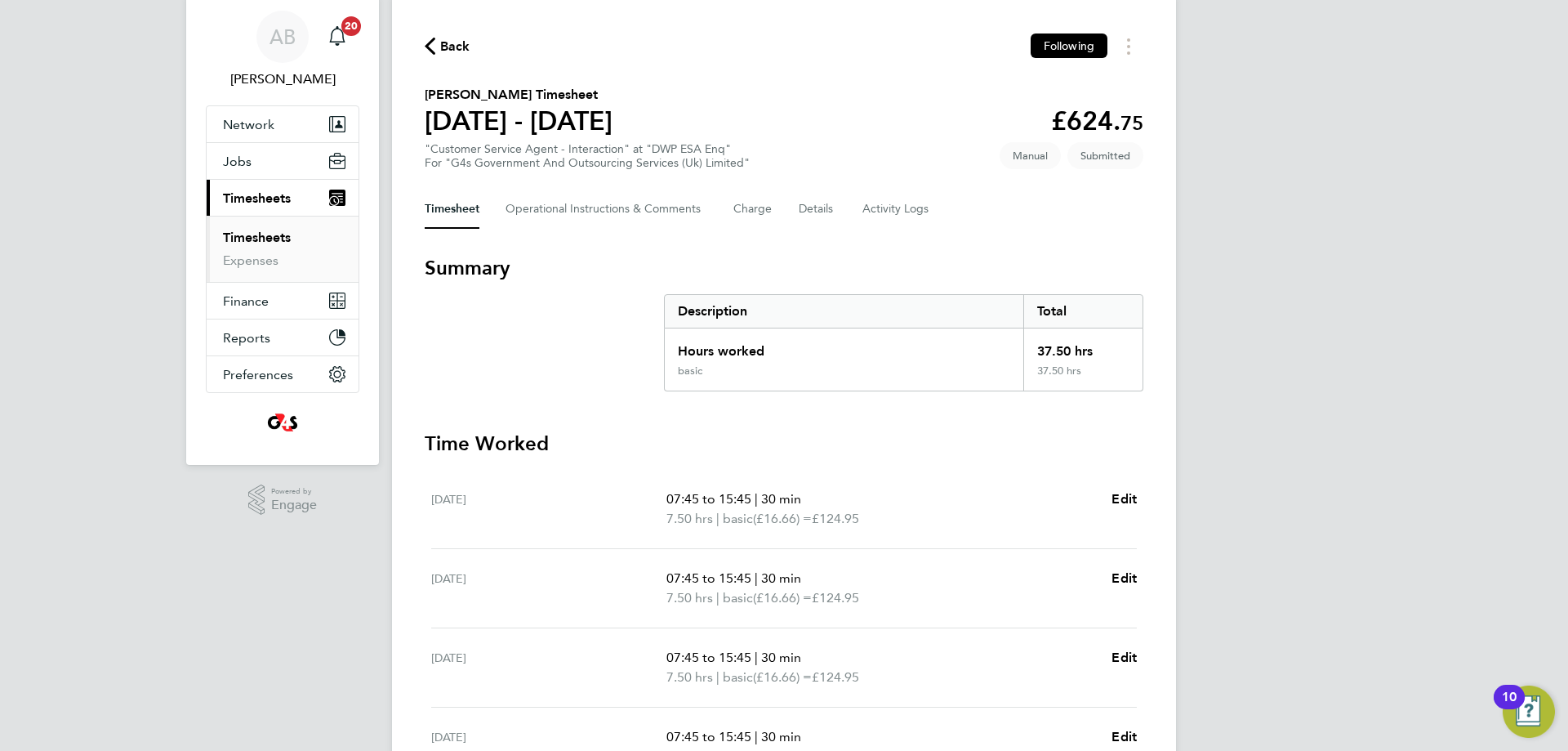
scroll to position [0, 0]
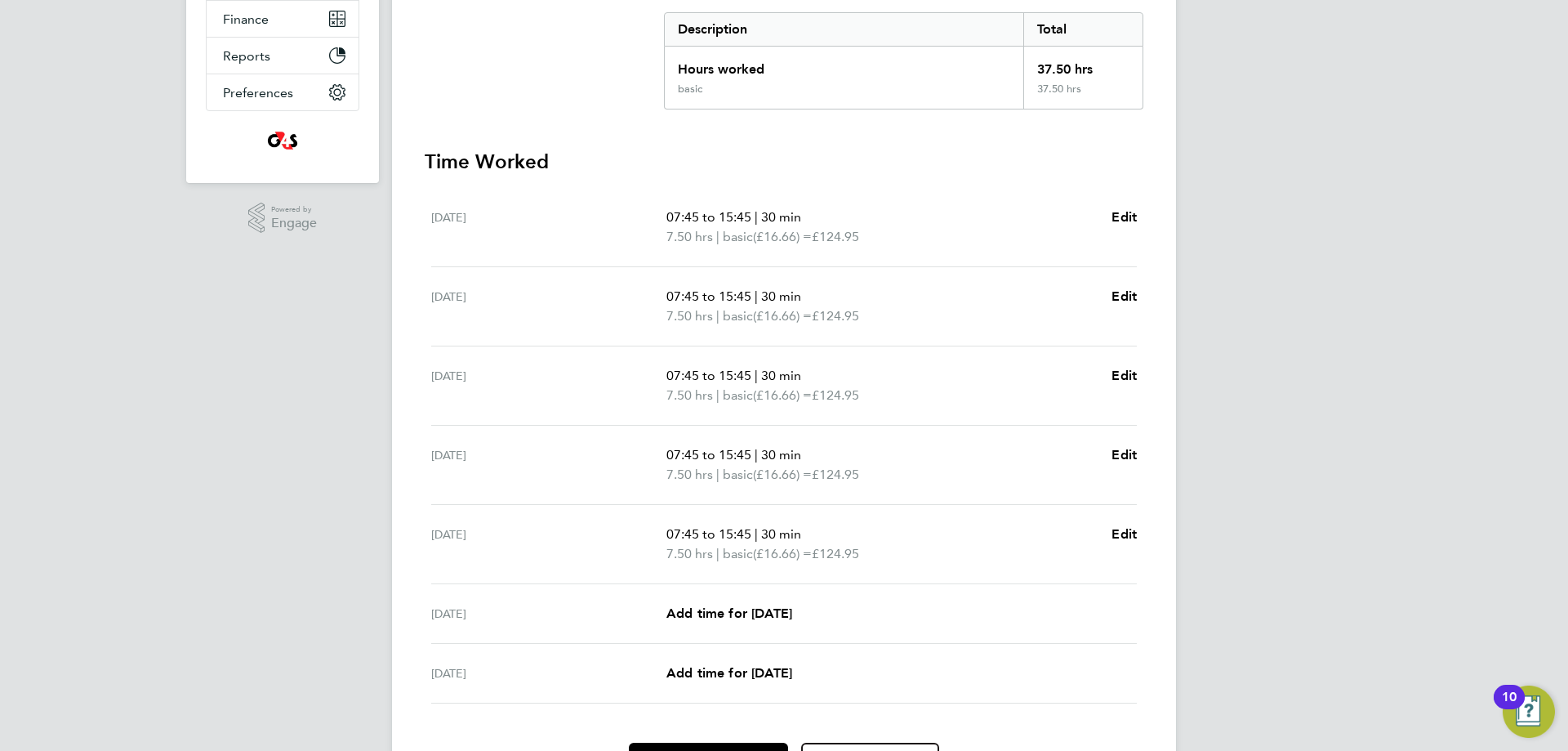
scroll to position [430, 0]
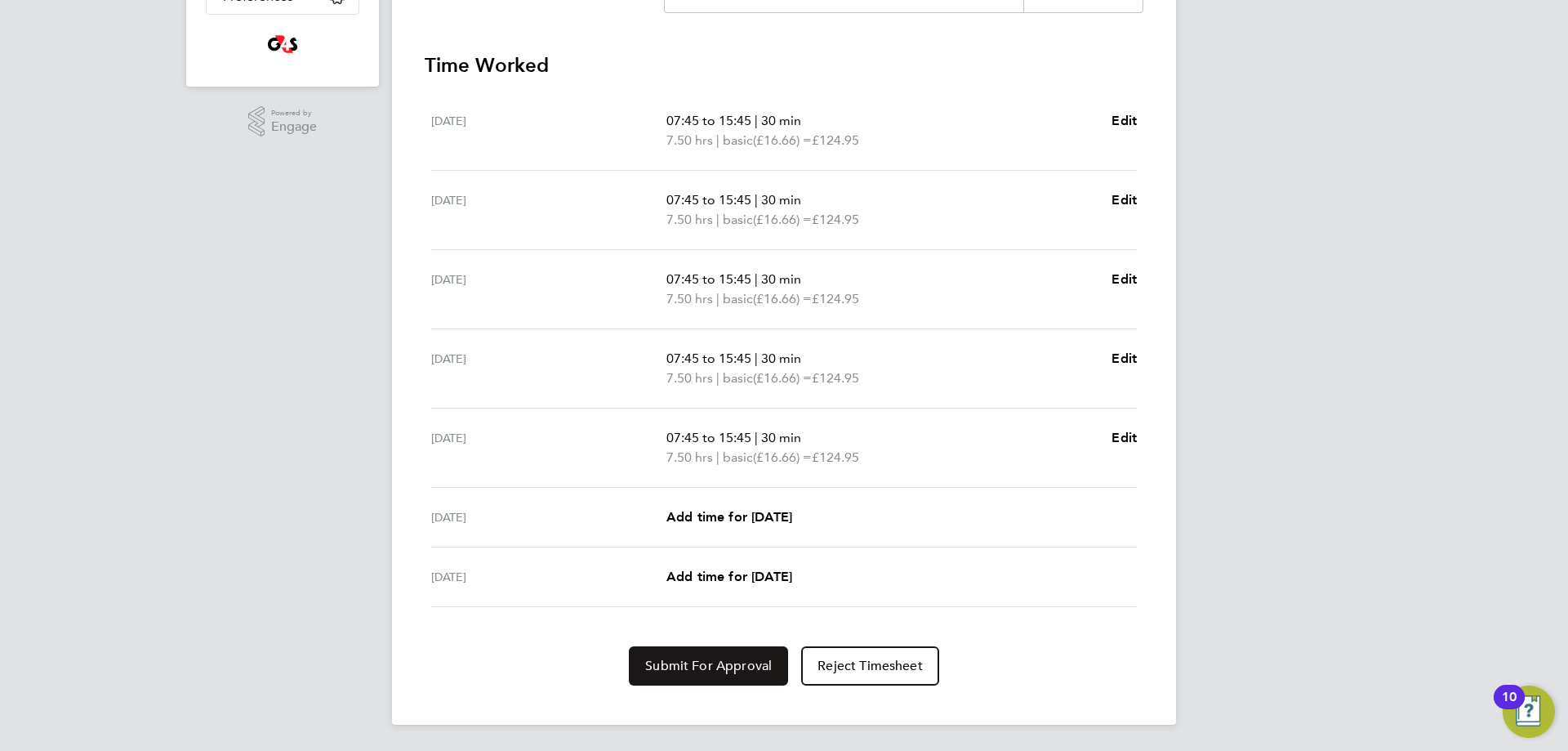
click at [747, 667] on span "Submit For Approval" at bounding box center [708, 665] width 127 height 16
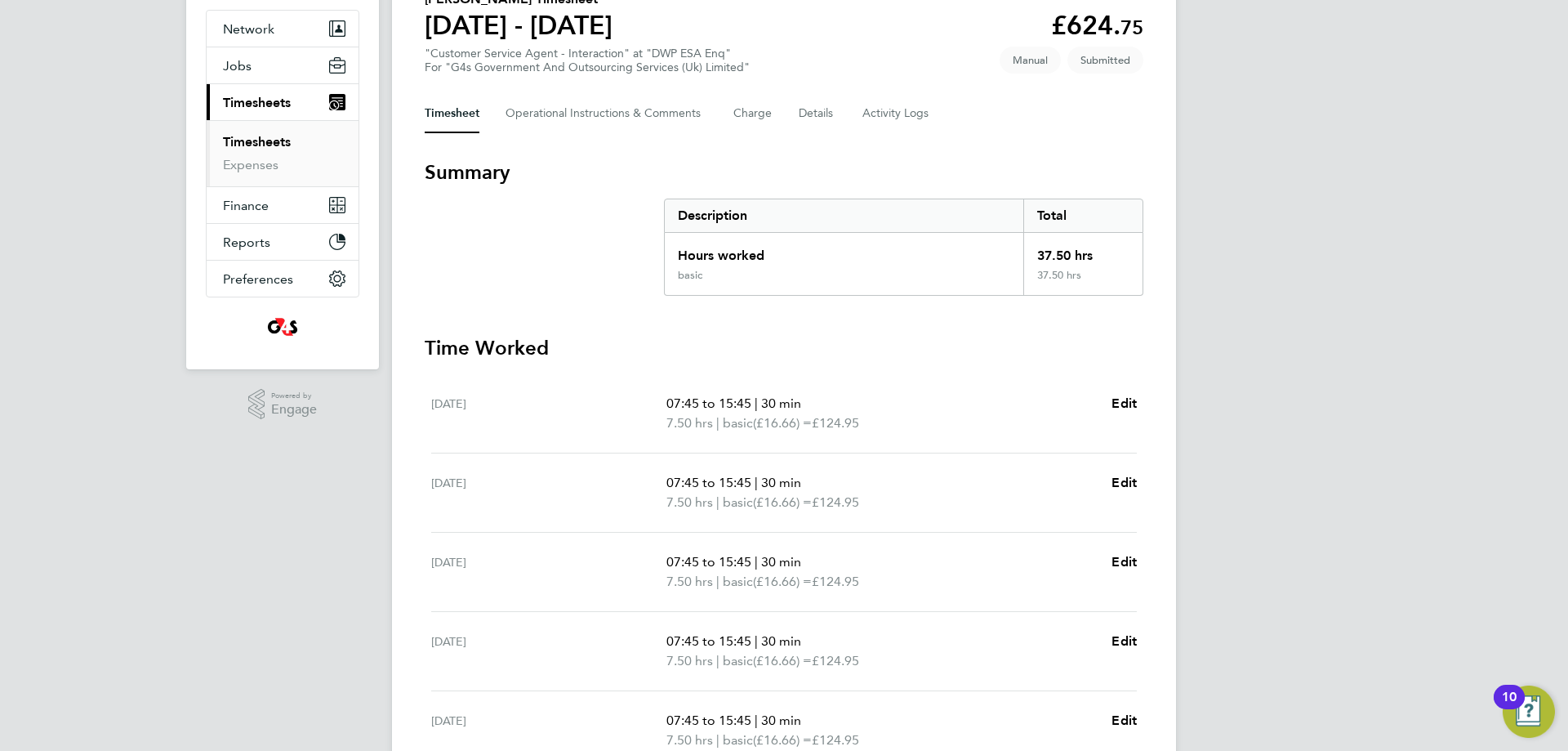
scroll to position [0, 0]
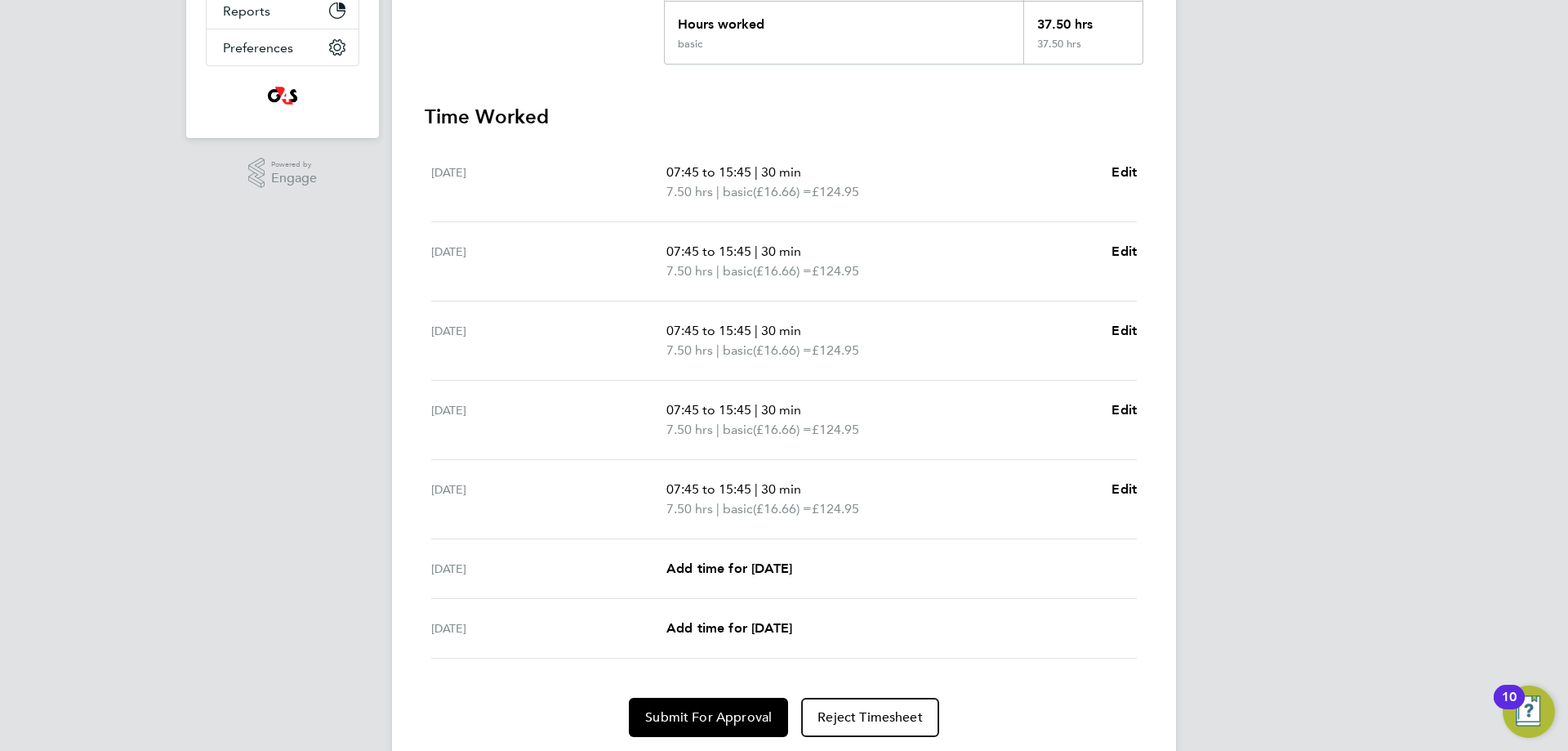
scroll to position [430, 0]
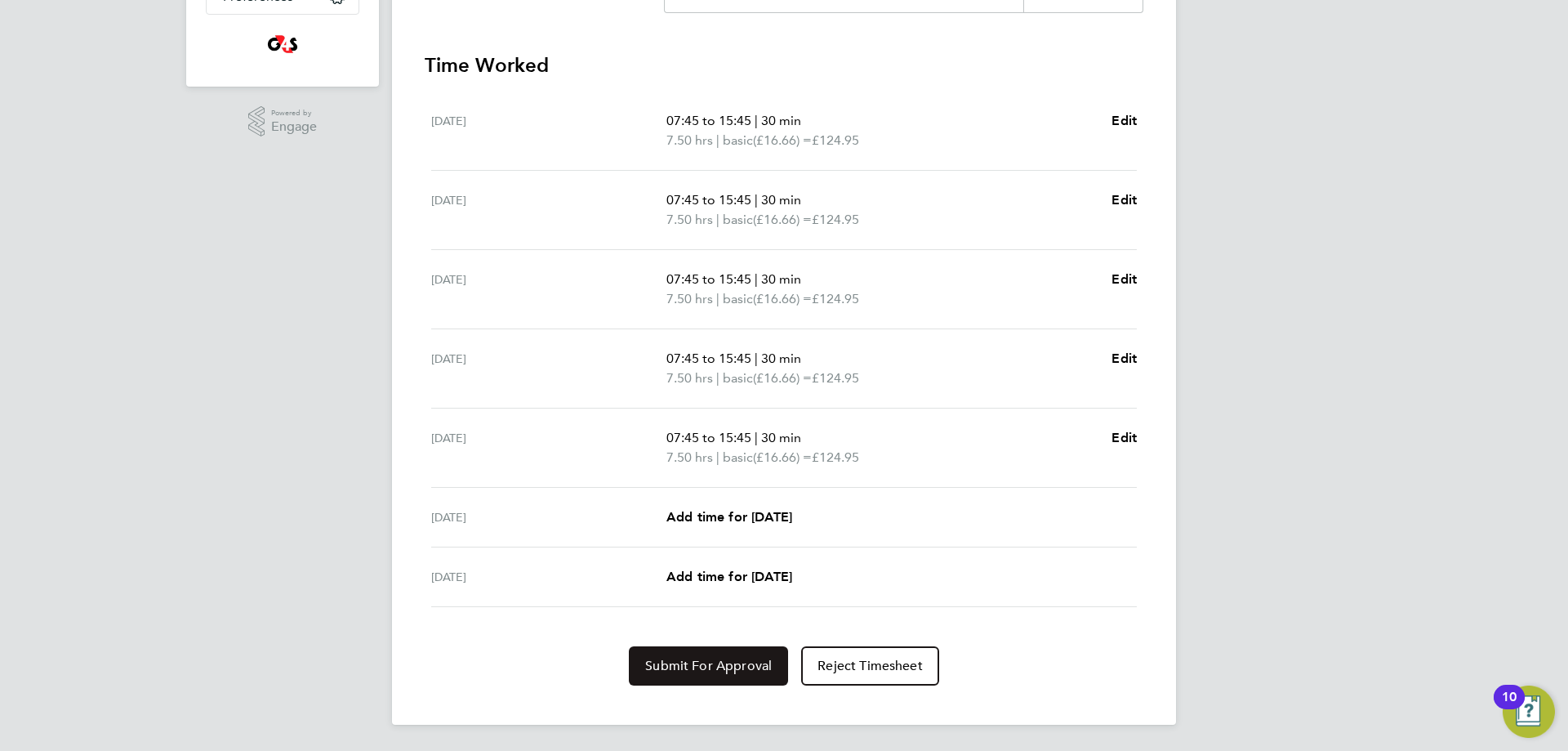
click at [738, 658] on span "Submit For Approval" at bounding box center [708, 665] width 127 height 16
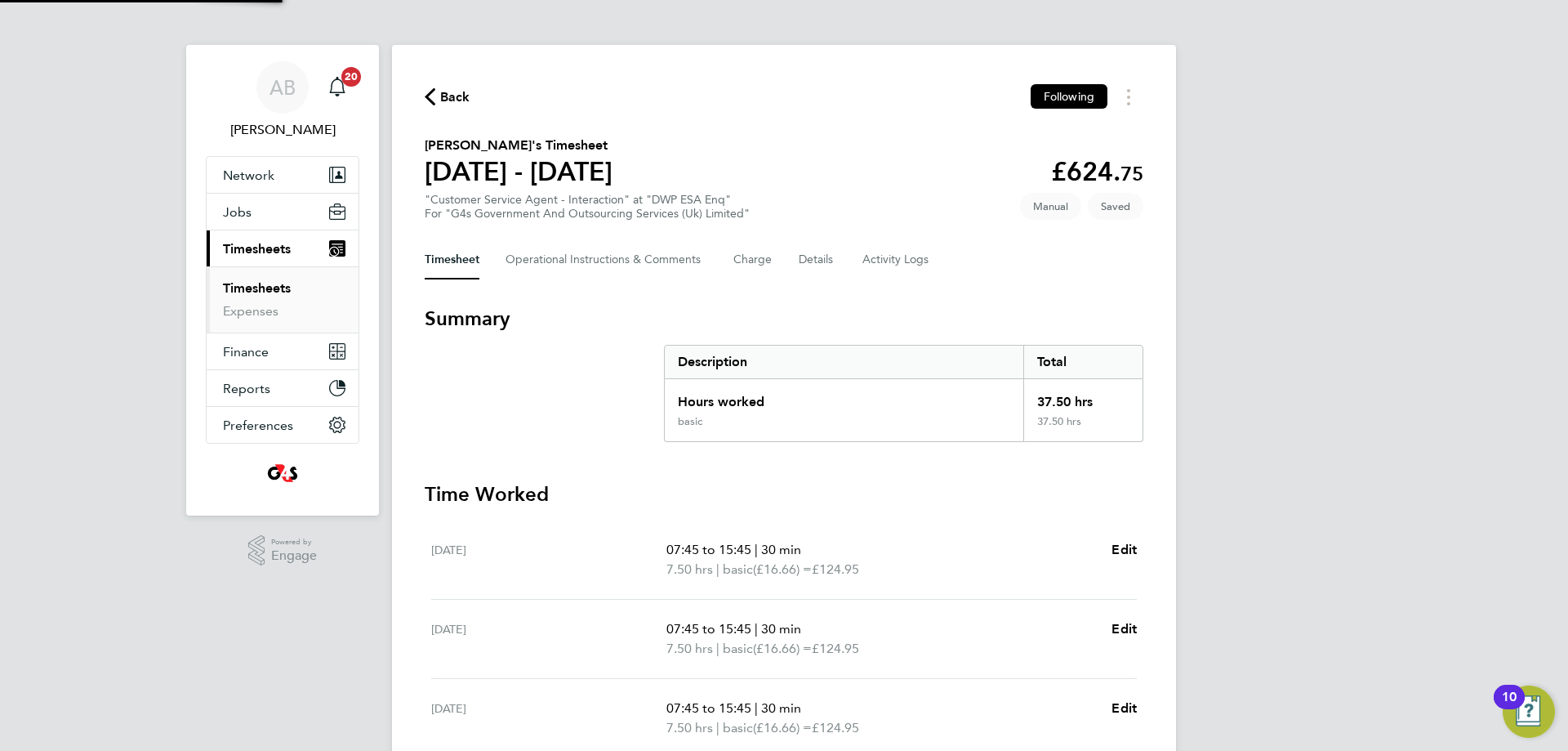
scroll to position [0, 0]
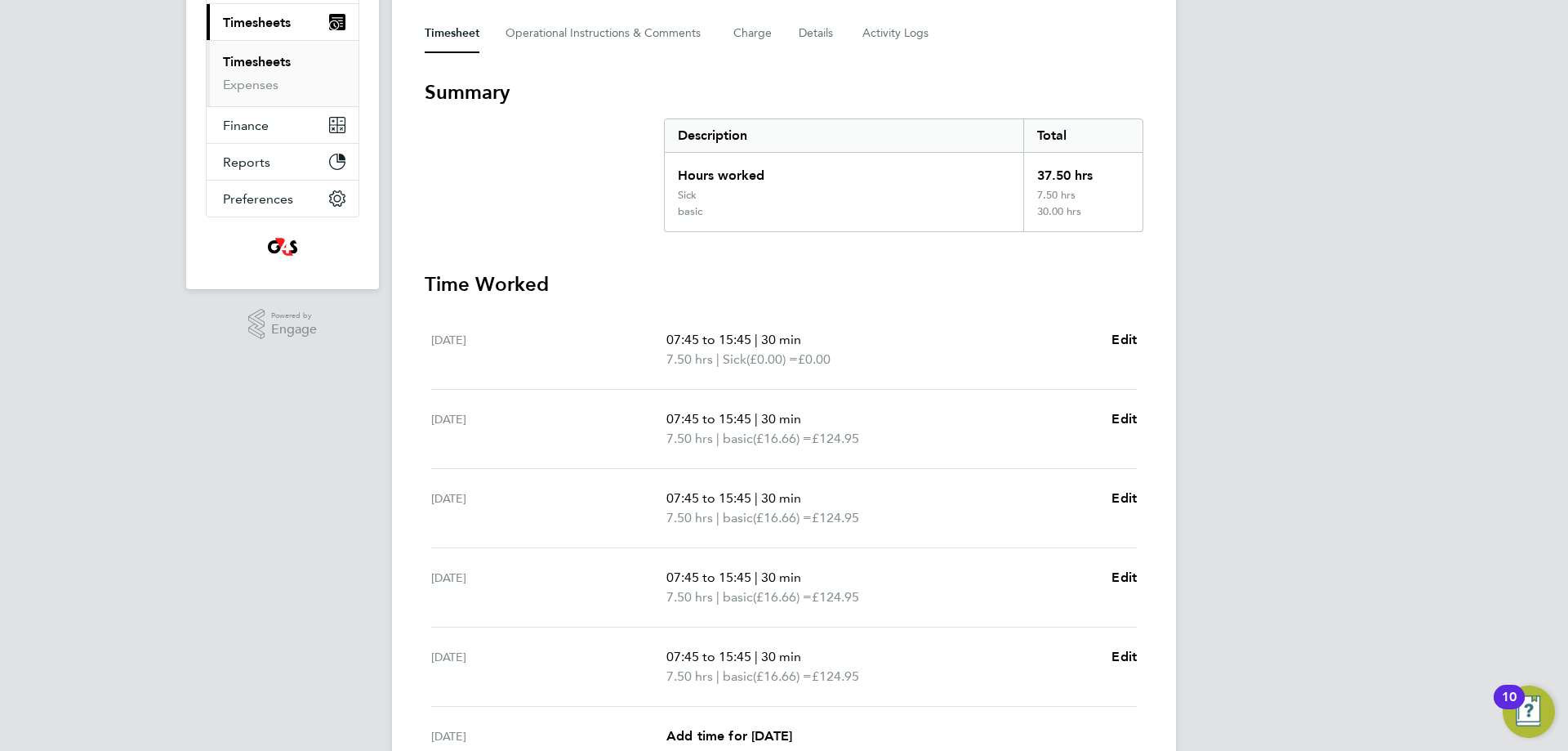
scroll to position [446, 0]
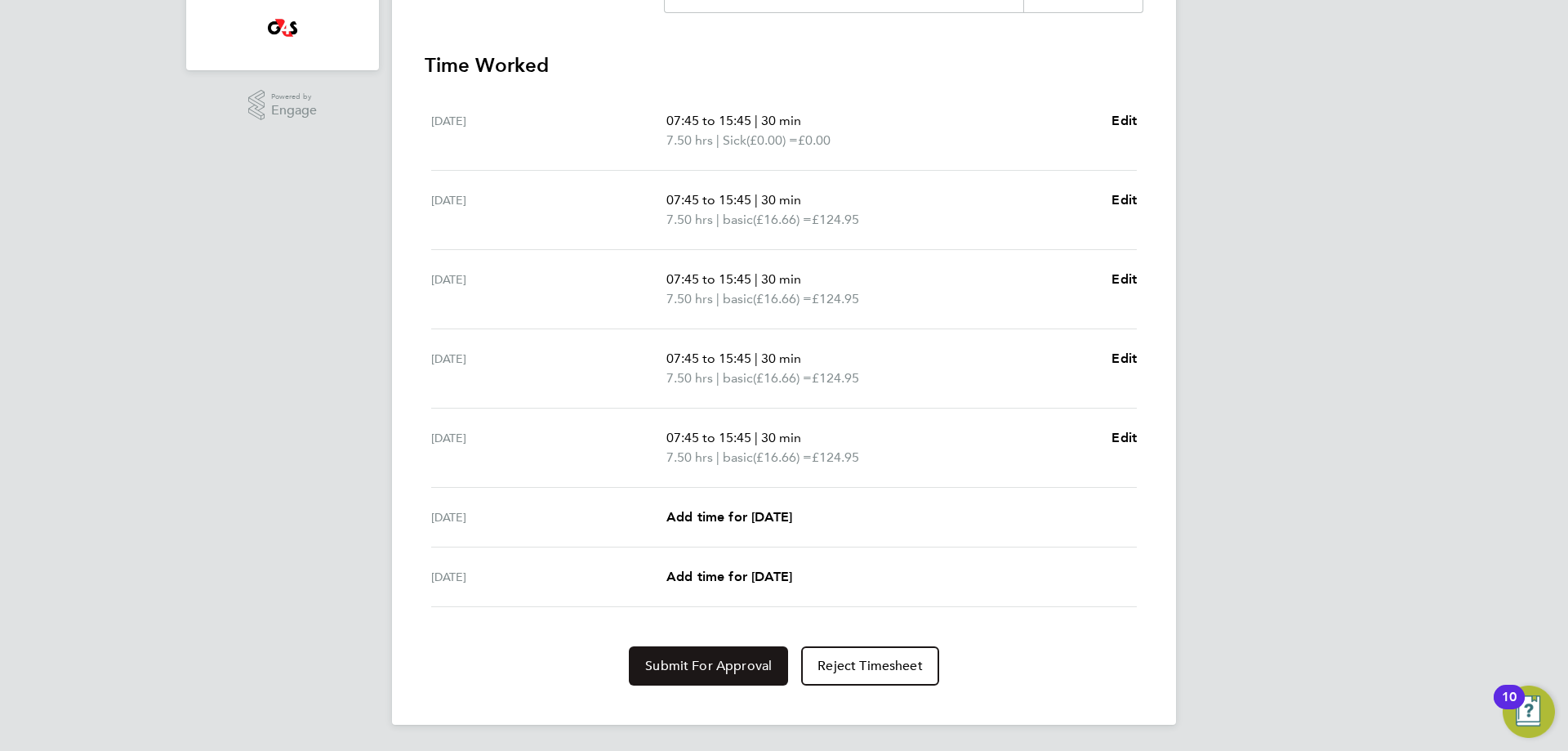
click at [682, 661] on span "Submit For Approval" at bounding box center [708, 665] width 127 height 16
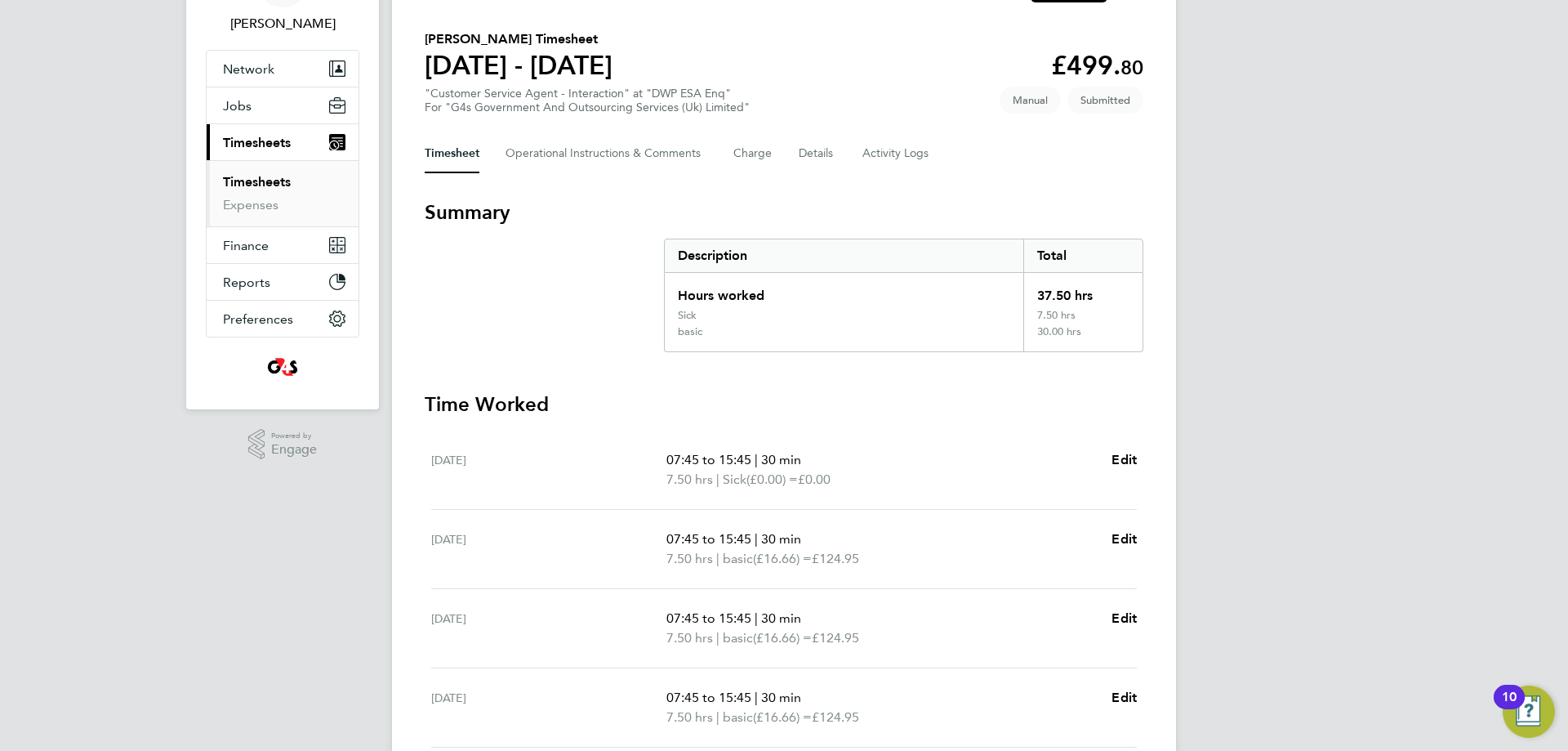
scroll to position [0, 0]
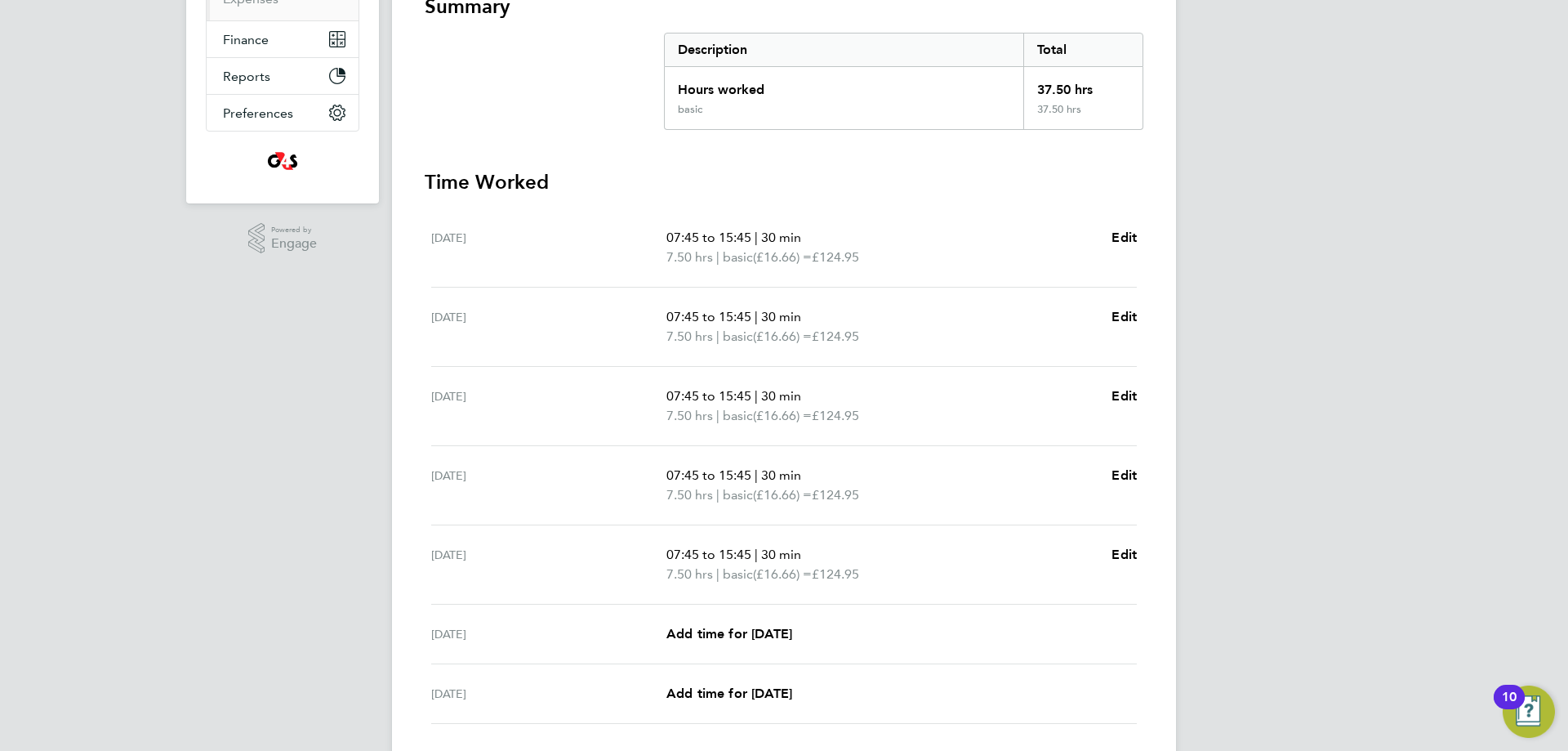
scroll to position [430, 0]
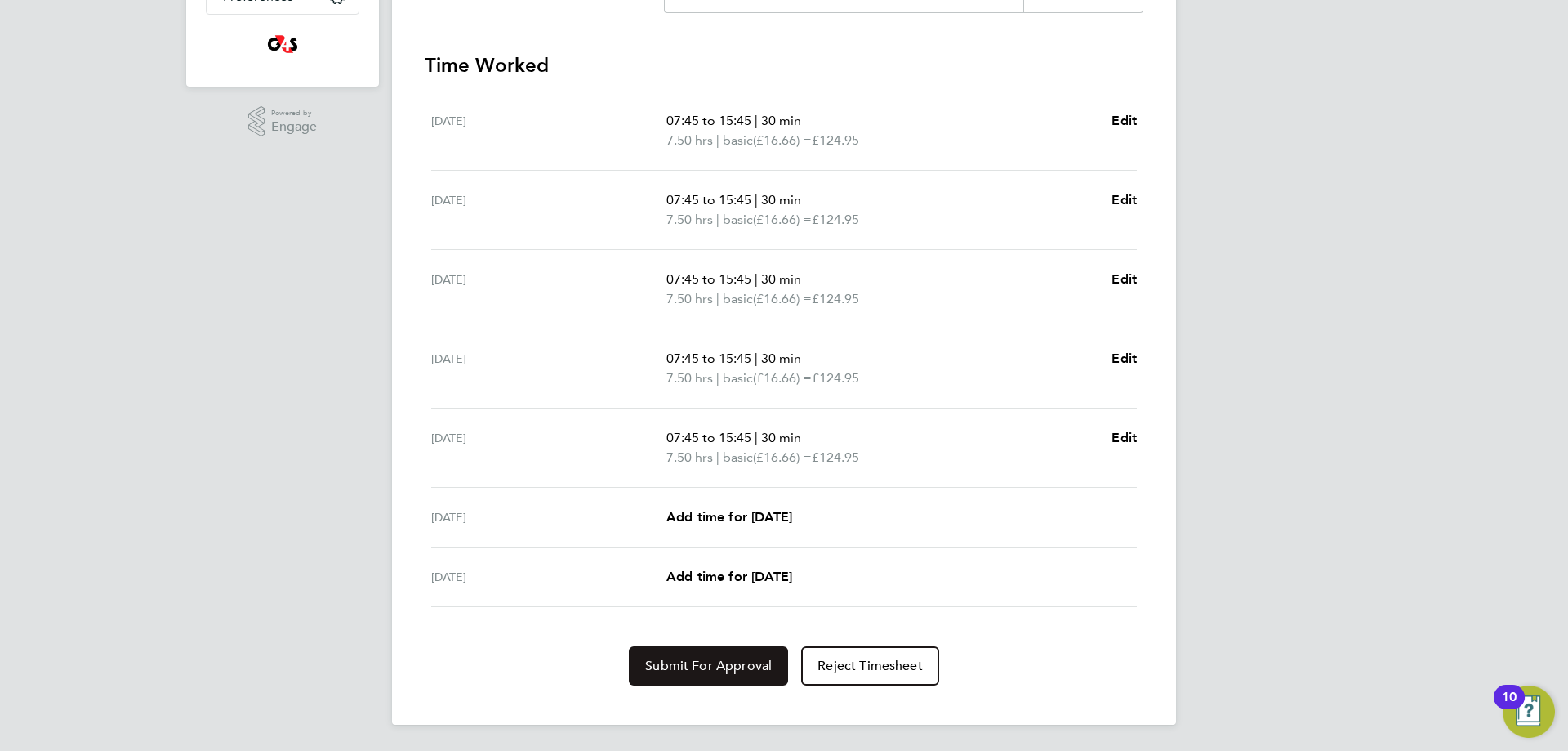
click at [681, 672] on span "Submit For Approval" at bounding box center [708, 665] width 127 height 16
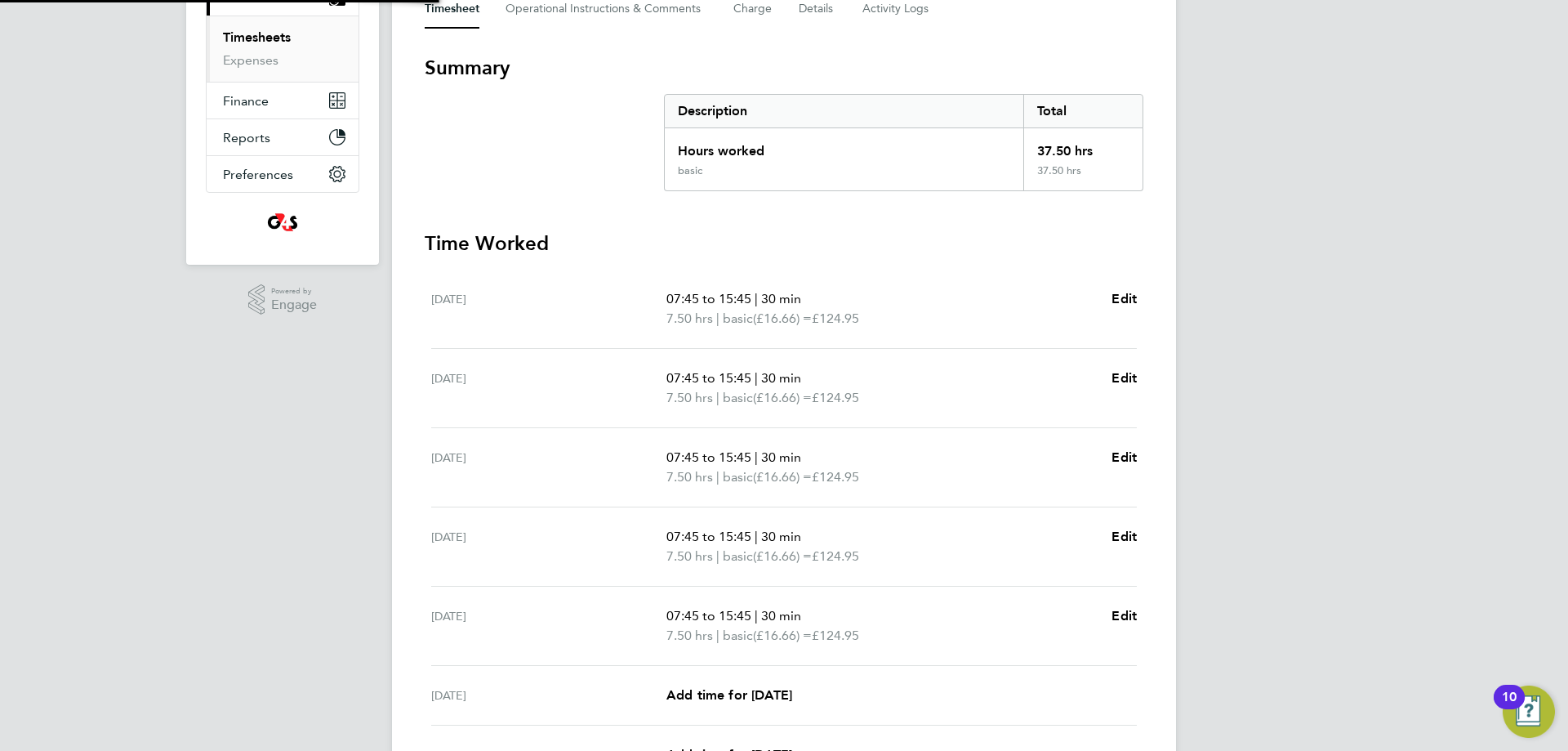
scroll to position [0, 0]
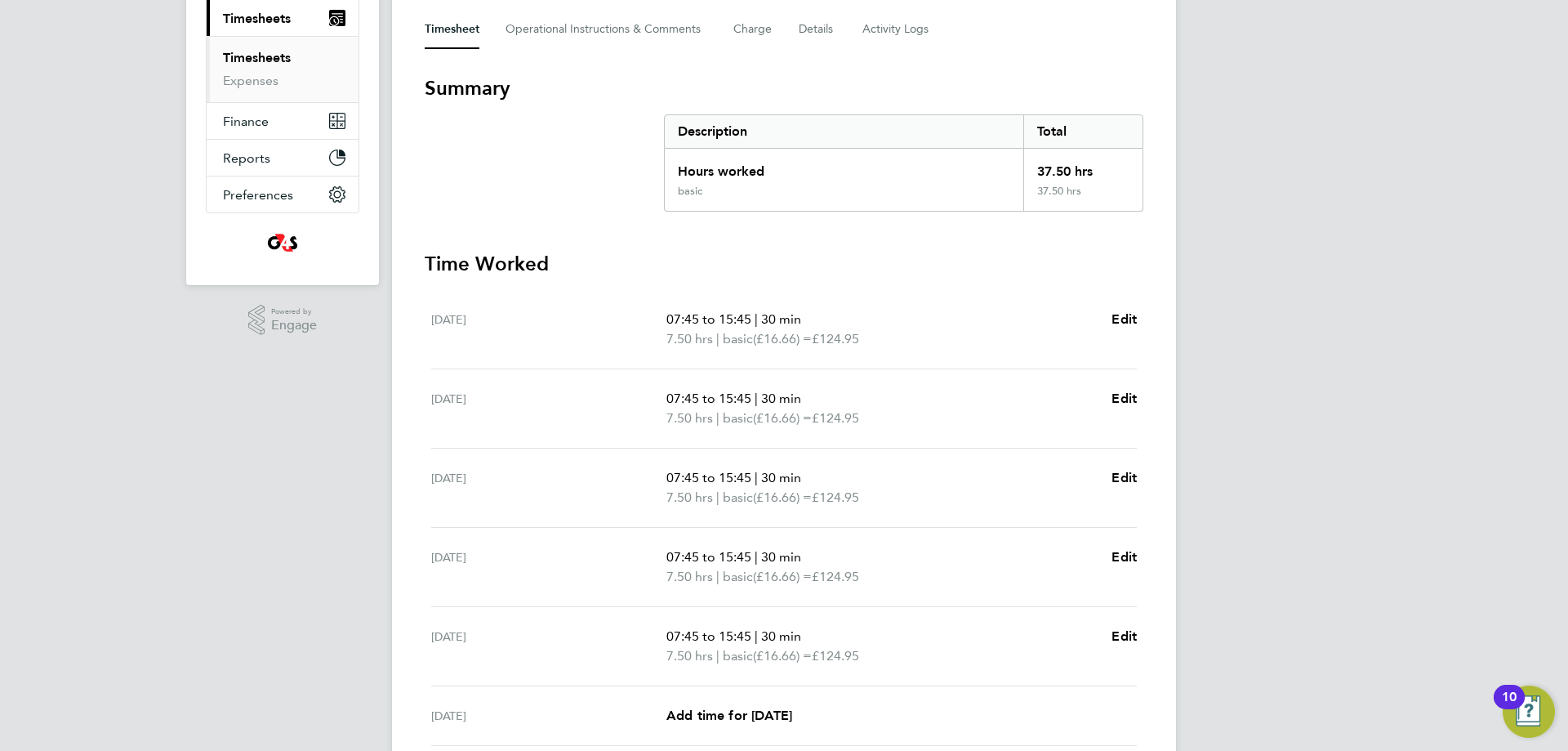
scroll to position [430, 0]
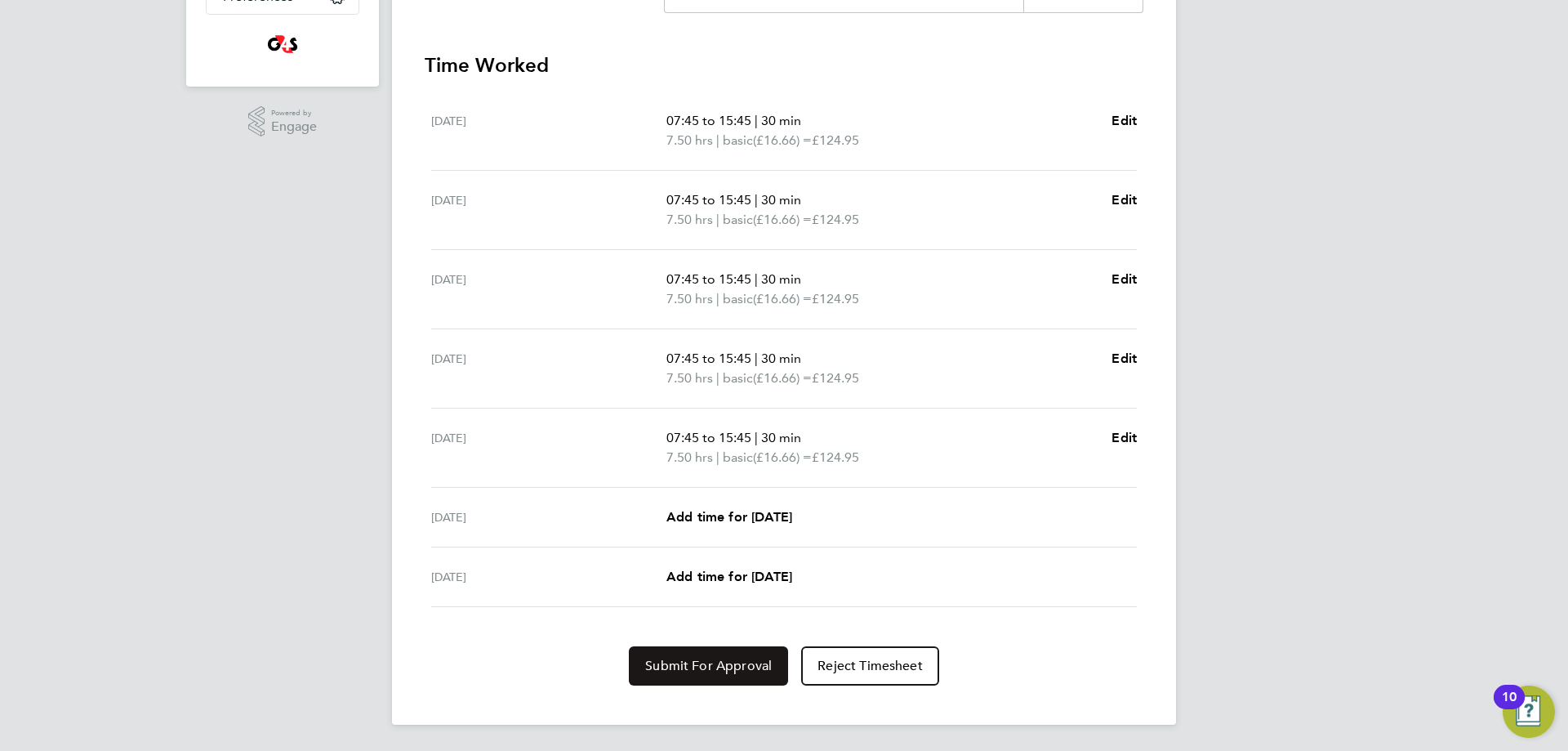
click at [697, 674] on span "Submit For Approval" at bounding box center [708, 665] width 127 height 16
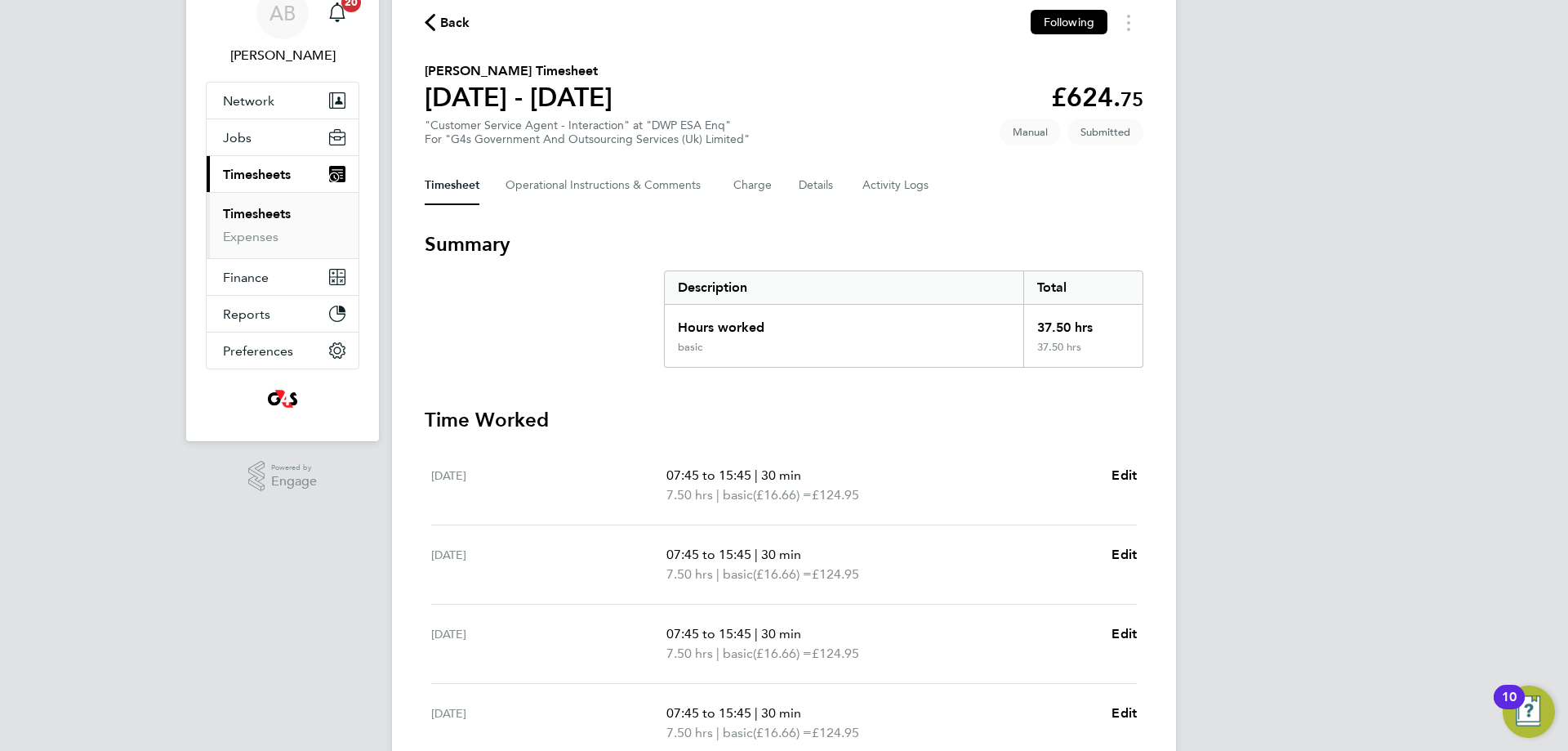
scroll to position [0, 0]
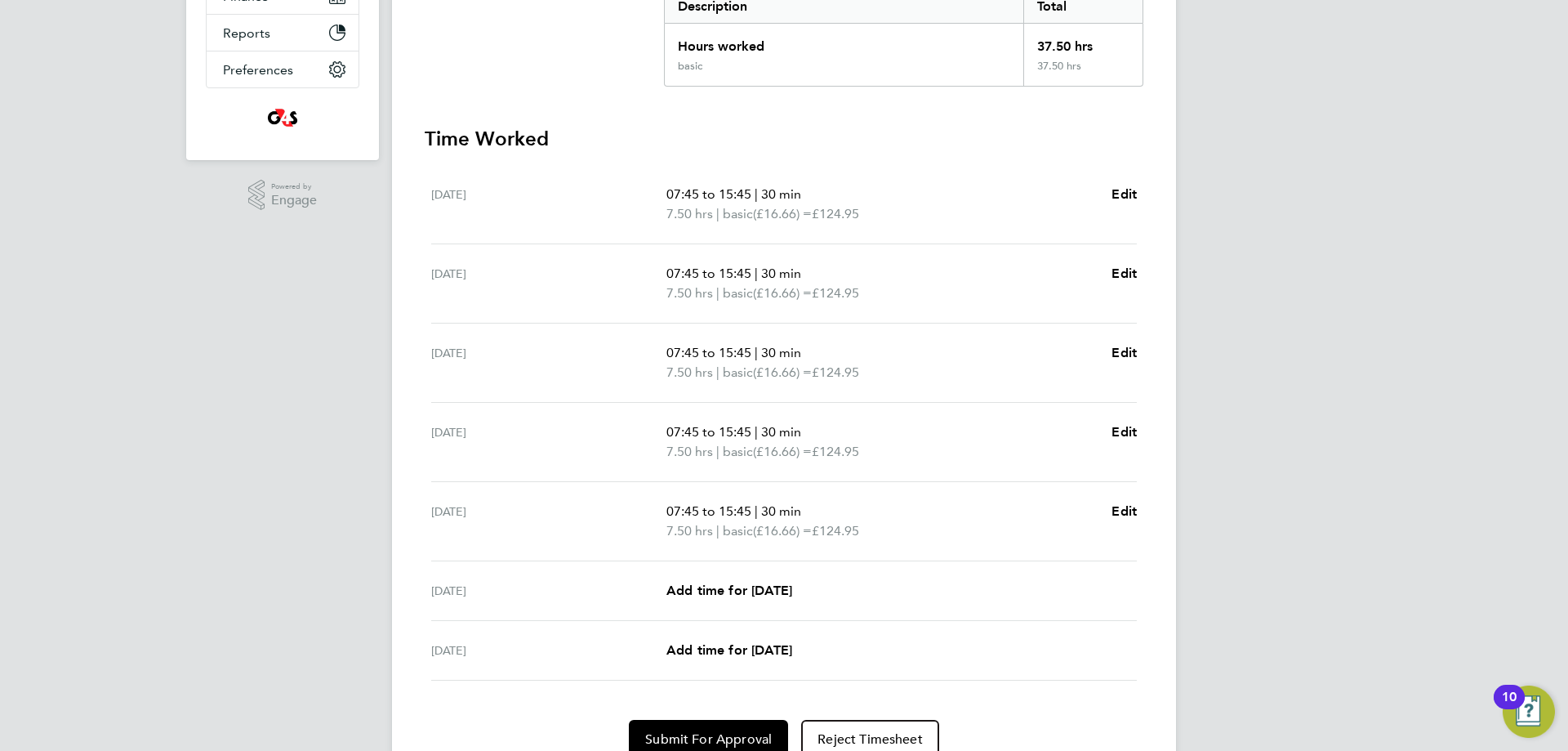
scroll to position [430, 0]
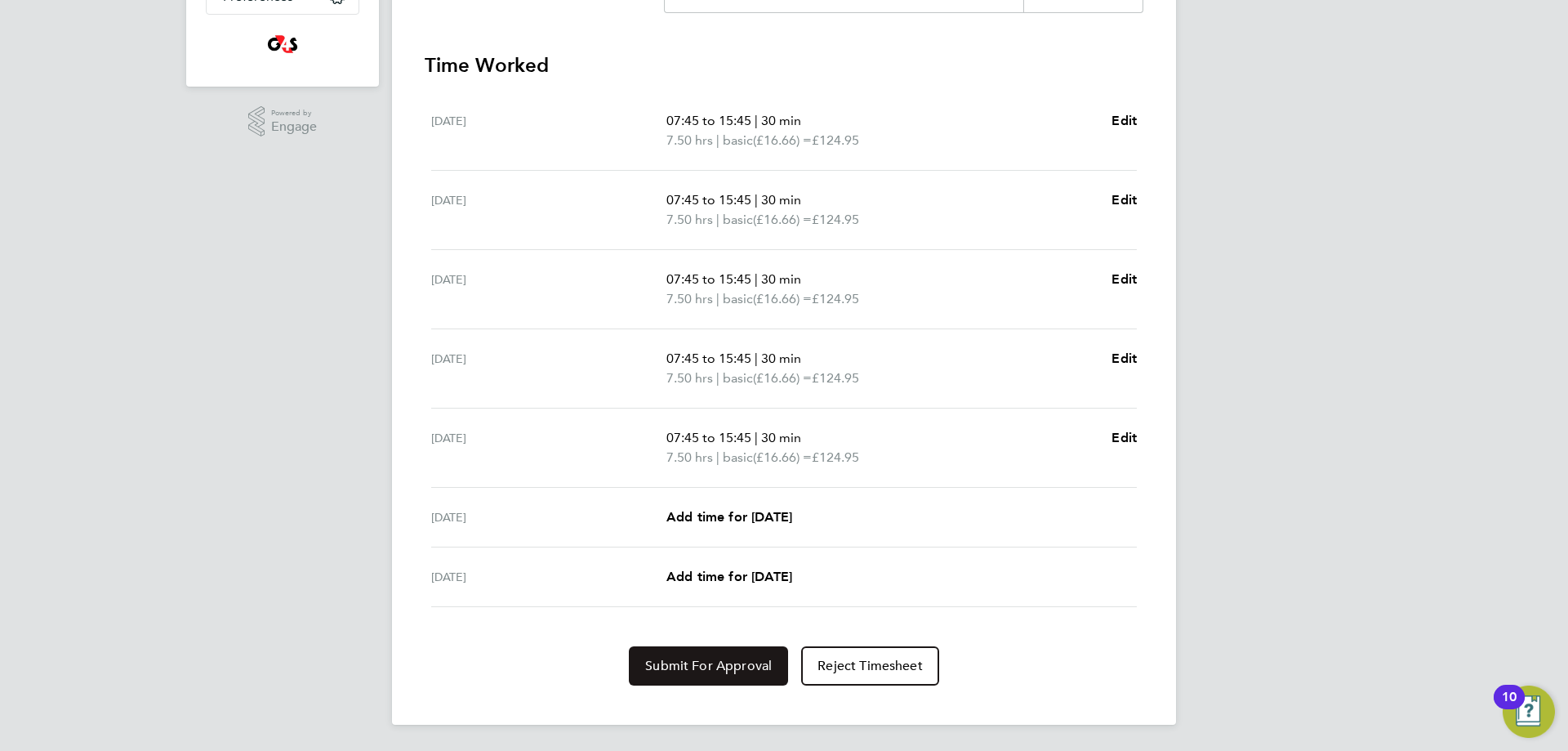
click at [697, 674] on span "Submit For Approval" at bounding box center [708, 665] width 127 height 16
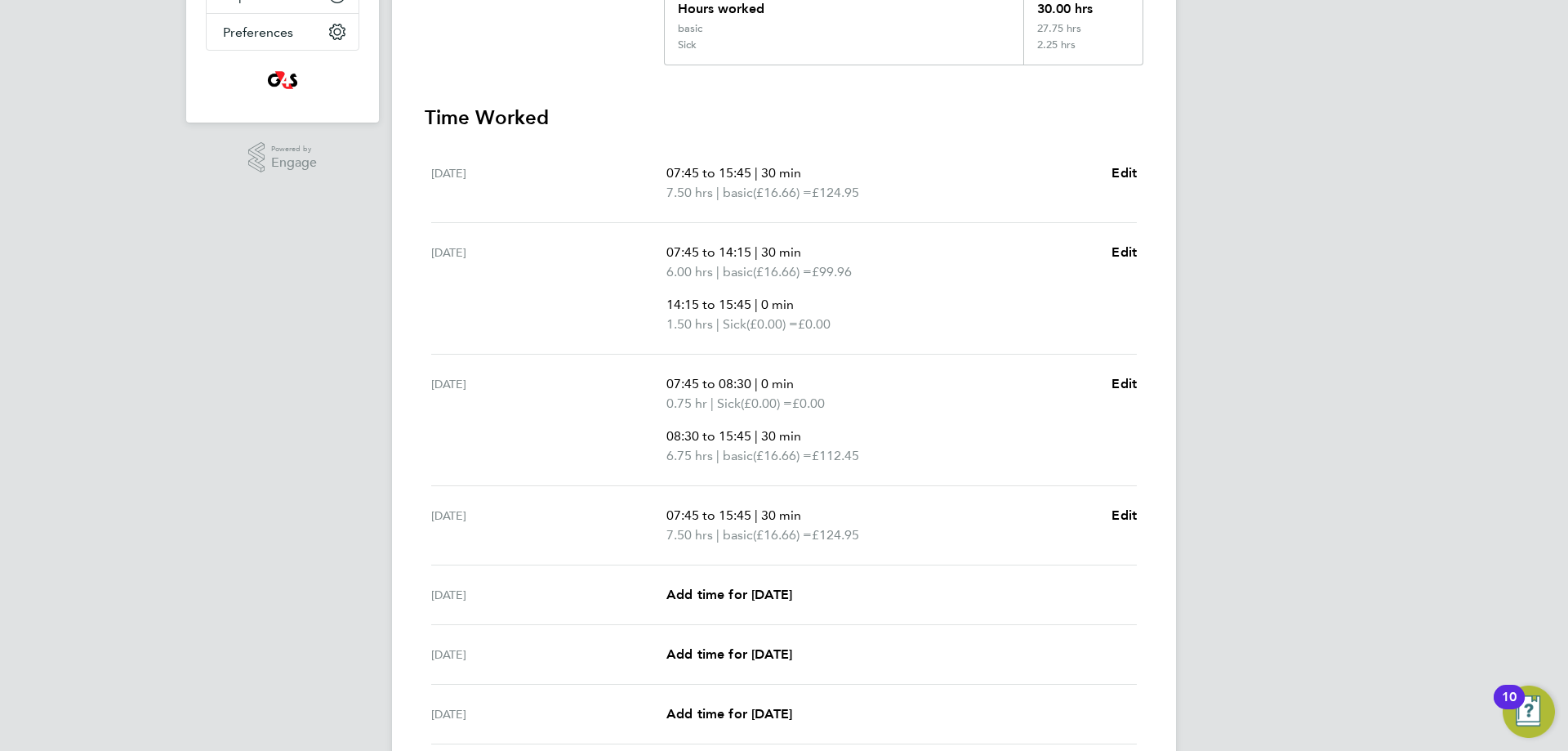
scroll to position [490, 0]
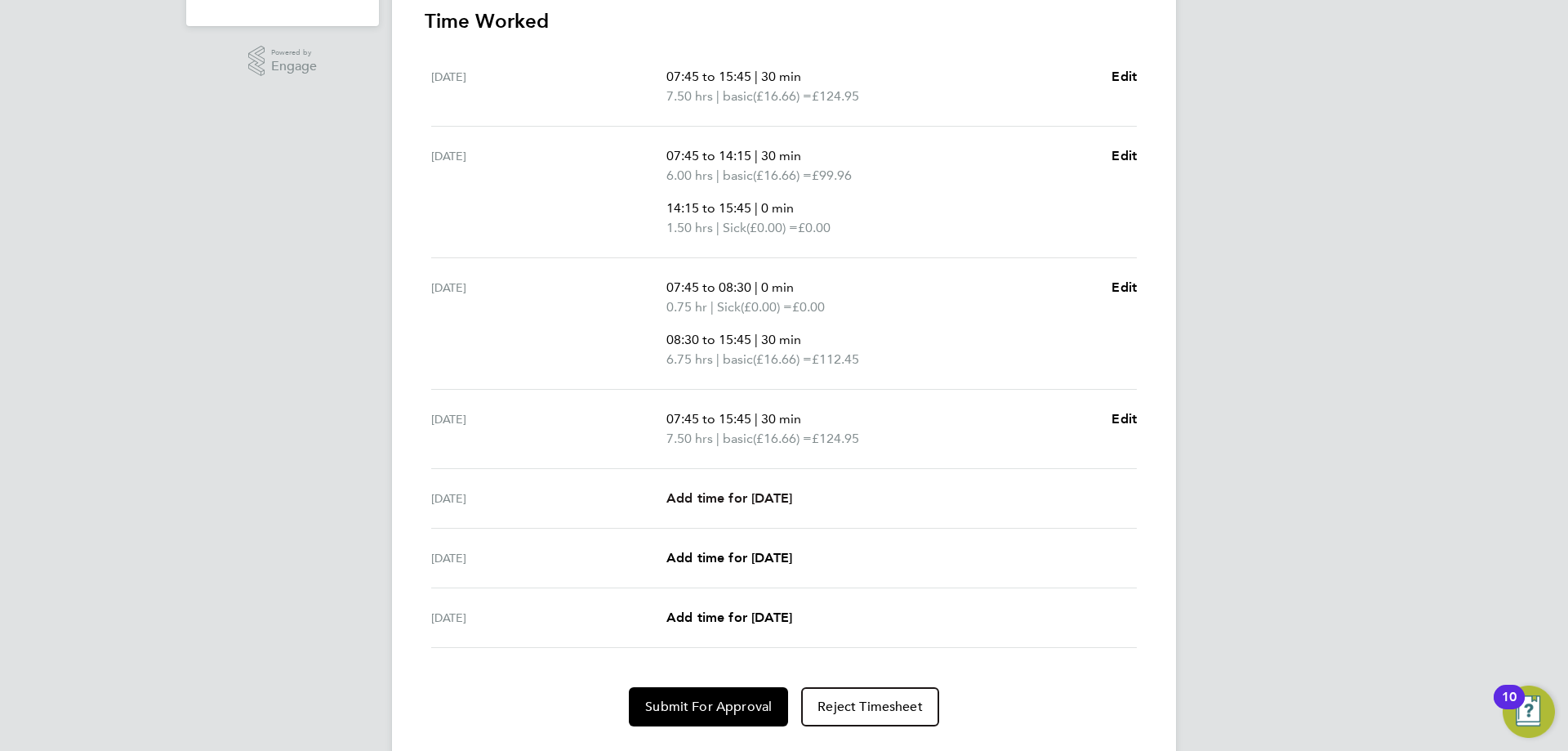
click at [740, 495] on span "Add time for [DATE]" at bounding box center [729, 498] width 126 height 15
select select "30"
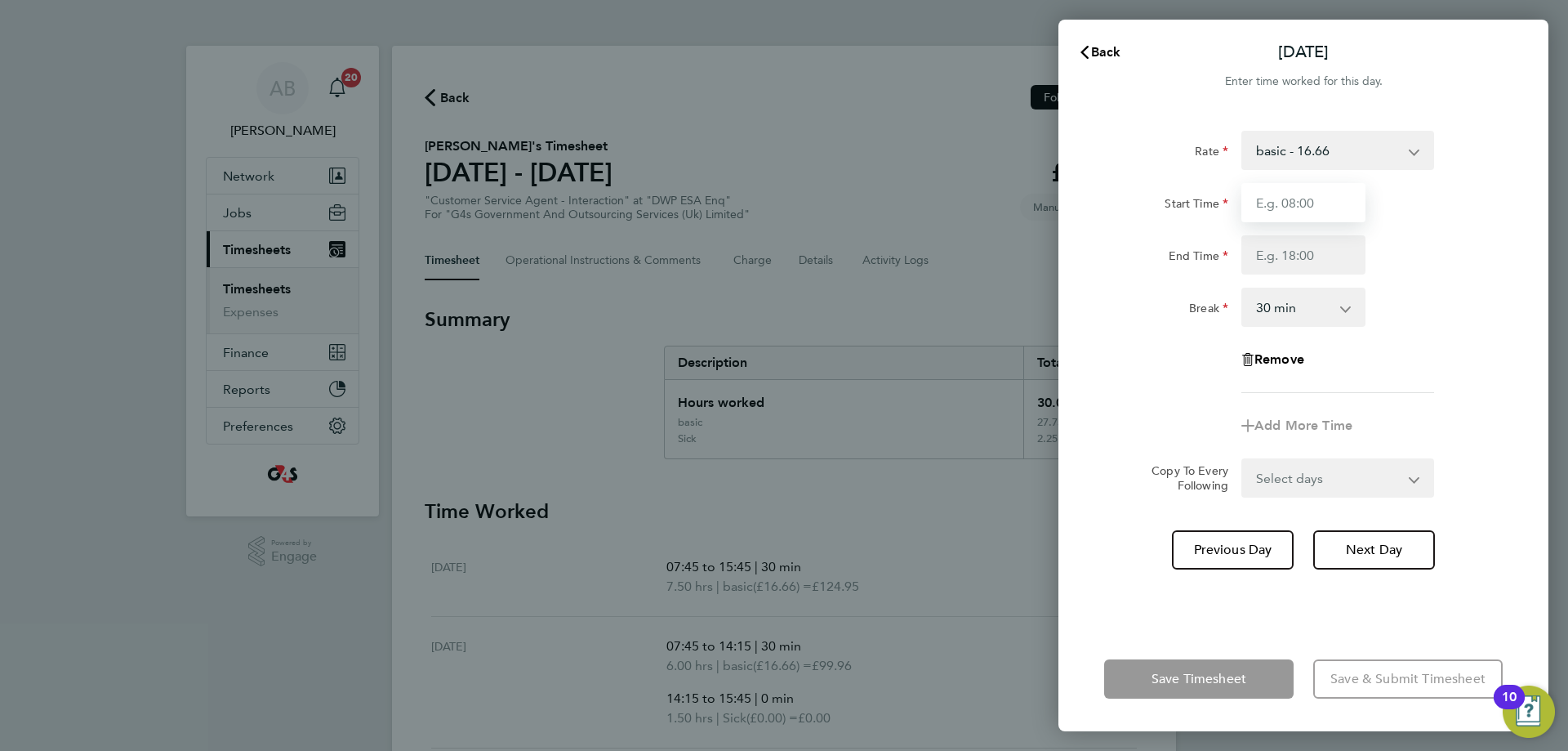
click at [1324, 205] on input "Start Time" at bounding box center [1303, 203] width 124 height 40
type input "07:45"
click at [1303, 250] on input "End Time" at bounding box center [1303, 255] width 124 height 40
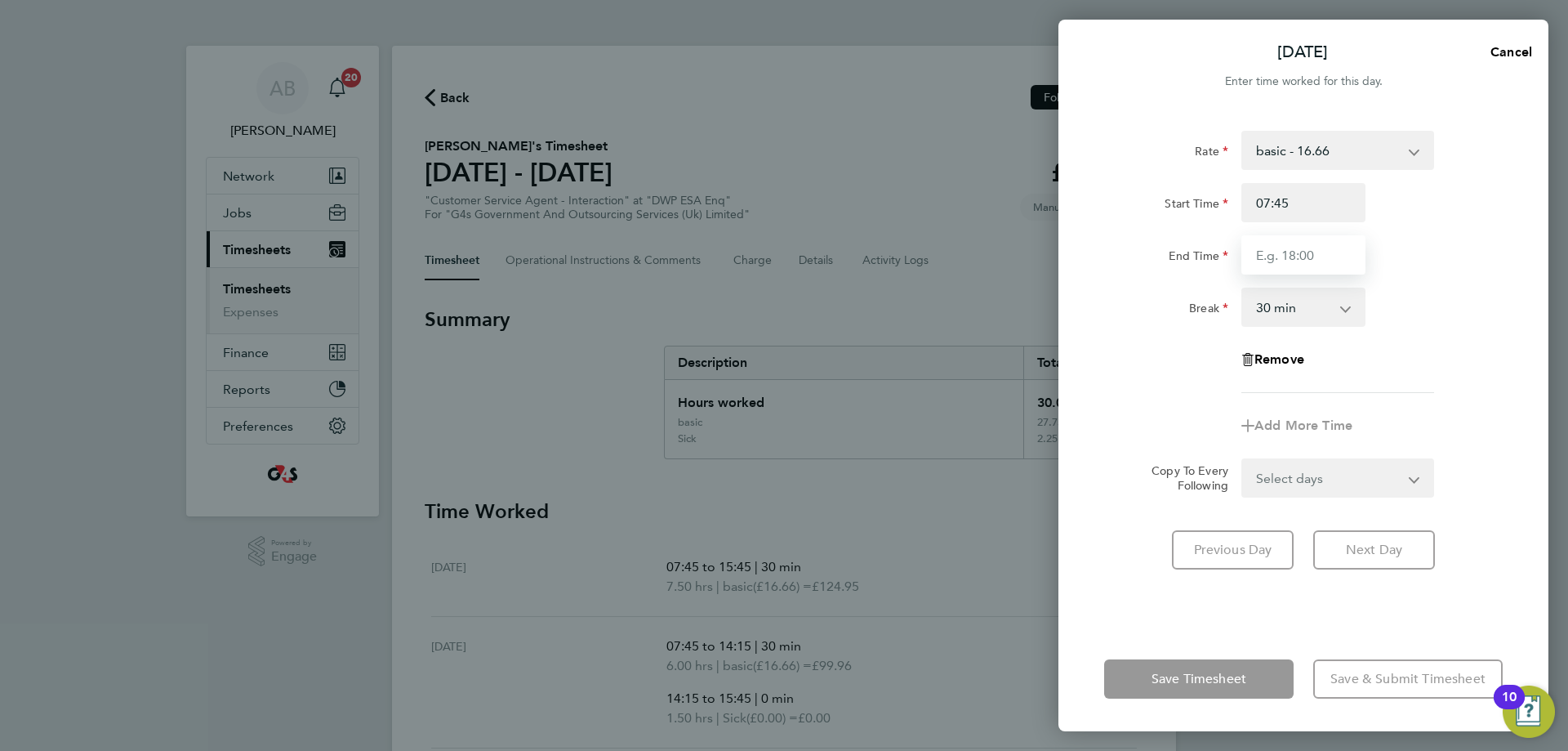
type input "15:45"
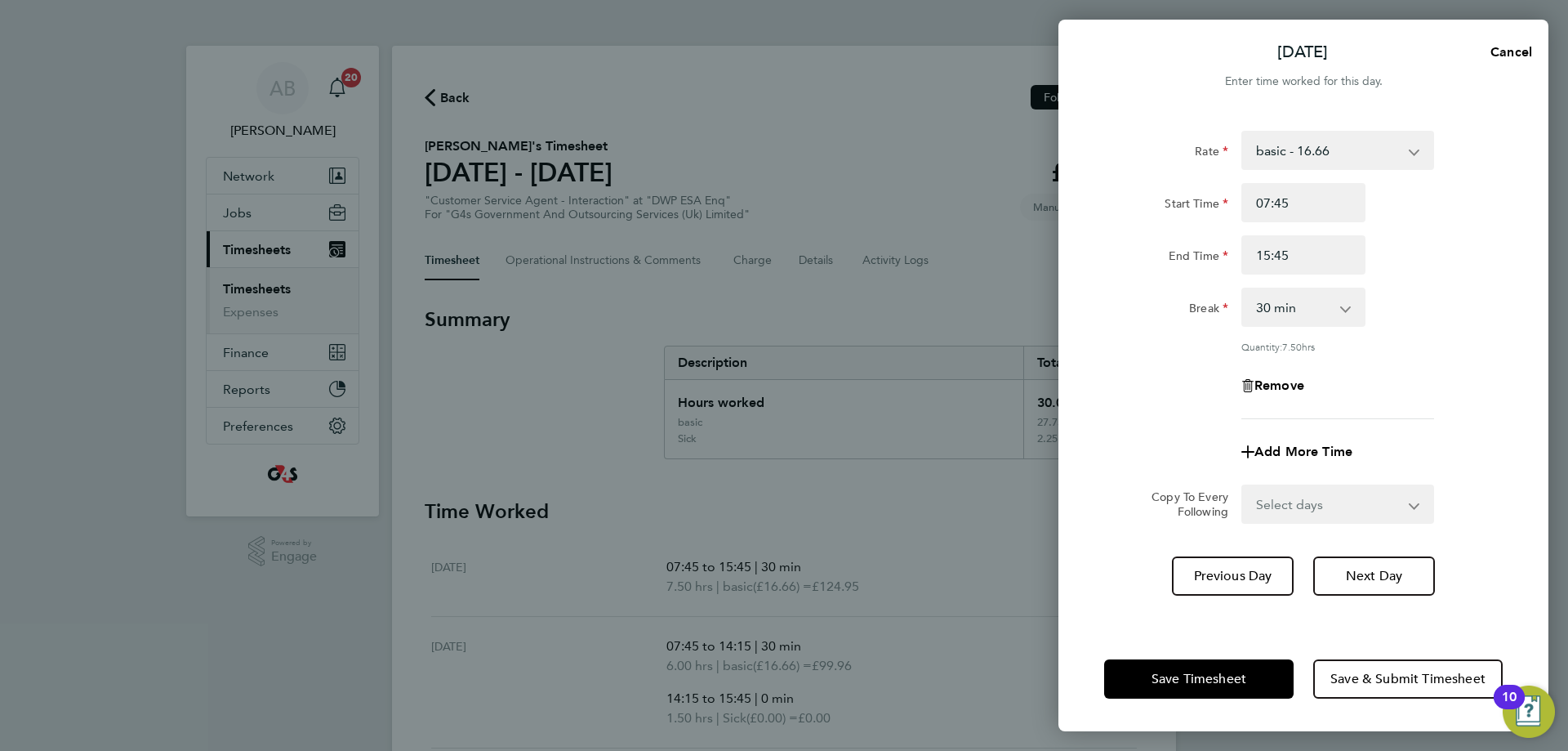
click at [1245, 624] on div "Rate basic - 16.66 Annual Leave Sick System Issue Not Paid x2 - 32.79 Bank Holi…" at bounding box center [1304, 369] width 490 height 516
click at [1201, 678] on span "Save Timesheet" at bounding box center [1199, 678] width 94 height 16
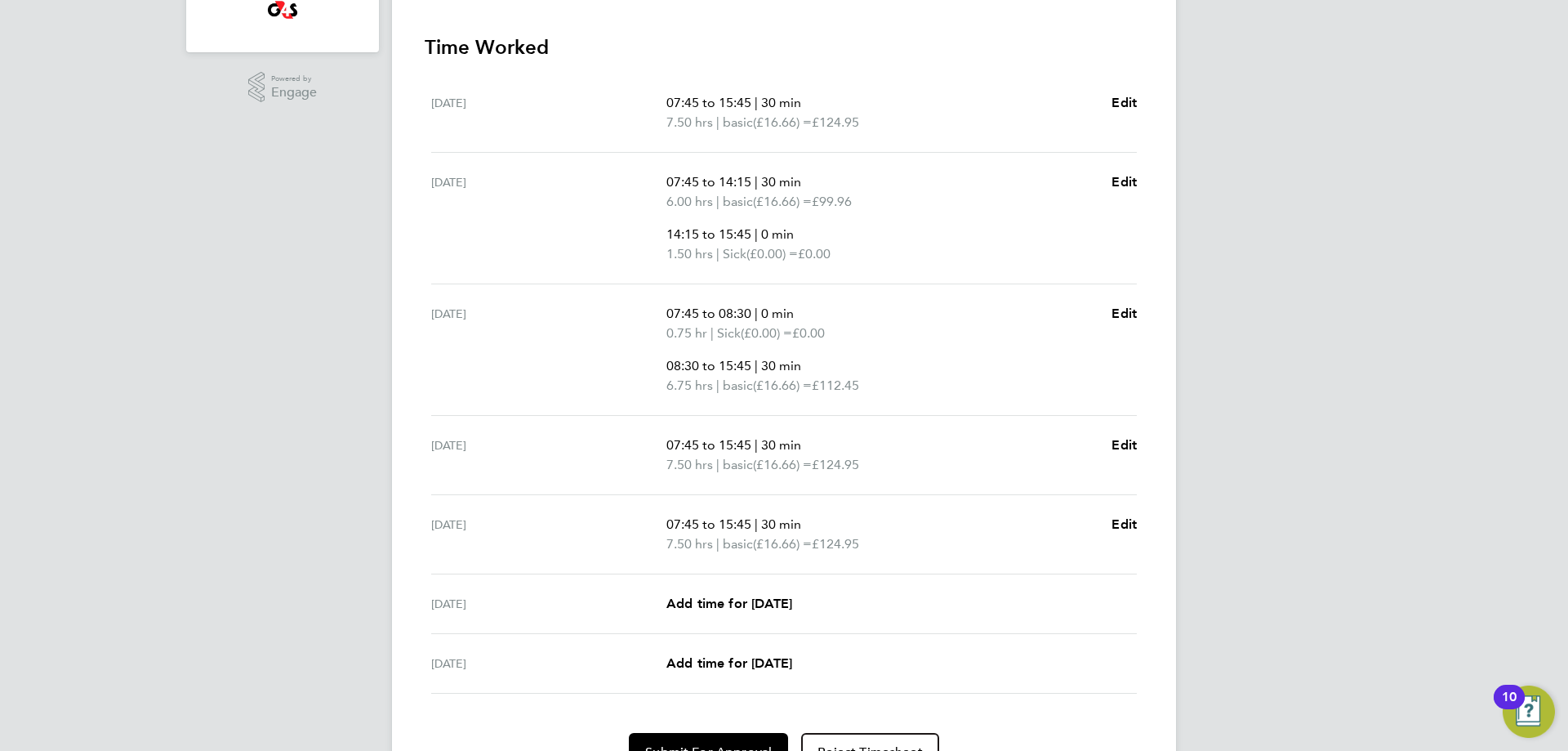
scroll to position [490, 0]
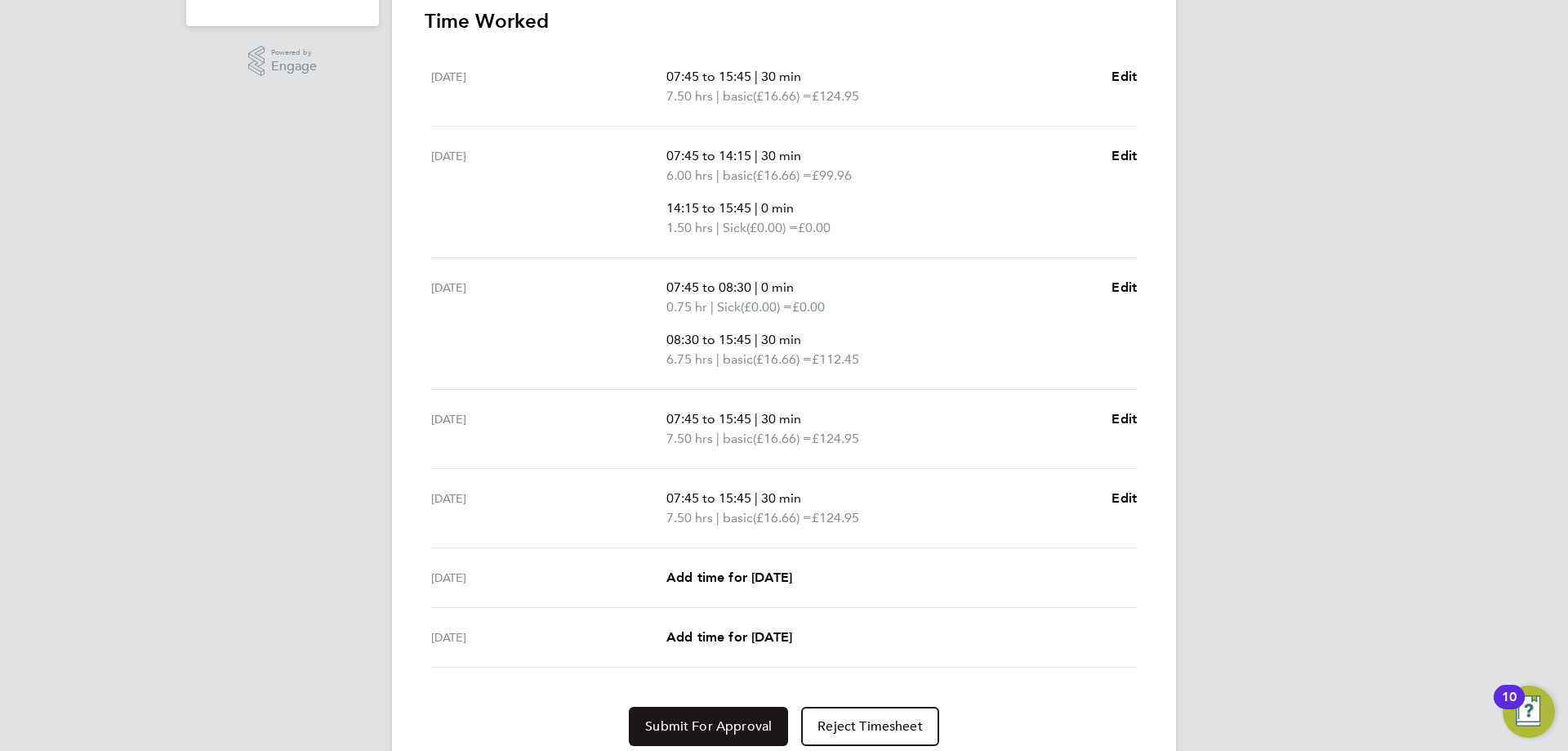
click at [727, 725] on span "Submit For Approval" at bounding box center [708, 725] width 127 height 16
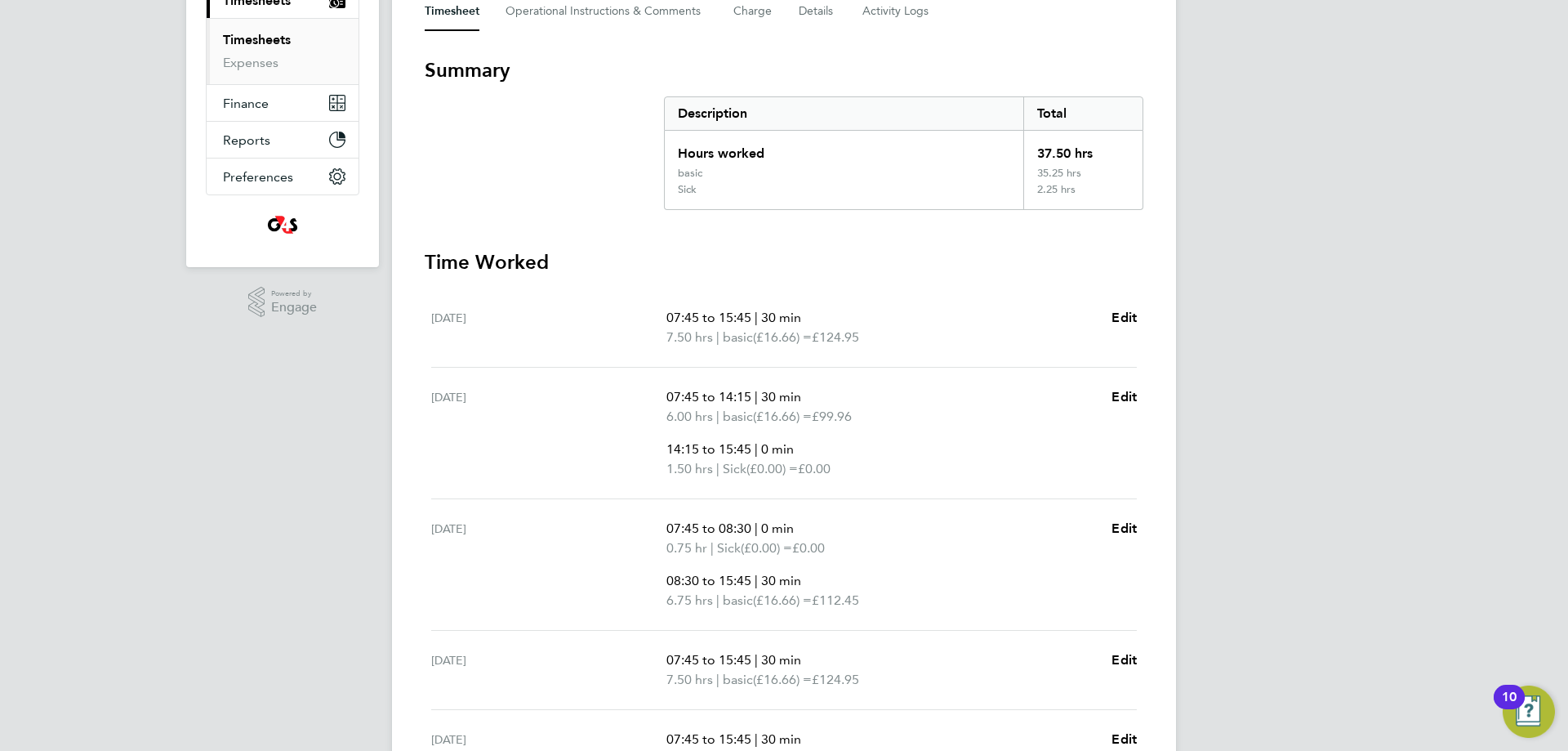
scroll to position [0, 0]
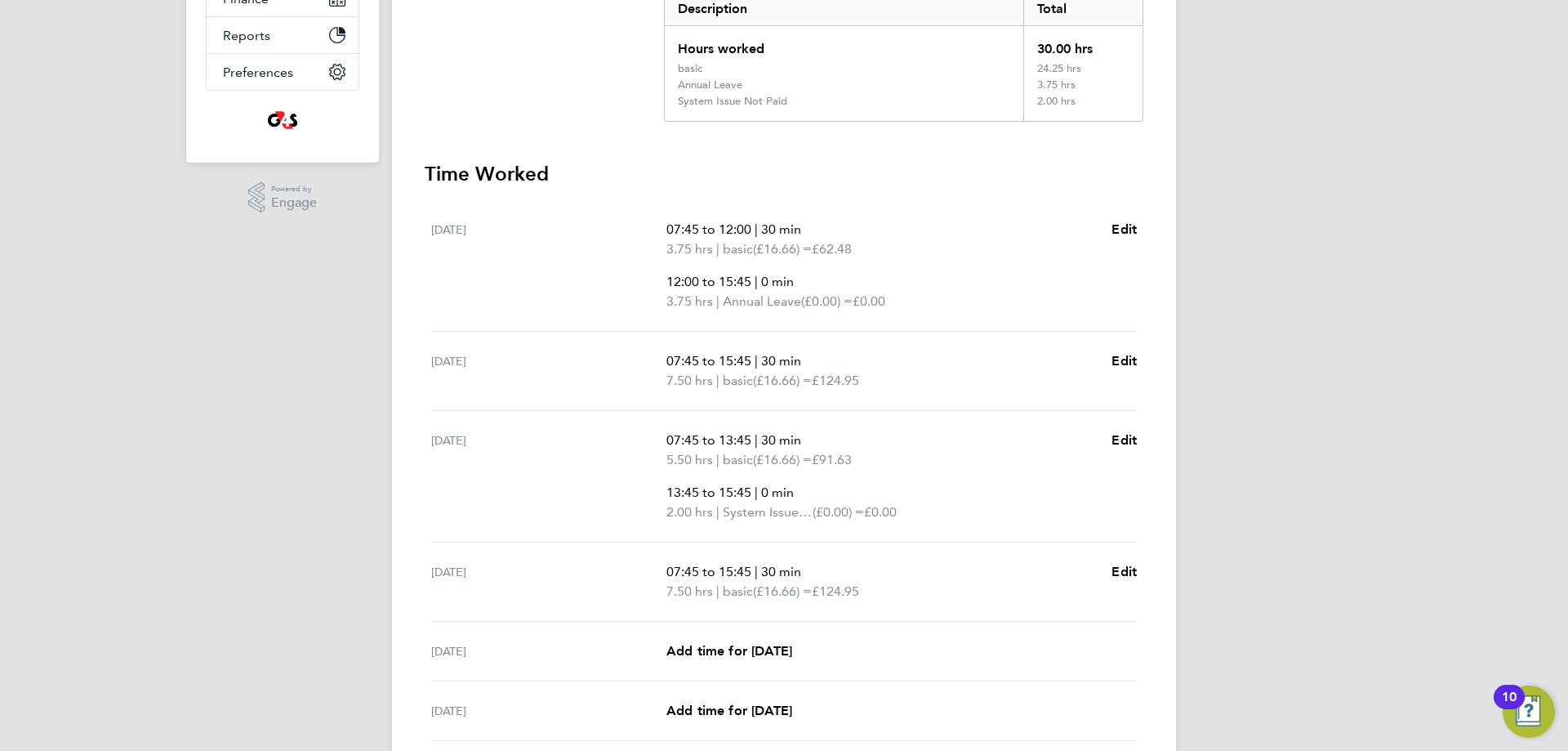
scroll to position [547, 0]
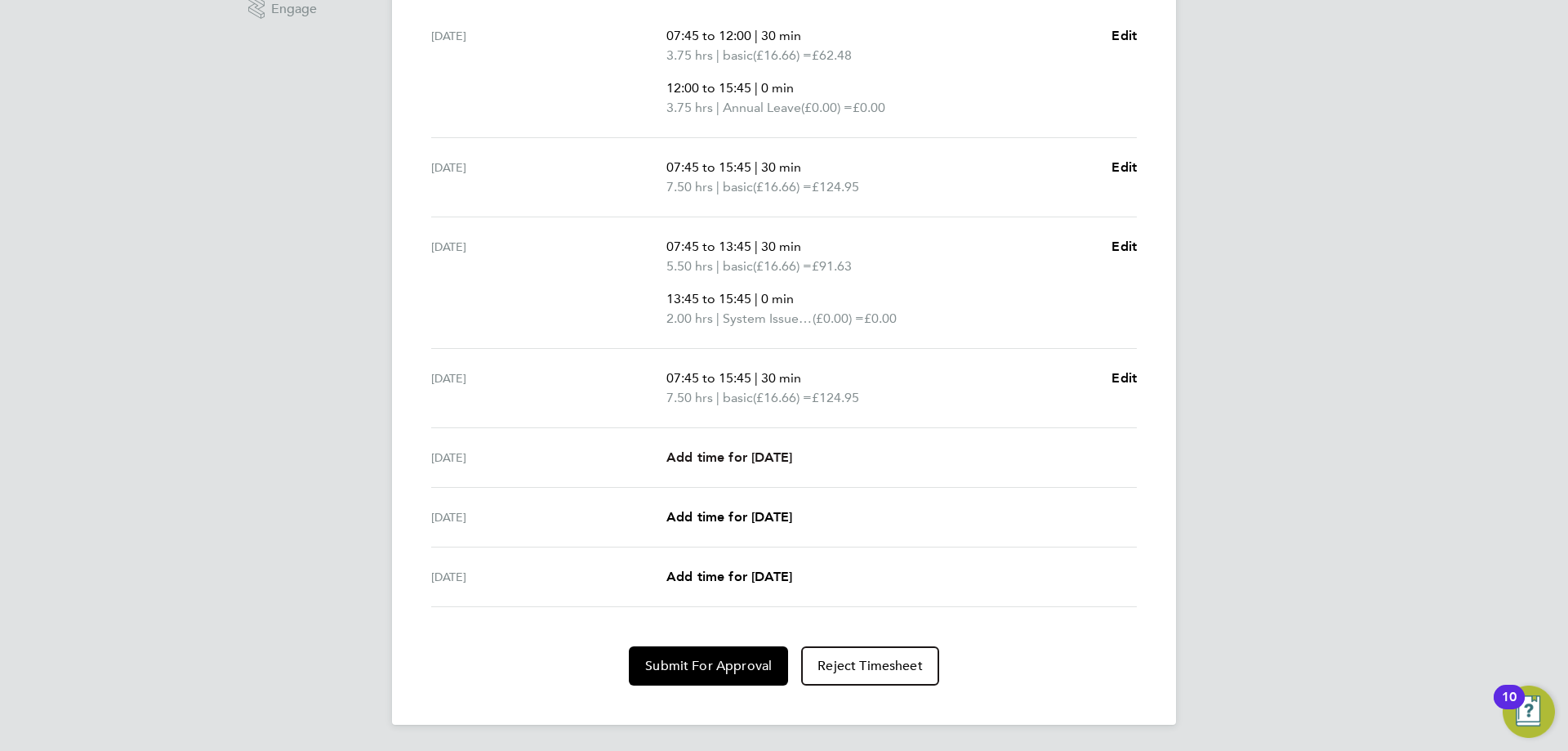
click at [773, 458] on span "Add time for [DATE]" at bounding box center [729, 457] width 126 height 15
select select "30"
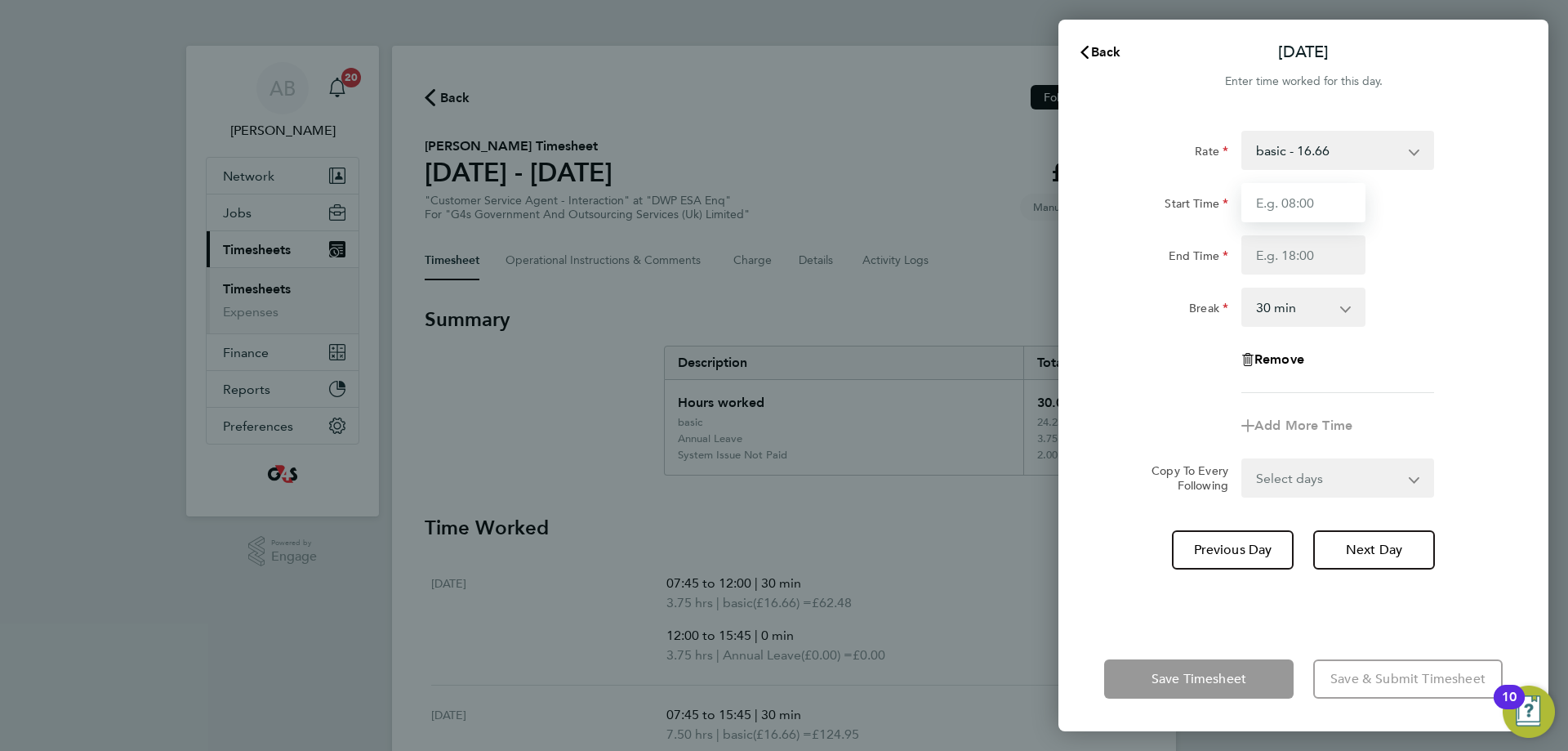
click at [1297, 204] on input "Start Time" at bounding box center [1303, 203] width 124 height 40
type input "07:45"
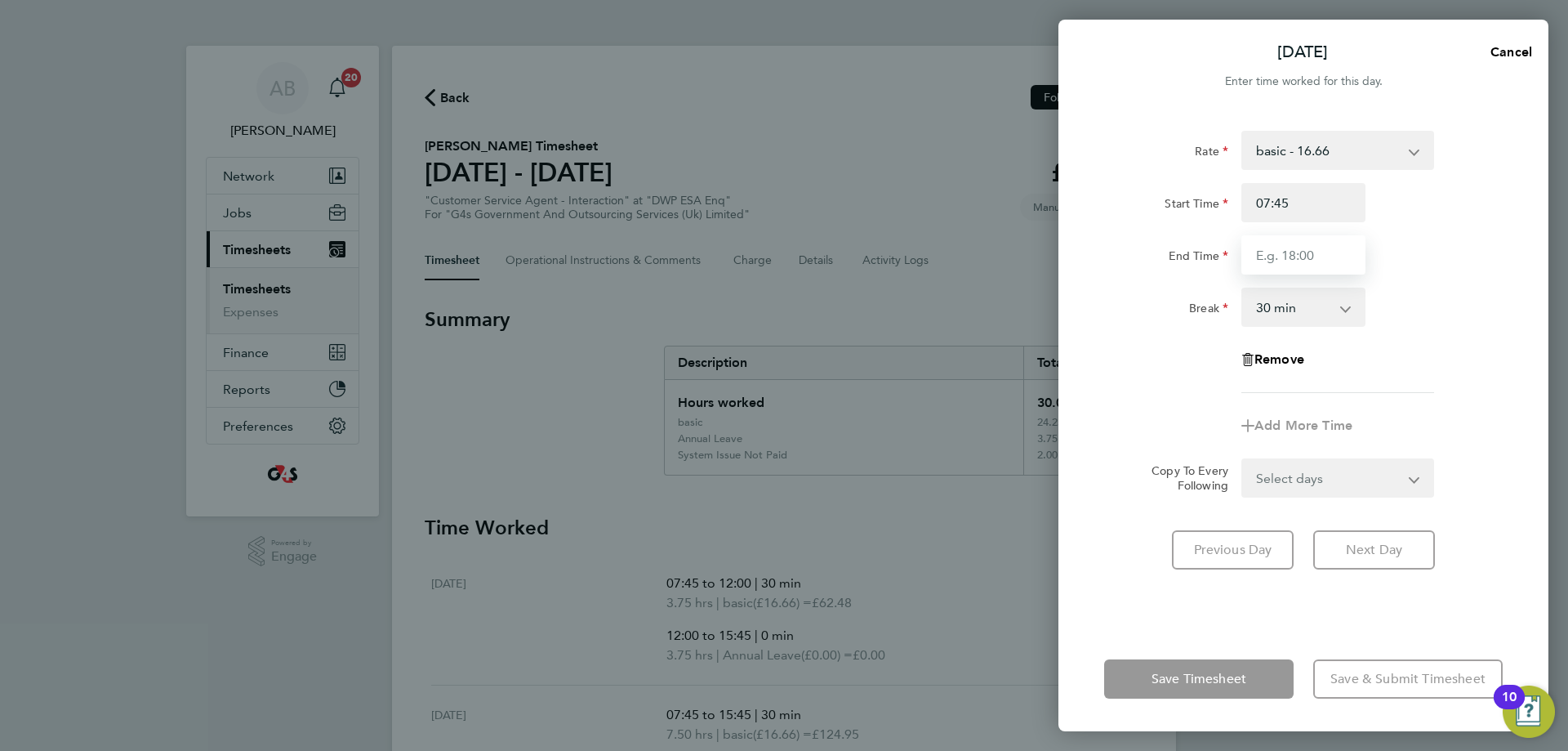
click at [1306, 258] on input "End Time" at bounding box center [1303, 255] width 124 height 40
type input "15:45"
click at [1253, 606] on div "Rate basic - 16.66 Bank Holiday System Issue Paid - 16.66 x1.5 - 24.73 Sick Ann…" at bounding box center [1304, 369] width 490 height 516
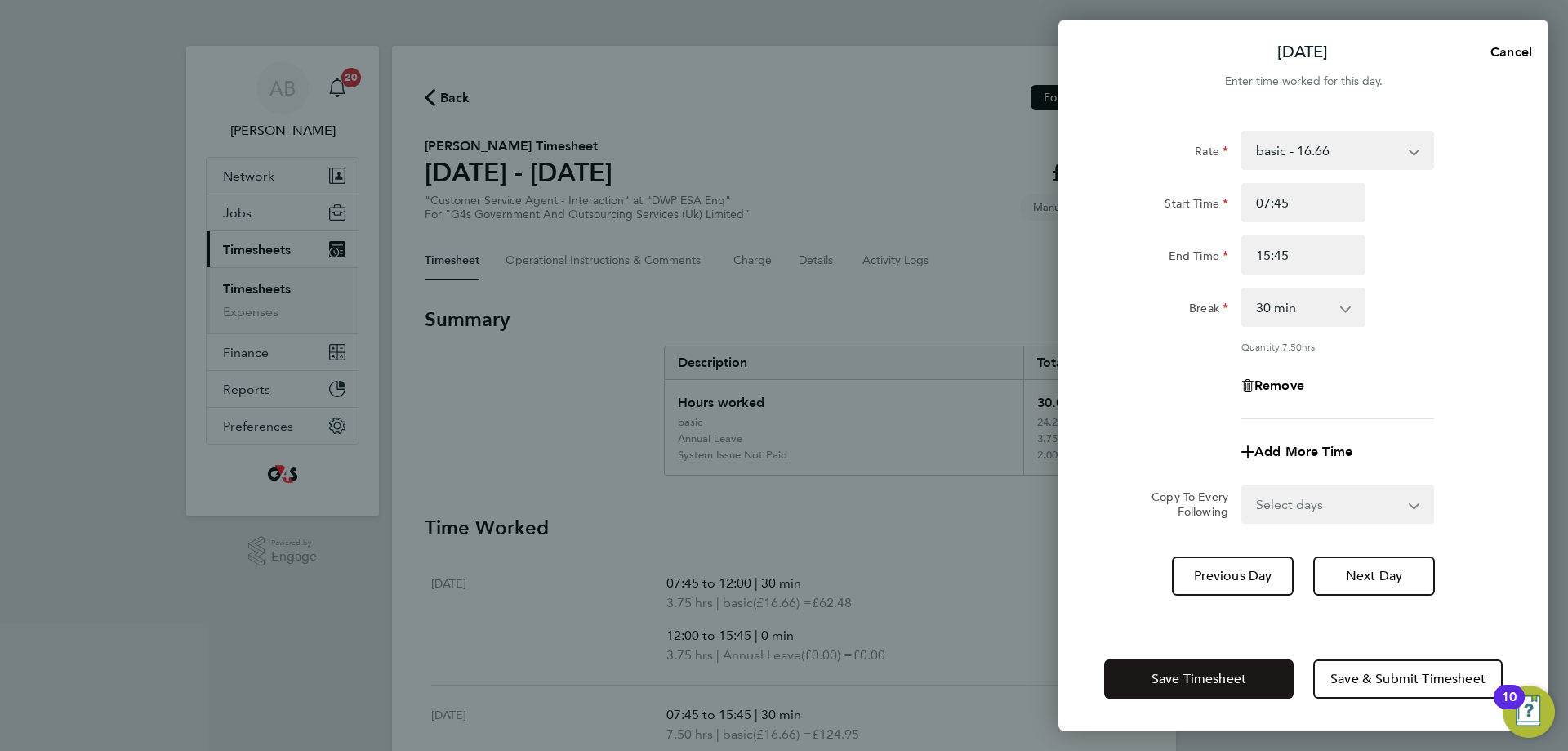
click at [1236, 674] on span "Save Timesheet" at bounding box center [1199, 678] width 94 height 16
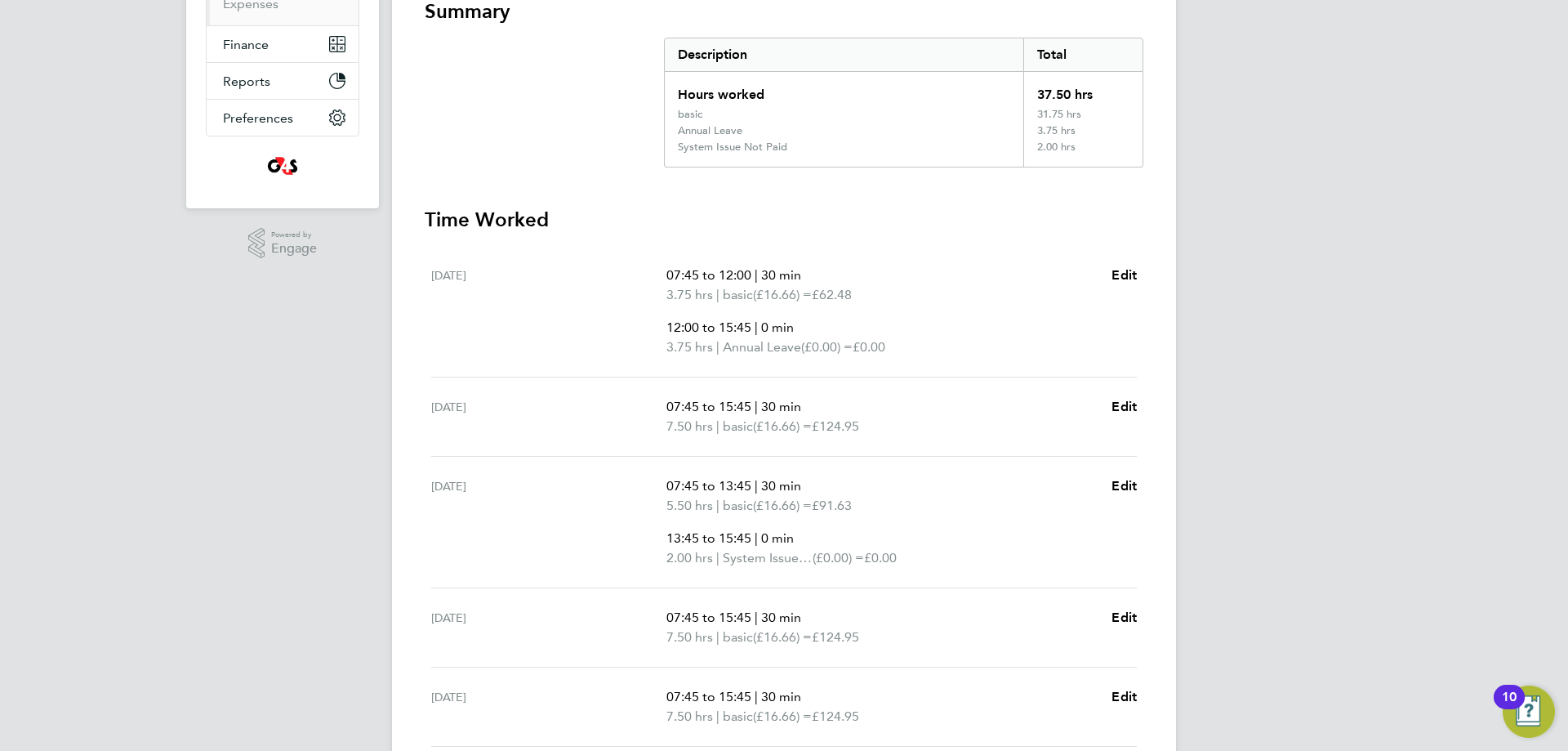
scroll to position [567, 0]
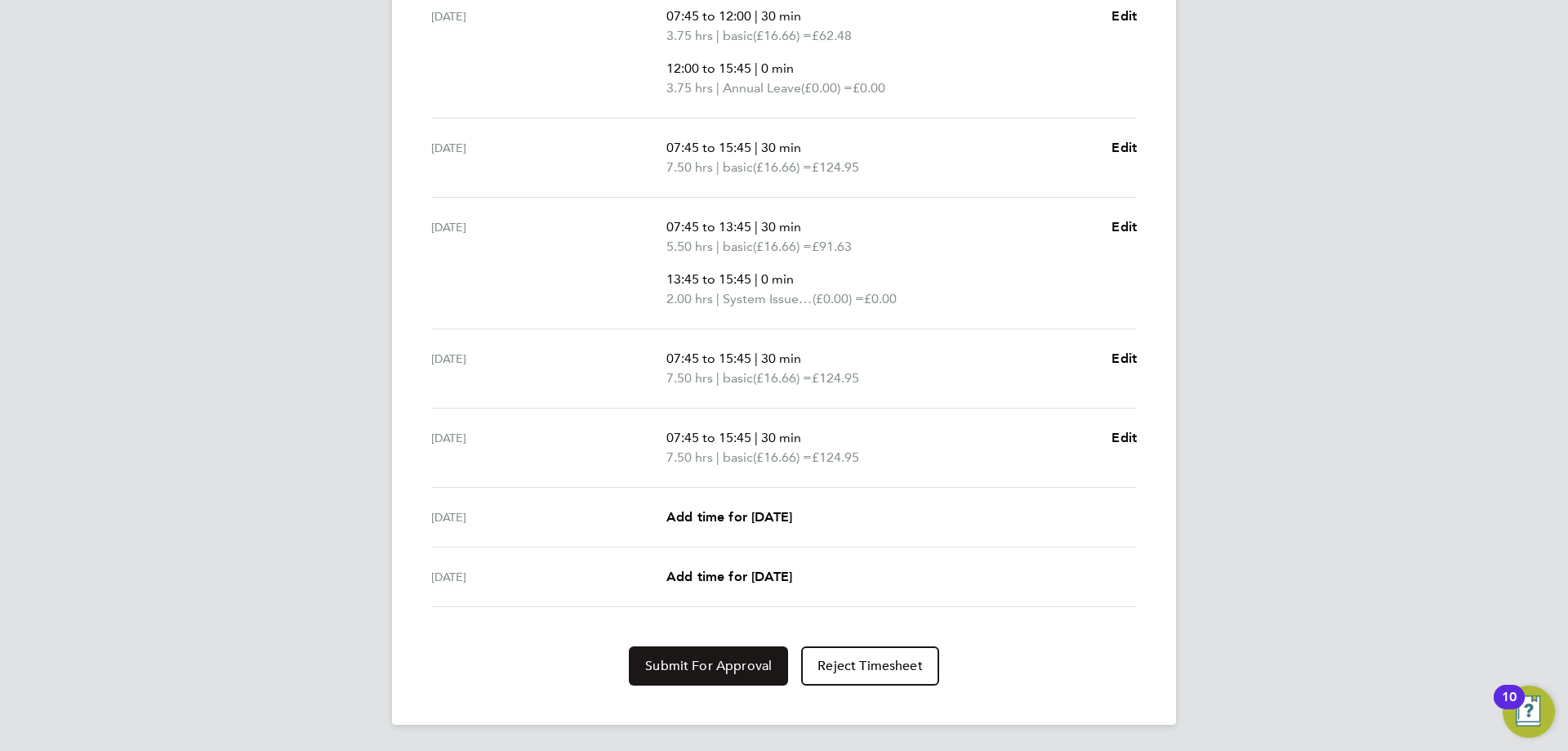
click at [686, 664] on span "Submit For Approval" at bounding box center [708, 665] width 127 height 16
